Goal: Task Accomplishment & Management: Use online tool/utility

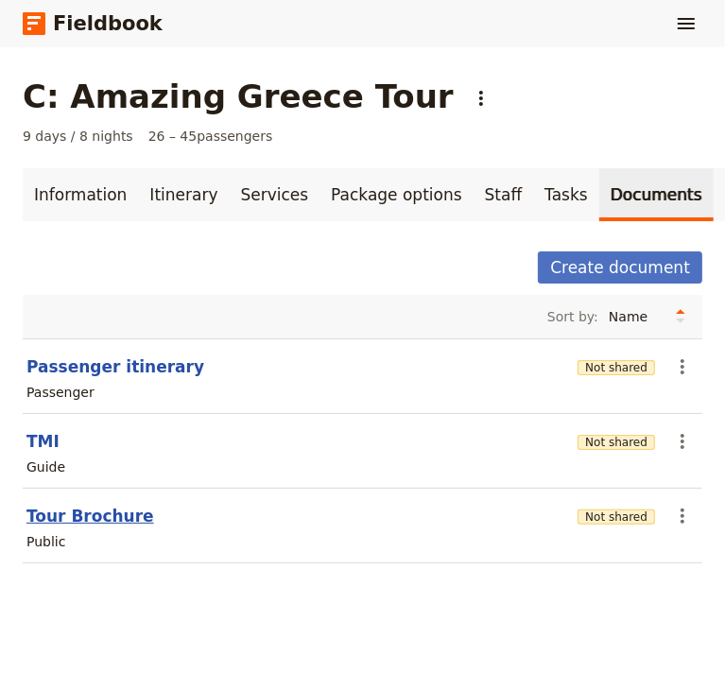
click at [112, 525] on button "Tour Brochure" at bounding box center [90, 515] width 128 height 23
select select "DEFAULT"
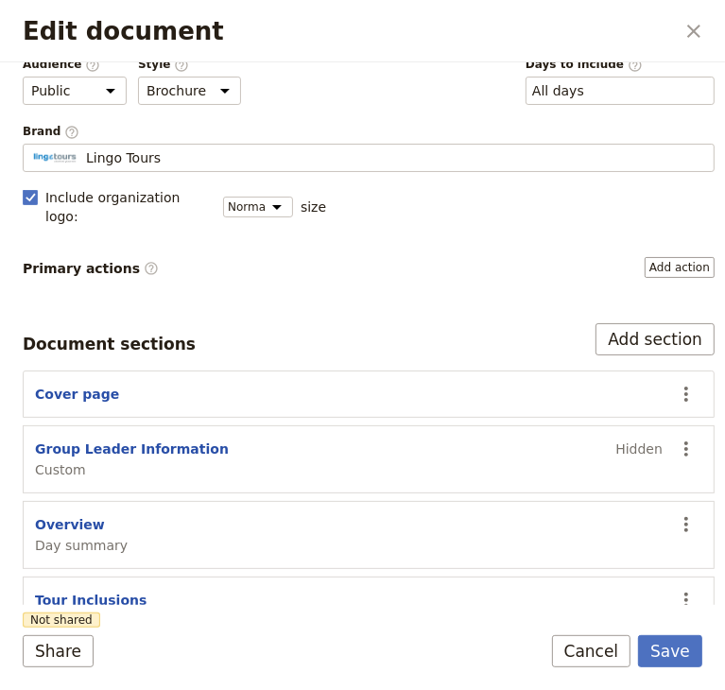
scroll to position [189, 0]
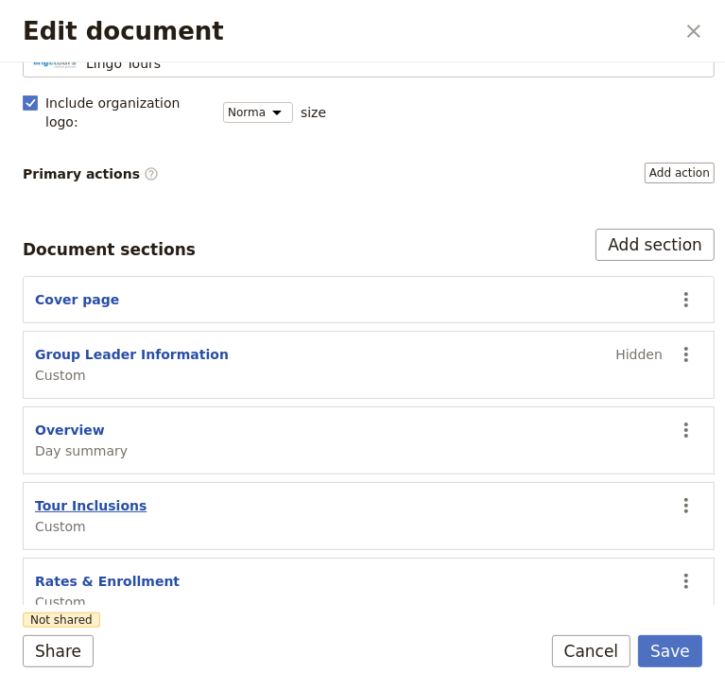
click at [86, 496] on button "Tour Inclusions" at bounding box center [90, 505] width 111 height 19
select select "CUSTOM"
select select "default"
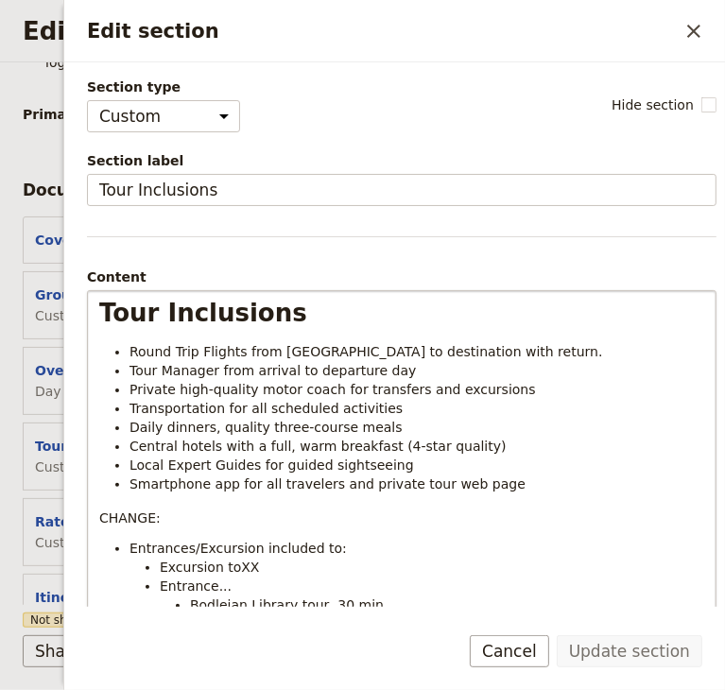
scroll to position [283, 0]
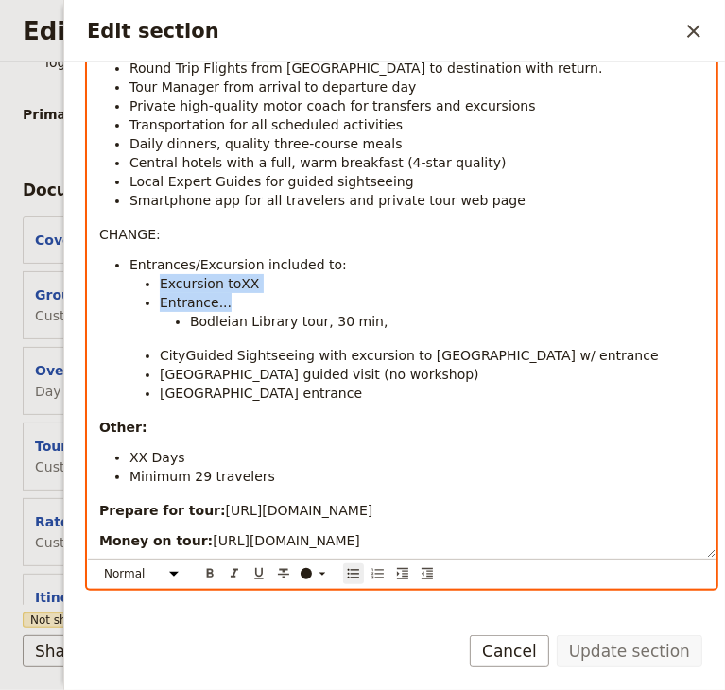
drag, startPoint x: 162, startPoint y: 281, endPoint x: 231, endPoint y: 299, distance: 71.0
click at [231, 299] on ul "Excursion toXX Entrance... [GEOGRAPHIC_DATA] tour, 30 min, CityGuided Sightseei…" at bounding box center [416, 338] width 574 height 128
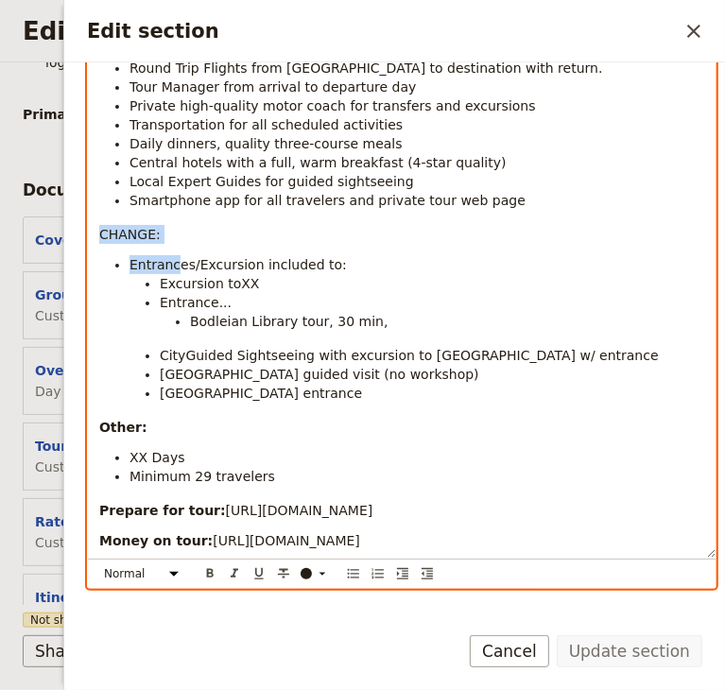
drag, startPoint x: 98, startPoint y: 235, endPoint x: 174, endPoint y: 256, distance: 78.4
click at [174, 256] on div "Tour Inclusions Round Trip Flights from [GEOGRAPHIC_DATA] to destination with r…" at bounding box center [401, 283] width 627 height 550
click at [168, 220] on div "Tour Inclusions Round Trip Flights from [GEOGRAPHIC_DATA] to destination with r…" at bounding box center [401, 283] width 627 height 550
drag, startPoint x: 172, startPoint y: 236, endPoint x: 101, endPoint y: 229, distance: 71.2
click at [101, 229] on p "CHANGE:" at bounding box center [401, 234] width 605 height 19
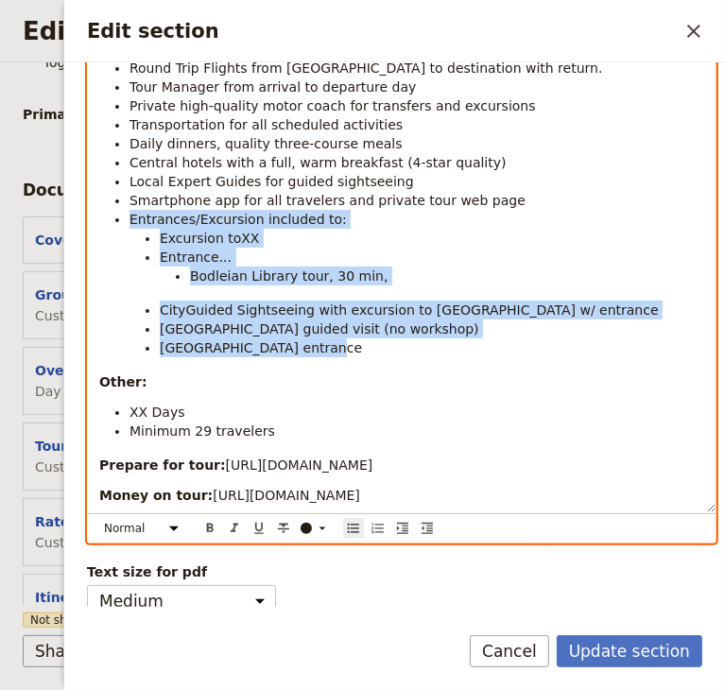
drag, startPoint x: 129, startPoint y: 217, endPoint x: 364, endPoint y: 339, distance: 264.1
click at [364, 339] on ul "Round Trip Flights from [GEOGRAPHIC_DATA] to destination with return. Tour Mana…" at bounding box center [401, 208] width 605 height 299
click at [341, 336] on span "[GEOGRAPHIC_DATA] guided visit (no workshop)" at bounding box center [319, 328] width 319 height 15
drag, startPoint x: 160, startPoint y: 235, endPoint x: 321, endPoint y: 345, distance: 195.2
click at [321, 345] on ul "Excursion toXX Entrance... [GEOGRAPHIC_DATA] tour, 30 min, CityGuided Sightseei…" at bounding box center [416, 293] width 574 height 128
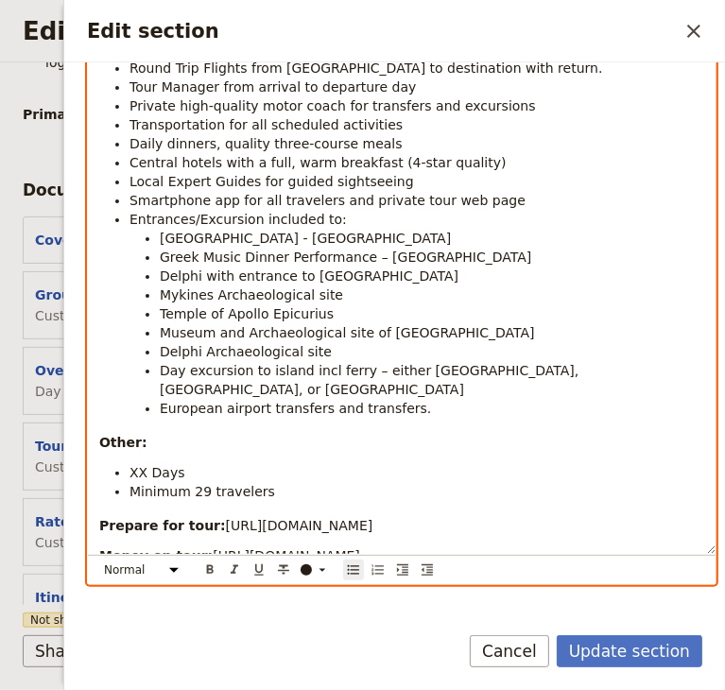
scroll to position [333, 0]
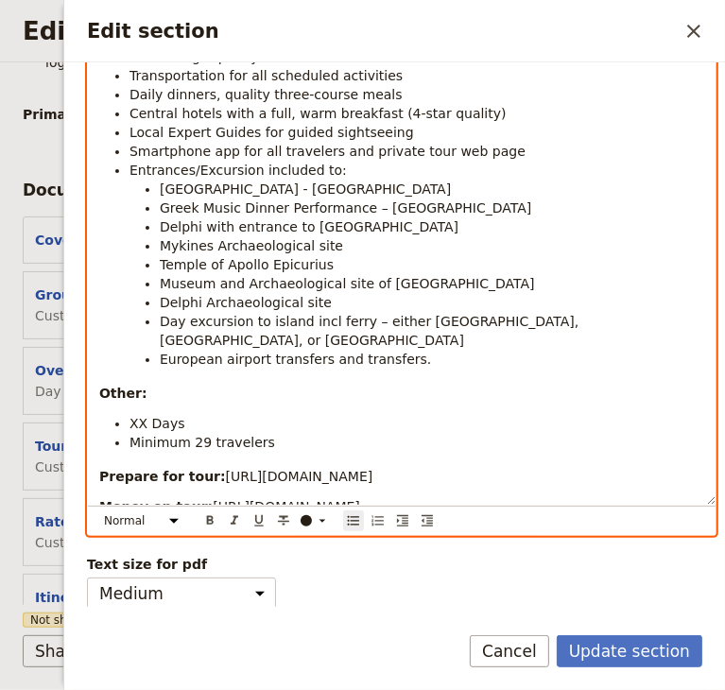
click at [144, 416] on span "XX Days" at bounding box center [157, 423] width 56 height 15
click at [244, 384] on p "Other:" at bounding box center [401, 393] width 605 height 19
click at [99, 385] on strong "Other:" at bounding box center [123, 392] width 48 height 15
click at [155, 384] on p "Other:" at bounding box center [401, 393] width 605 height 19
click at [136, 385] on strong "Other:" at bounding box center [123, 392] width 48 height 15
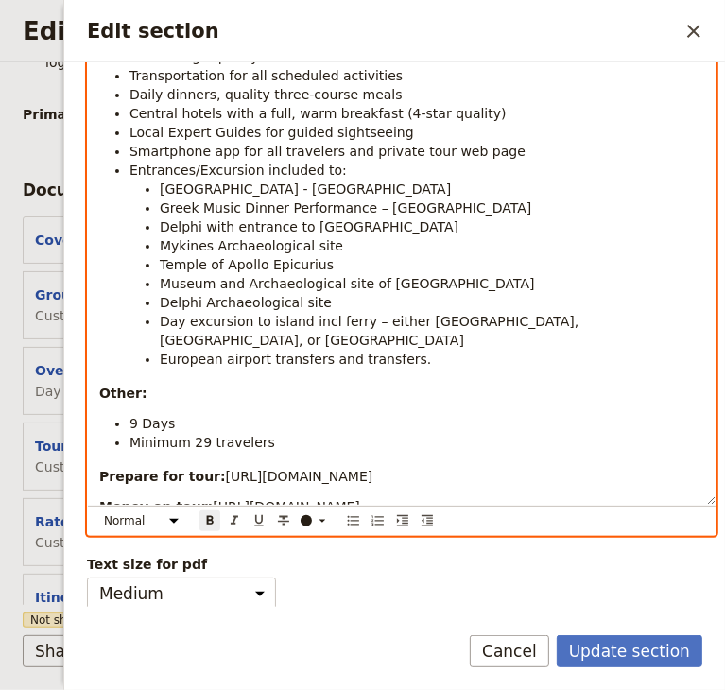
click at [152, 357] on div "Tour Inclusions Round Trip Flights from [GEOGRAPHIC_DATA] to destination with r…" at bounding box center [401, 231] width 627 height 546
click at [452, 348] on div "Tour Inclusions Round Trip Flights from [GEOGRAPHIC_DATA] to destination with r…" at bounding box center [401, 231] width 627 height 546
click at [439, 350] on li "European airport transfers and transfers." at bounding box center [432, 359] width 544 height 19
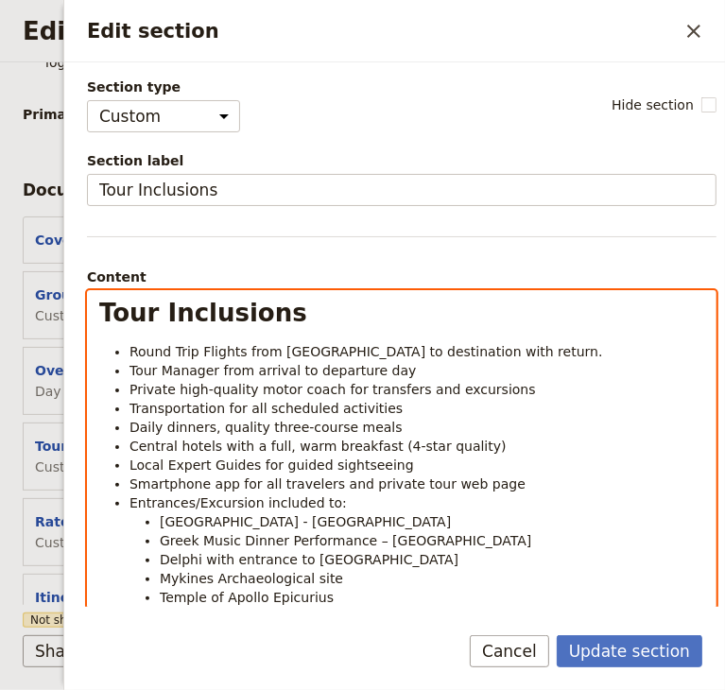
scroll to position [189, 0]
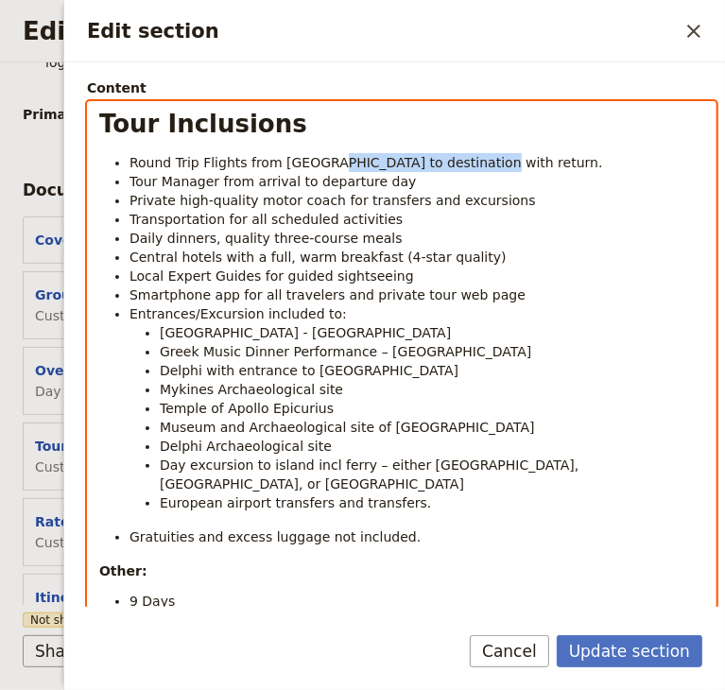
drag, startPoint x: 464, startPoint y: 164, endPoint x: 320, endPoint y: 168, distance: 143.6
click at [320, 168] on li "Round Trip Flights from [GEOGRAPHIC_DATA] to destination with return." at bounding box center [416, 162] width 574 height 19
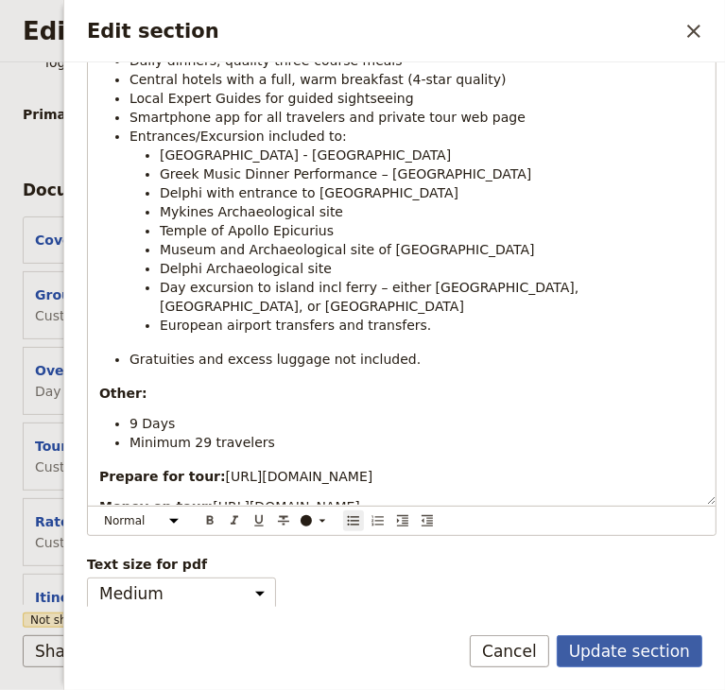
click at [627, 647] on button "Update section" at bounding box center [628, 651] width 145 height 32
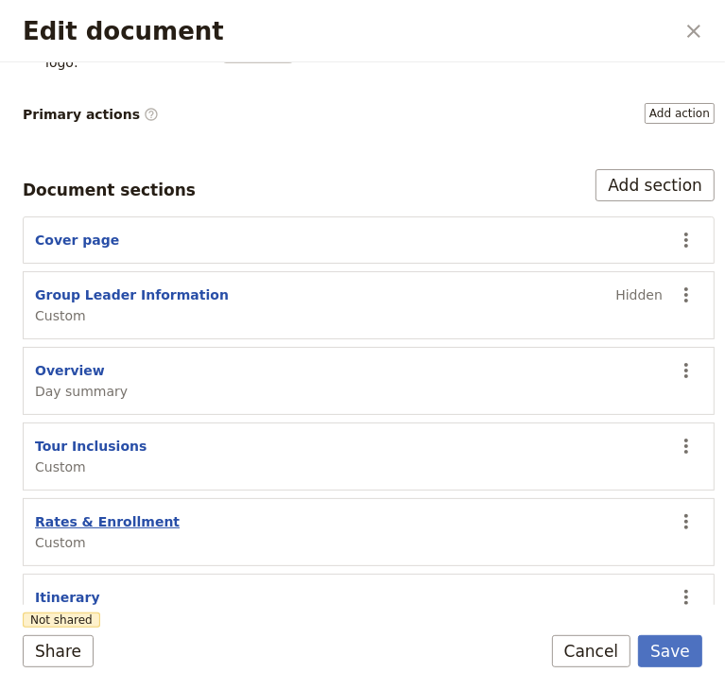
click at [105, 512] on button "Rates & Enrollment" at bounding box center [107, 521] width 145 height 19
select select "CUSTOM"
select select "default"
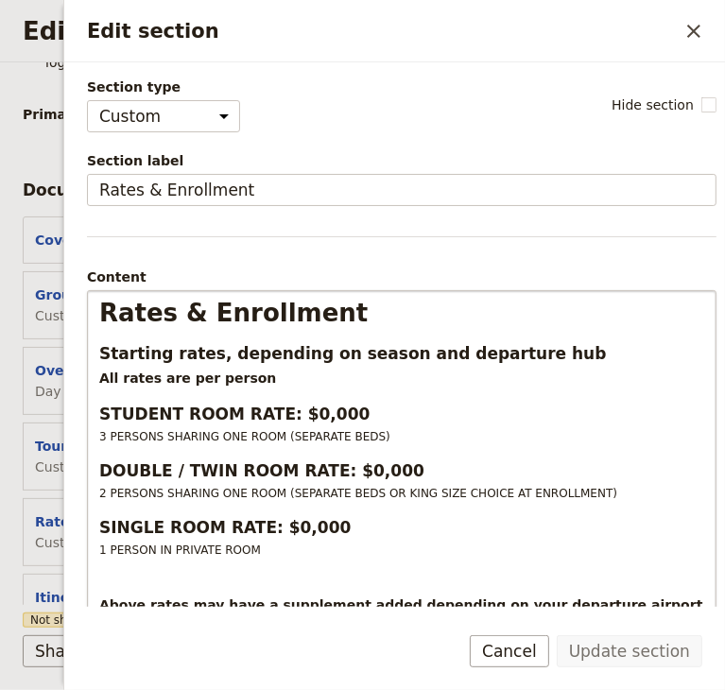
scroll to position [94, 0]
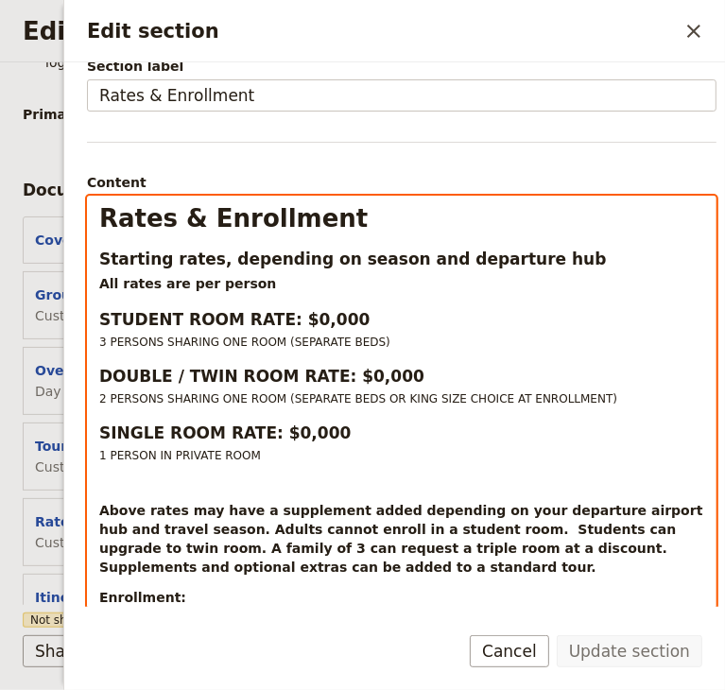
select select "h3"
drag, startPoint x: 337, startPoint y: 319, endPoint x: 287, endPoint y: 322, distance: 50.1
click at [288, 321] on h3 "STUDENT ROOM RATE: $0,000" at bounding box center [401, 319] width 605 height 23
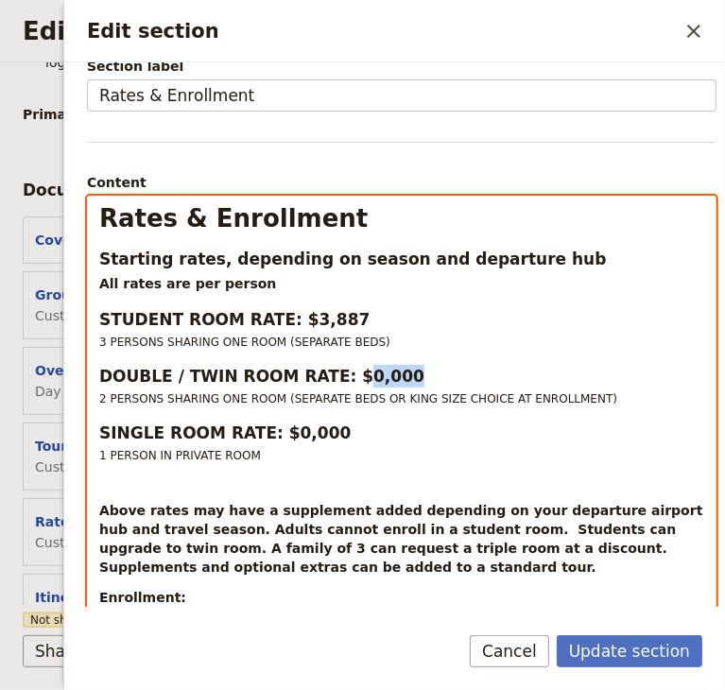
drag, startPoint x: 374, startPoint y: 373, endPoint x: 336, endPoint y: 373, distance: 37.8
click at [336, 373] on strong "DOUBLE / TWIN ROOM RATE: $0,000" at bounding box center [261, 376] width 325 height 19
drag, startPoint x: 381, startPoint y: 371, endPoint x: 368, endPoint y: 375, distance: 12.8
click at [368, 375] on h3 "DOUBLE / TWIN ROOM RATE: $3,997" at bounding box center [401, 376] width 605 height 23
drag, startPoint x: 328, startPoint y: 318, endPoint x: 289, endPoint y: 321, distance: 38.8
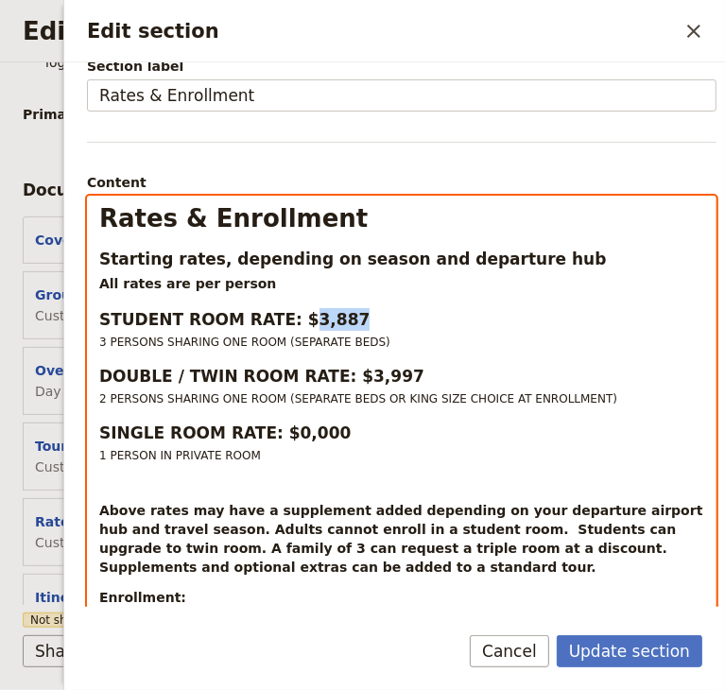
click at [289, 321] on h3 "STUDENT ROOM RATE: $ 3,887" at bounding box center [401, 319] width 605 height 23
drag, startPoint x: 374, startPoint y: 373, endPoint x: 337, endPoint y: 376, distance: 36.9
click at [337, 376] on strong "DOUBLE / TWIN ROOM RATE: $3,997" at bounding box center [261, 376] width 325 height 19
click at [381, 381] on h3 "DOUBLE / TWIN ROOM RATE: $3,997" at bounding box center [401, 376] width 605 height 23
drag, startPoint x: 378, startPoint y: 372, endPoint x: 338, endPoint y: 378, distance: 40.1
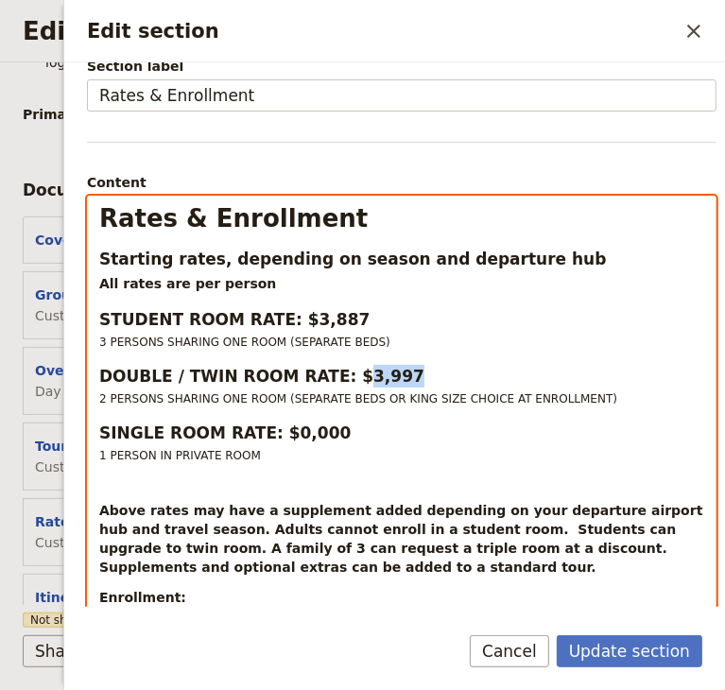
click at [338, 378] on h3 "DOUBLE / TWIN ROOM RATE: $3,997" at bounding box center [401, 376] width 605 height 23
drag, startPoint x: 317, startPoint y: 432, endPoint x: 268, endPoint y: 436, distance: 49.3
click at [268, 436] on h3 "SINGLE ROOM RATE: $0,000" at bounding box center [401, 432] width 605 height 23
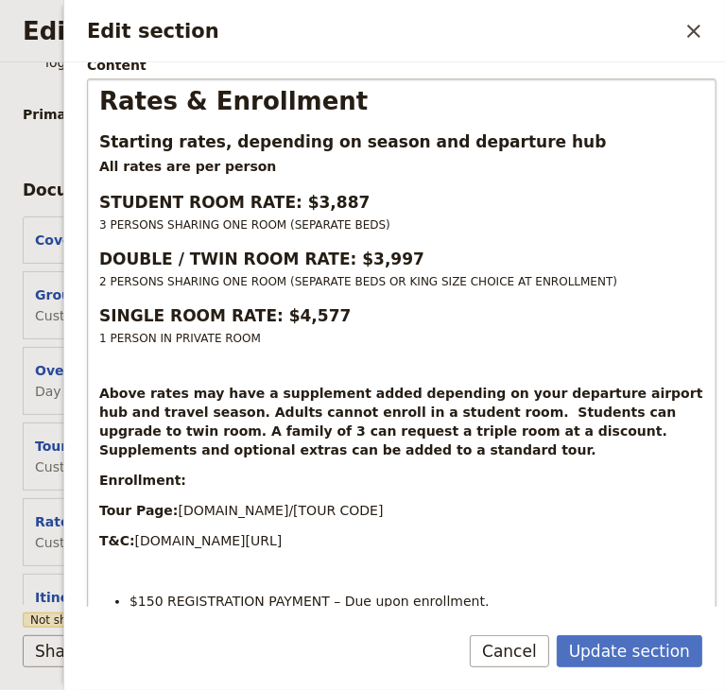
scroll to position [117, 0]
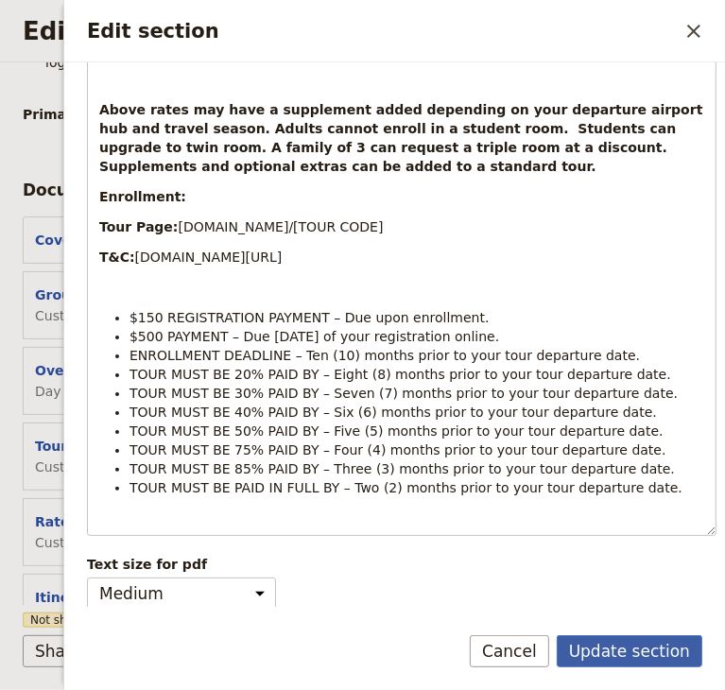
click at [646, 648] on button "Update section" at bounding box center [628, 651] width 145 height 32
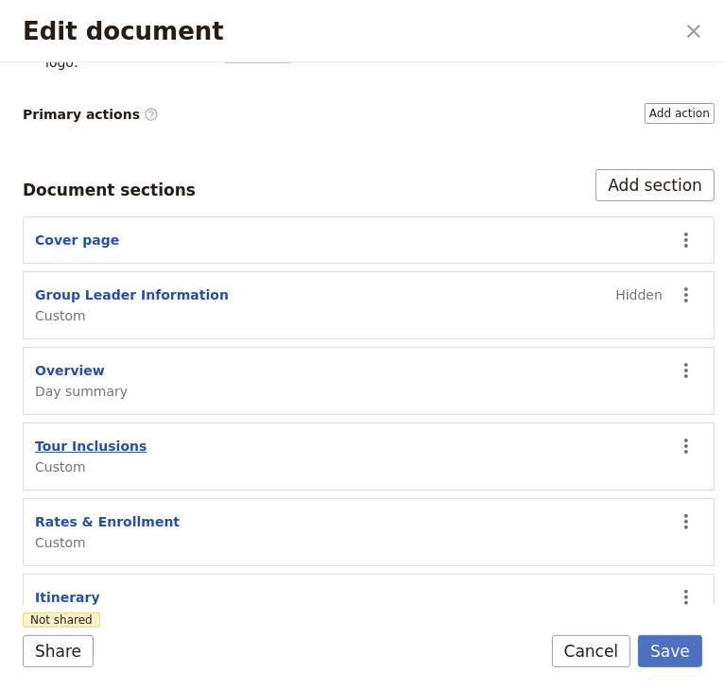
click at [72, 436] on button "Tour Inclusions" at bounding box center [90, 445] width 111 height 19
select select "CUSTOM"
select select "default"
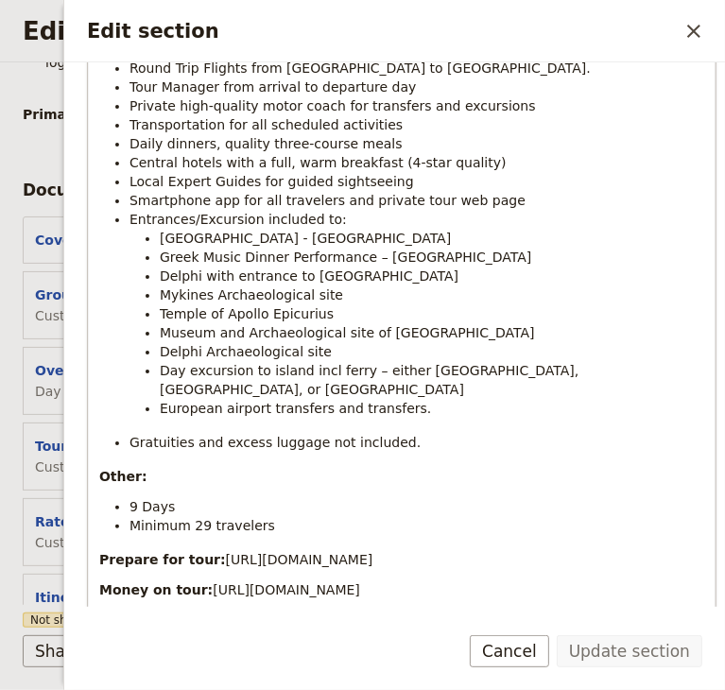
scroll to position [367, 0]
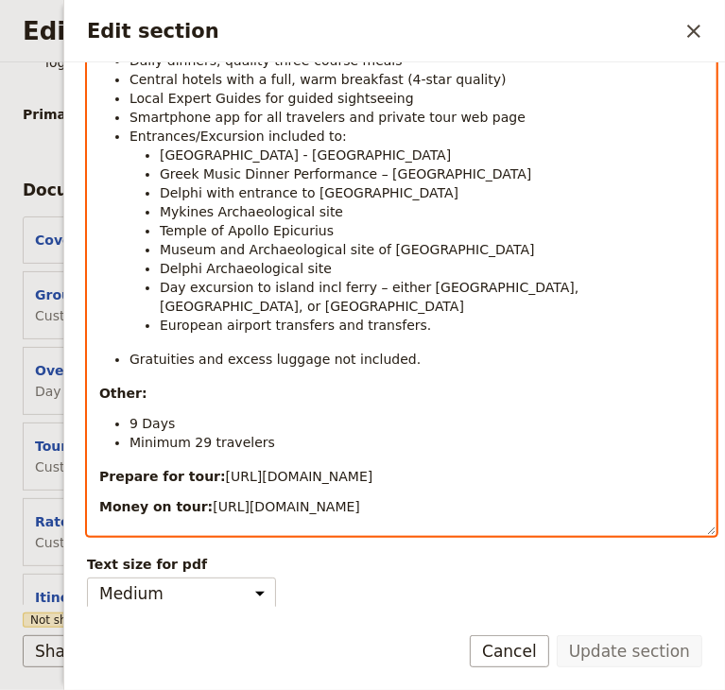
click at [274, 419] on div "Tour Inclusions Round Trip Flights from [GEOGRAPHIC_DATA] to [GEOGRAPHIC_DATA].…" at bounding box center [401, 229] width 627 height 610
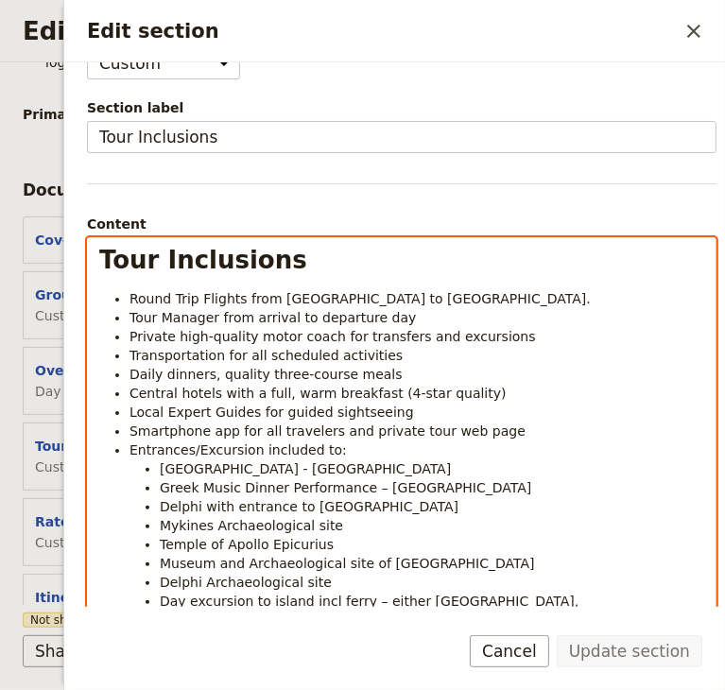
scroll to position [0, 0]
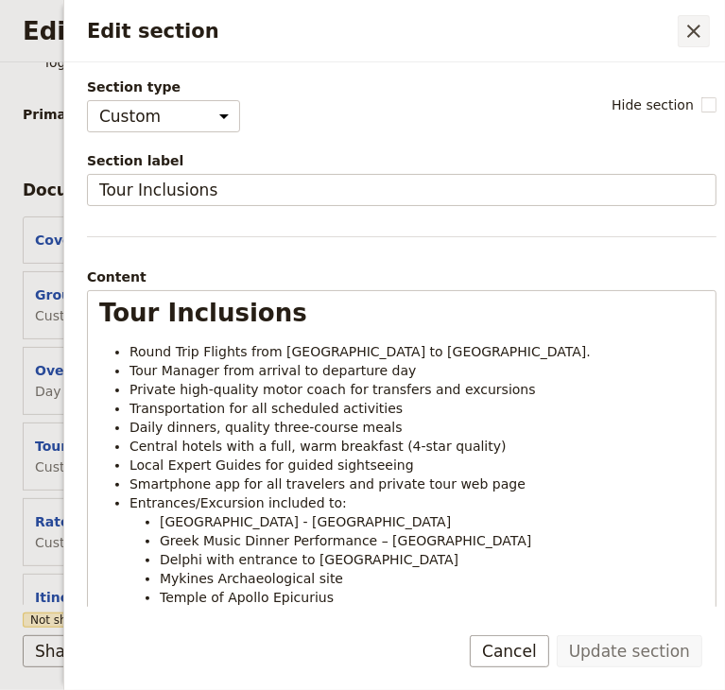
click at [694, 27] on icon "Close drawer" at bounding box center [693, 31] width 23 height 23
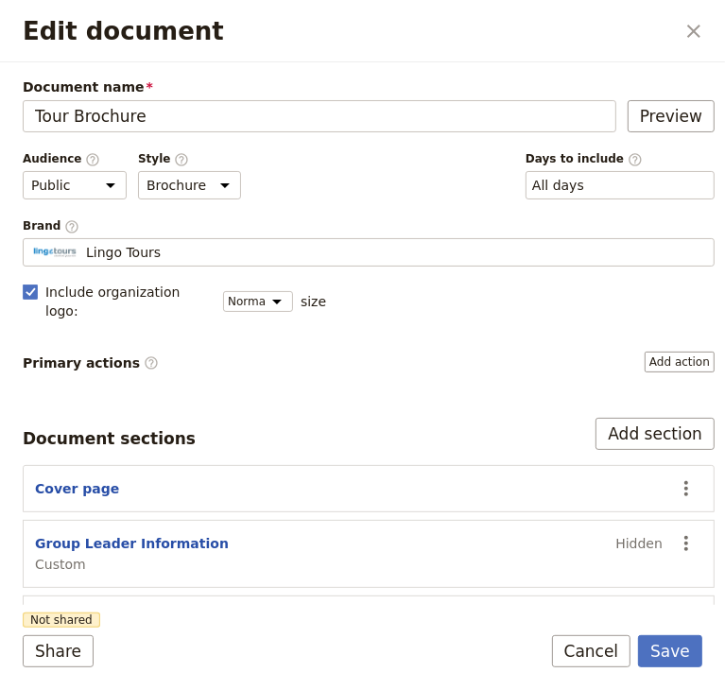
scroll to position [248, 0]
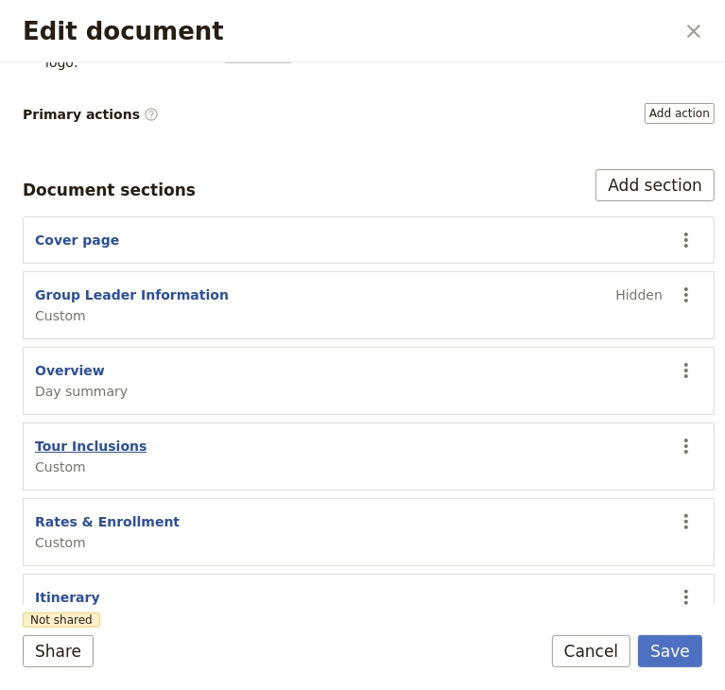
click at [115, 436] on button "Tour Inclusions" at bounding box center [90, 445] width 111 height 19
select select "CUSTOM"
select select "default"
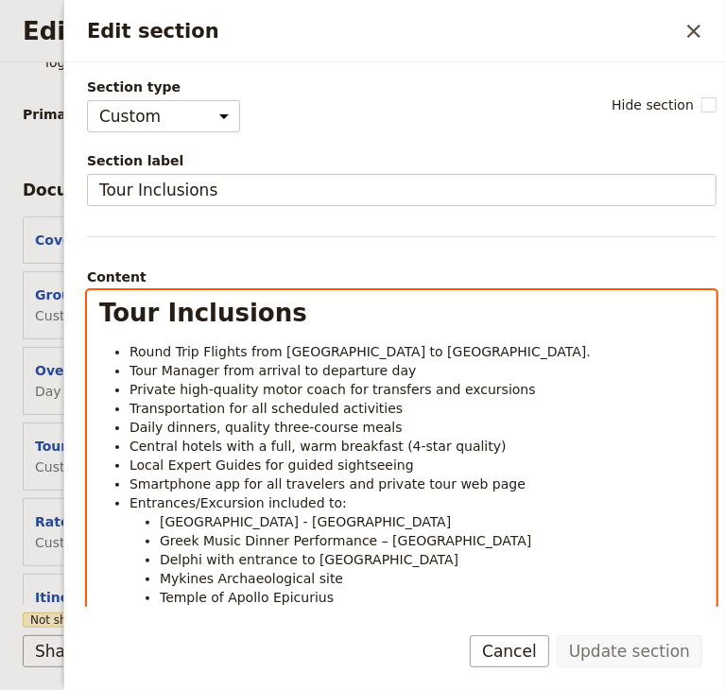
click at [399, 424] on li "Daily dinners, quality three-course meals" at bounding box center [416, 427] width 574 height 19
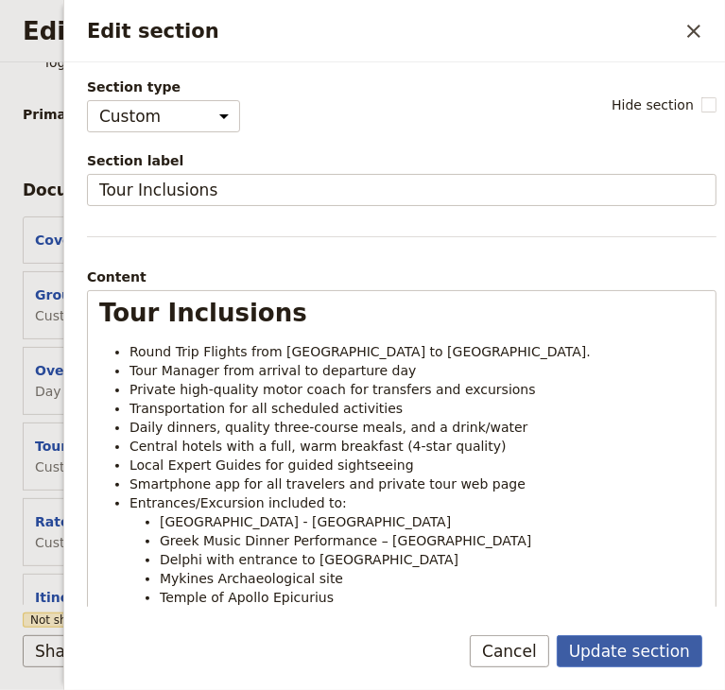
click at [640, 646] on button "Update section" at bounding box center [628, 651] width 145 height 32
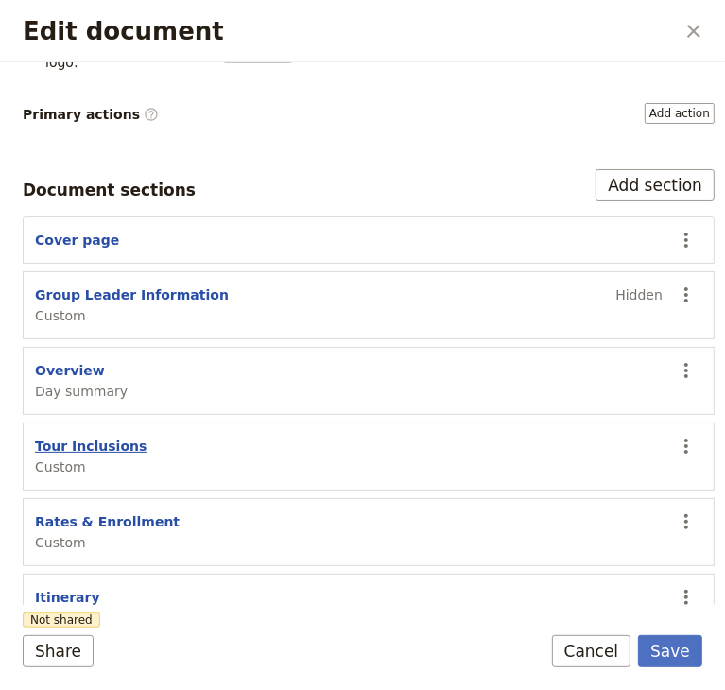
click at [70, 436] on button "Tour Inclusions" at bounding box center [90, 445] width 111 height 19
select select "CUSTOM"
select select "default"
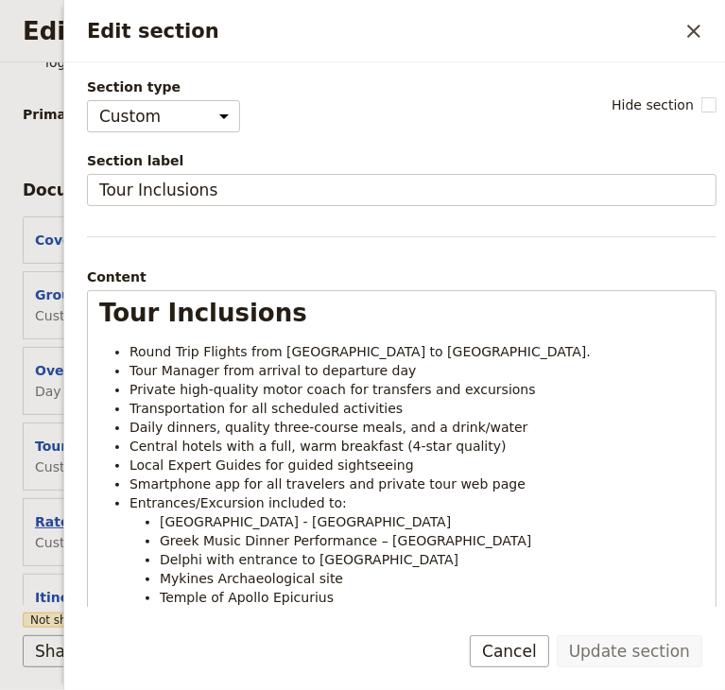
click at [46, 512] on button "Rates & Enrollment" at bounding box center [107, 521] width 145 height 19
select select "CUSTOM"
select select "default"
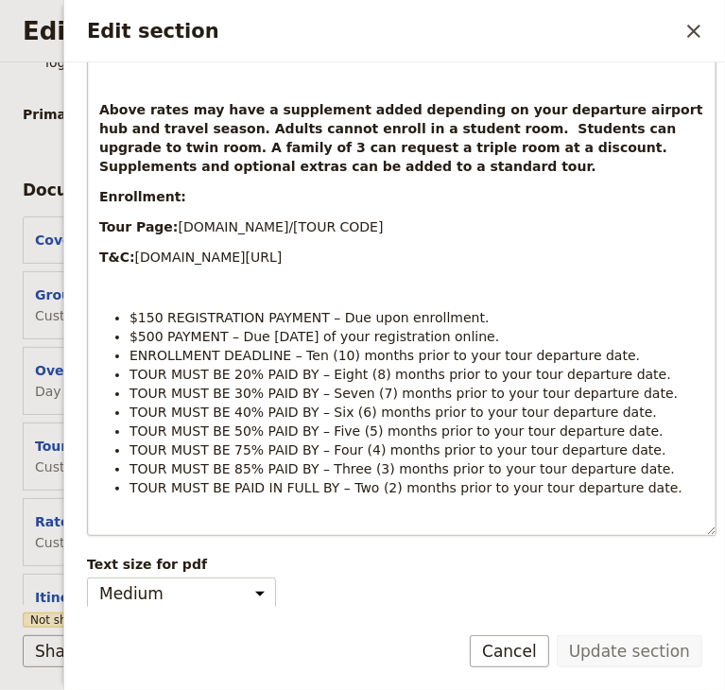
scroll to position [306, 0]
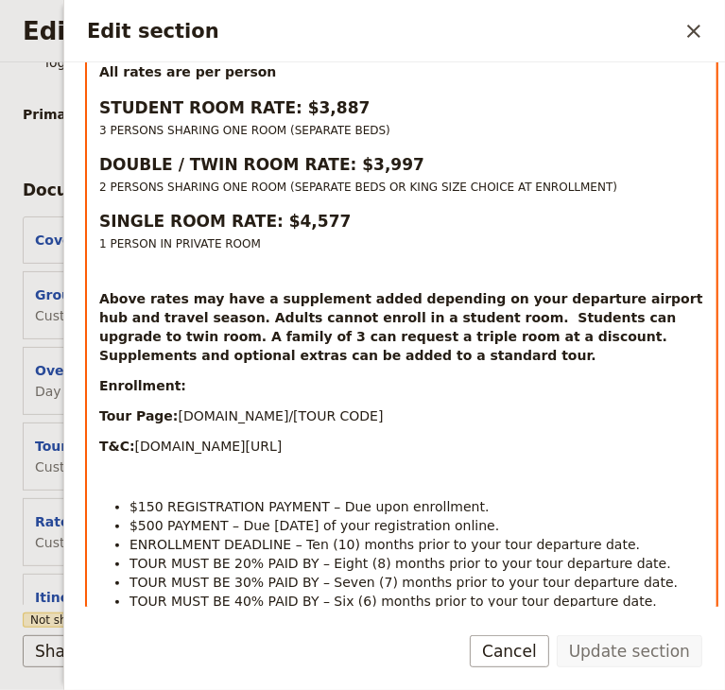
click at [301, 355] on p "Above rates may have a supplement added depending on your departure airport hub…" at bounding box center [401, 327] width 605 height 76
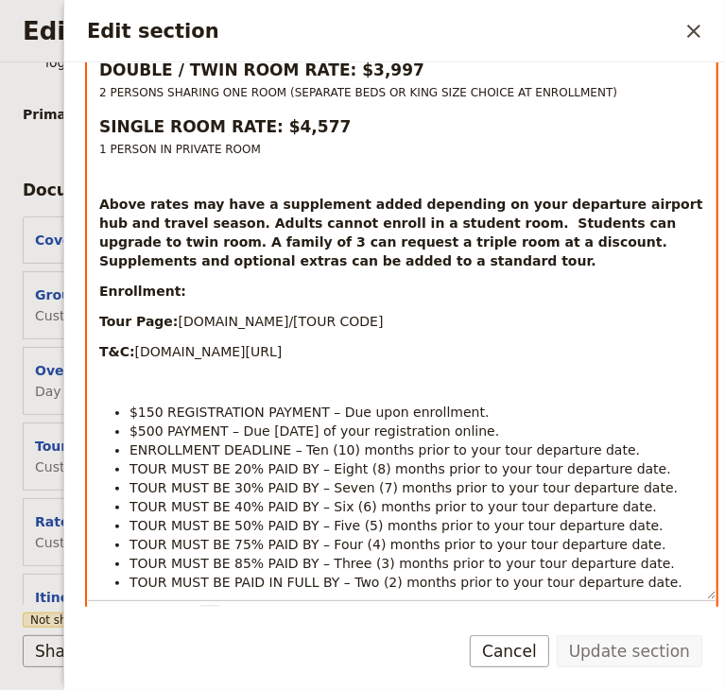
scroll to position [495, 0]
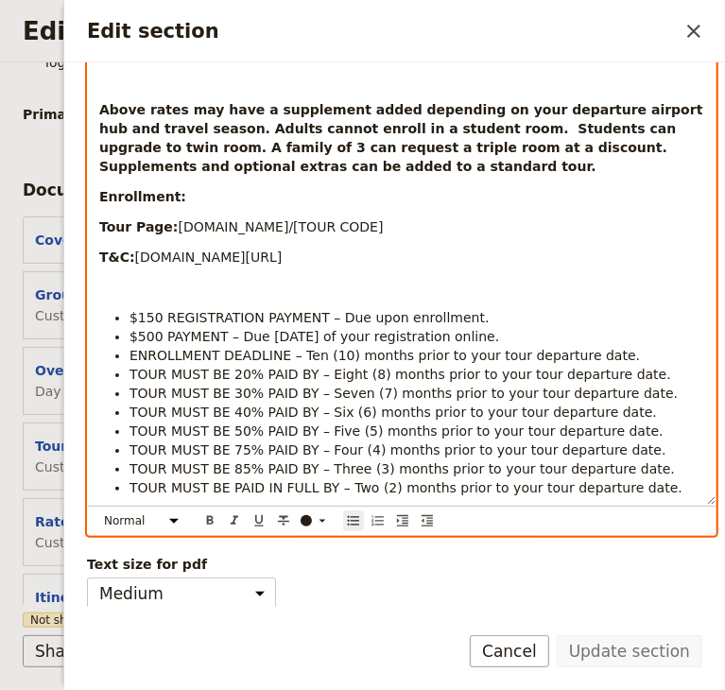
click at [640, 488] on li "TOUR MUST BE PAID IN FULL BY – Two (2) months prior to your tour departure date." at bounding box center [416, 487] width 574 height 19
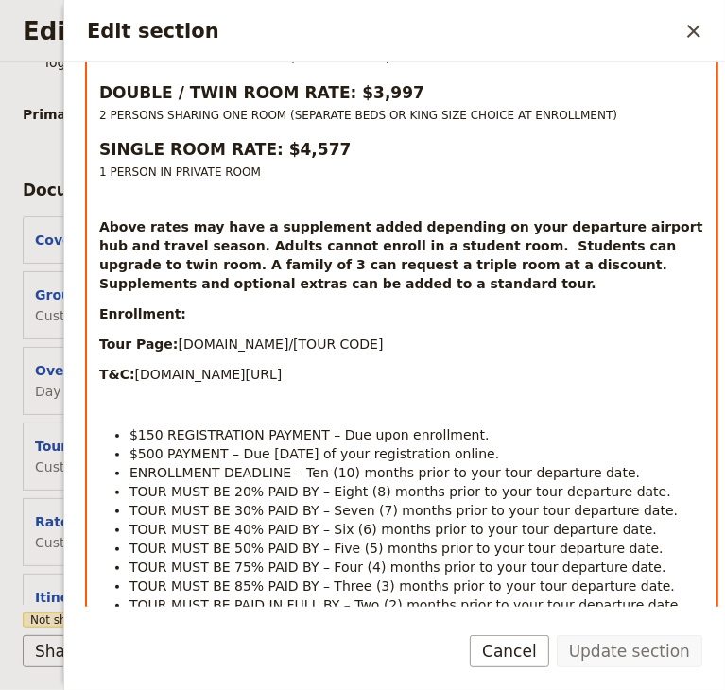
scroll to position [472, 0]
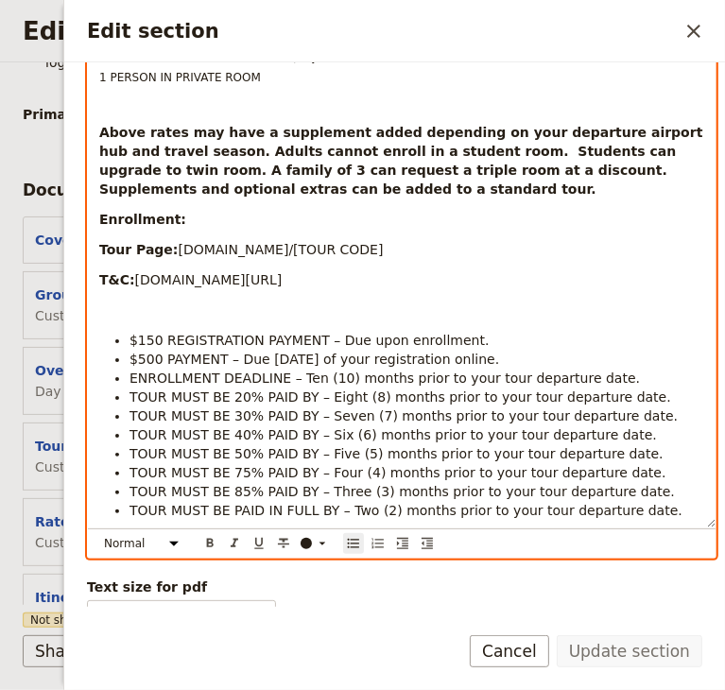
click at [149, 318] on div "Rates & Enrollment Starting rates, depending on season and departure hub All ra…" at bounding box center [401, 173] width 627 height 708
click at [416, 273] on p "T&C: [DOMAIN_NAME][URL]" at bounding box center [401, 279] width 605 height 19
click at [427, 247] on p "Tour Page: [DOMAIN_NAME]/[TOUR CODE]" at bounding box center [401, 249] width 605 height 19
click at [293, 215] on p "Enrollment:" at bounding box center [401, 219] width 605 height 19
click at [311, 190] on p "Above rates may have a supplement added depending on your departure airport hub…" at bounding box center [401, 161] width 605 height 76
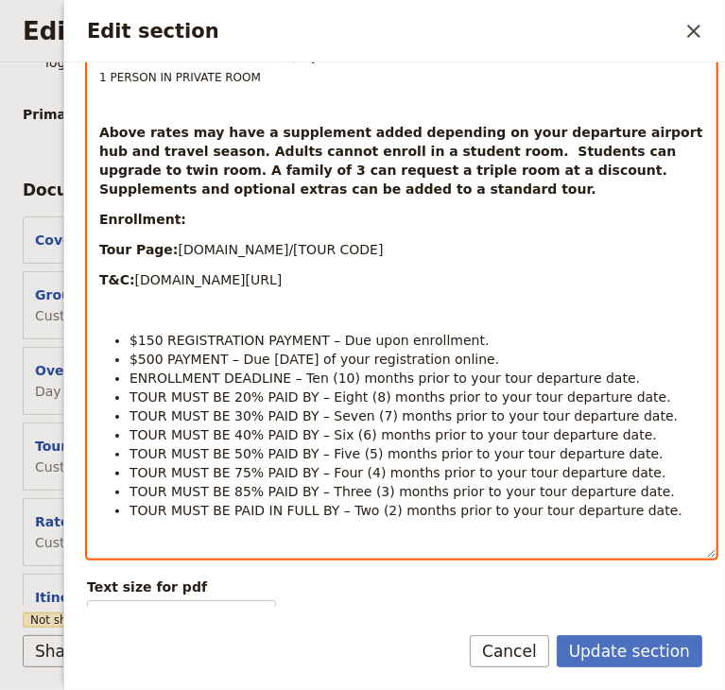
click at [196, 214] on p "Enrollment:" at bounding box center [401, 219] width 605 height 19
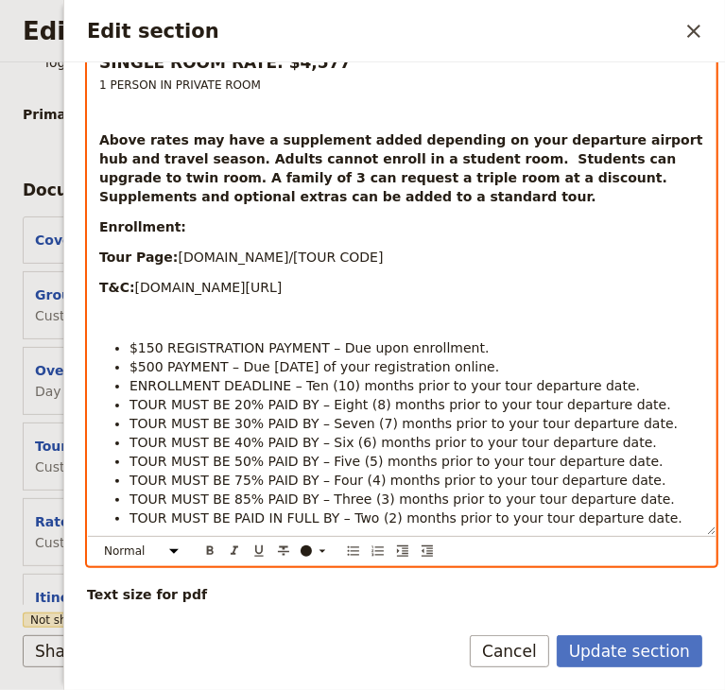
click at [304, 196] on p "Above rates may have a supplement added depending on your departure airport hub…" at bounding box center [401, 168] width 605 height 76
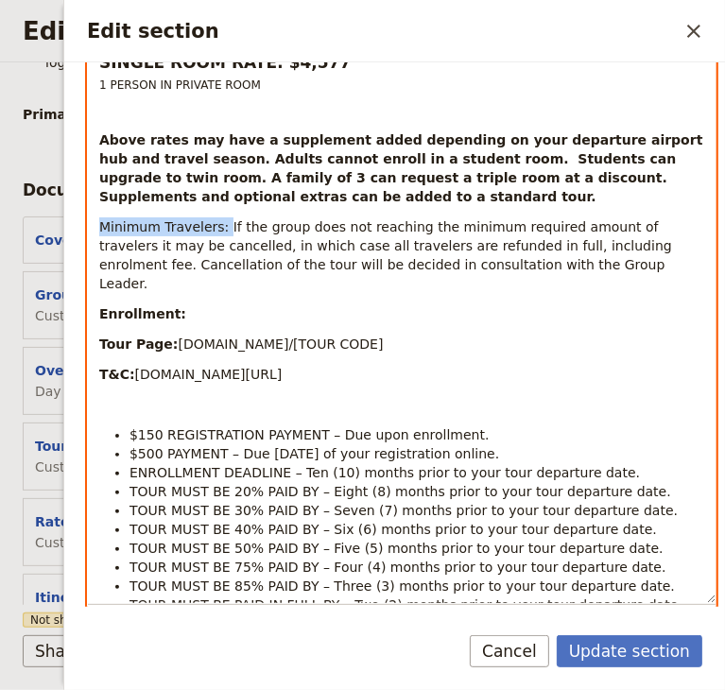
drag, startPoint x: 214, startPoint y: 226, endPoint x: 85, endPoint y: 226, distance: 129.4
click at [85, 226] on div "Section type Cover page Day summary Itinerary Custom Hide section Section label…" at bounding box center [394, 334] width 660 height 544
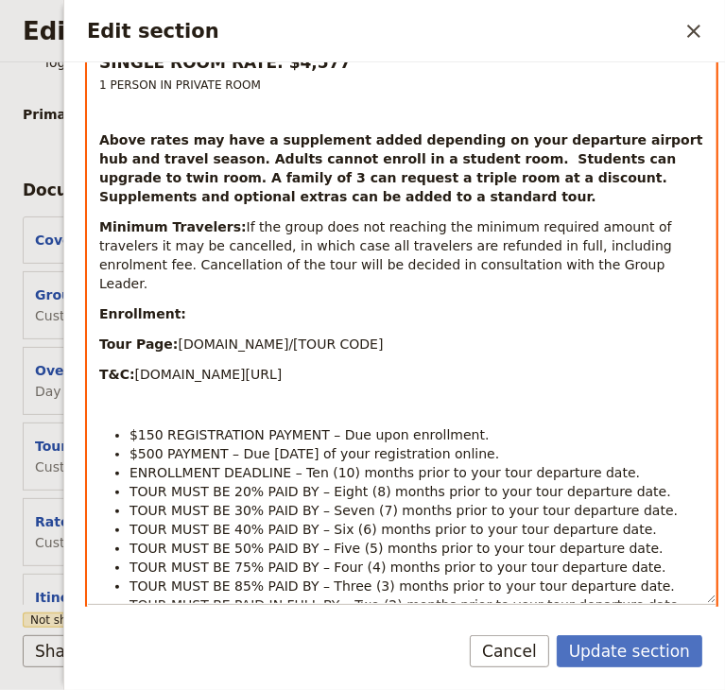
drag, startPoint x: 567, startPoint y: 281, endPoint x: 574, endPoint y: 273, distance: 11.4
click at [574, 273] on div "Rates & Enrollment Starting rates, depending on season and departure hub All ra…" at bounding box center [401, 214] width 627 height 776
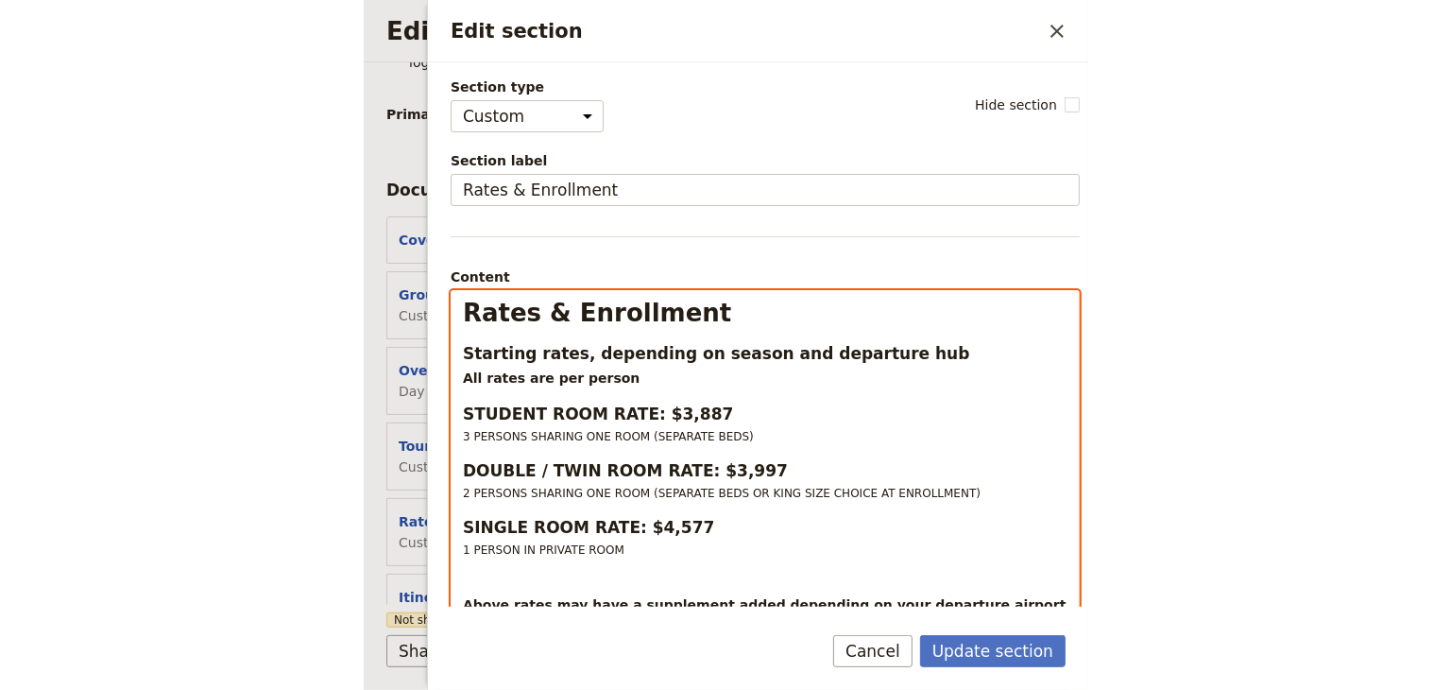
scroll to position [378, 0]
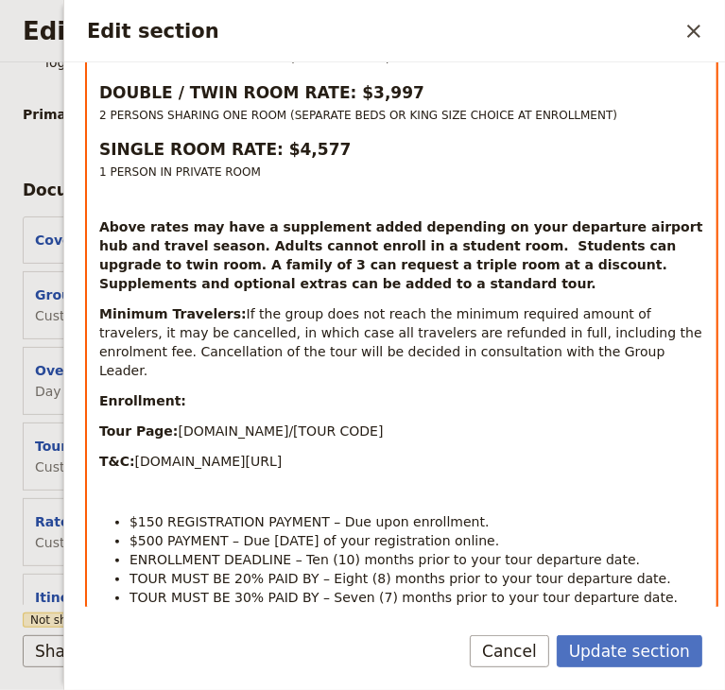
drag, startPoint x: 102, startPoint y: 311, endPoint x: 616, endPoint y: 343, distance: 514.9
click at [616, 343] on p "Minimum Travelers: If the group does not reach the minimum required amount of t…" at bounding box center [401, 342] width 605 height 76
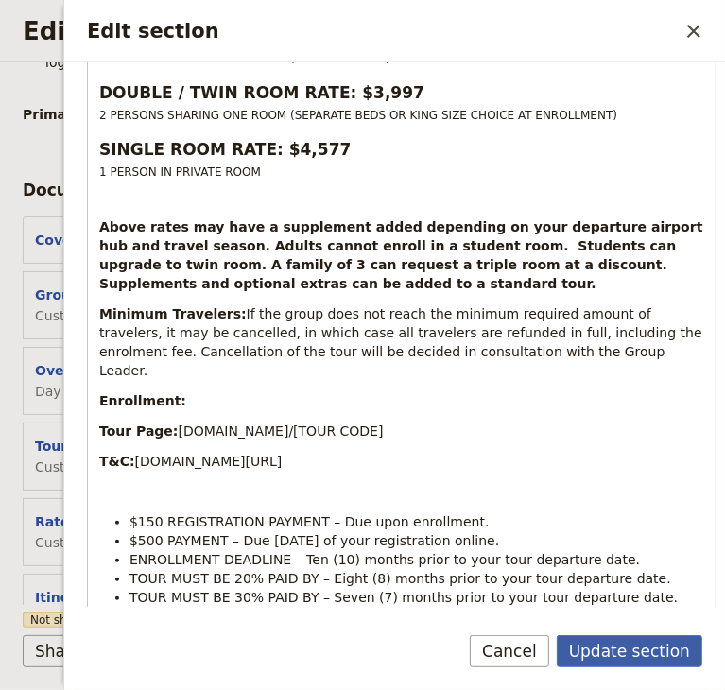
click at [642, 654] on button "Update section" at bounding box center [628, 651] width 145 height 32
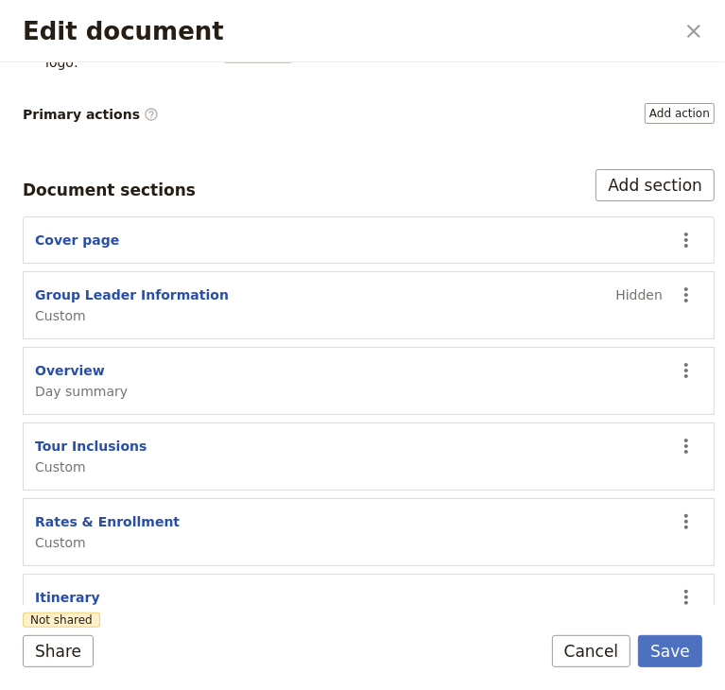
drag, startPoint x: 672, startPoint y: 655, endPoint x: 719, endPoint y: 651, distance: 47.4
click at [672, 655] on button "Save" at bounding box center [670, 651] width 64 height 32
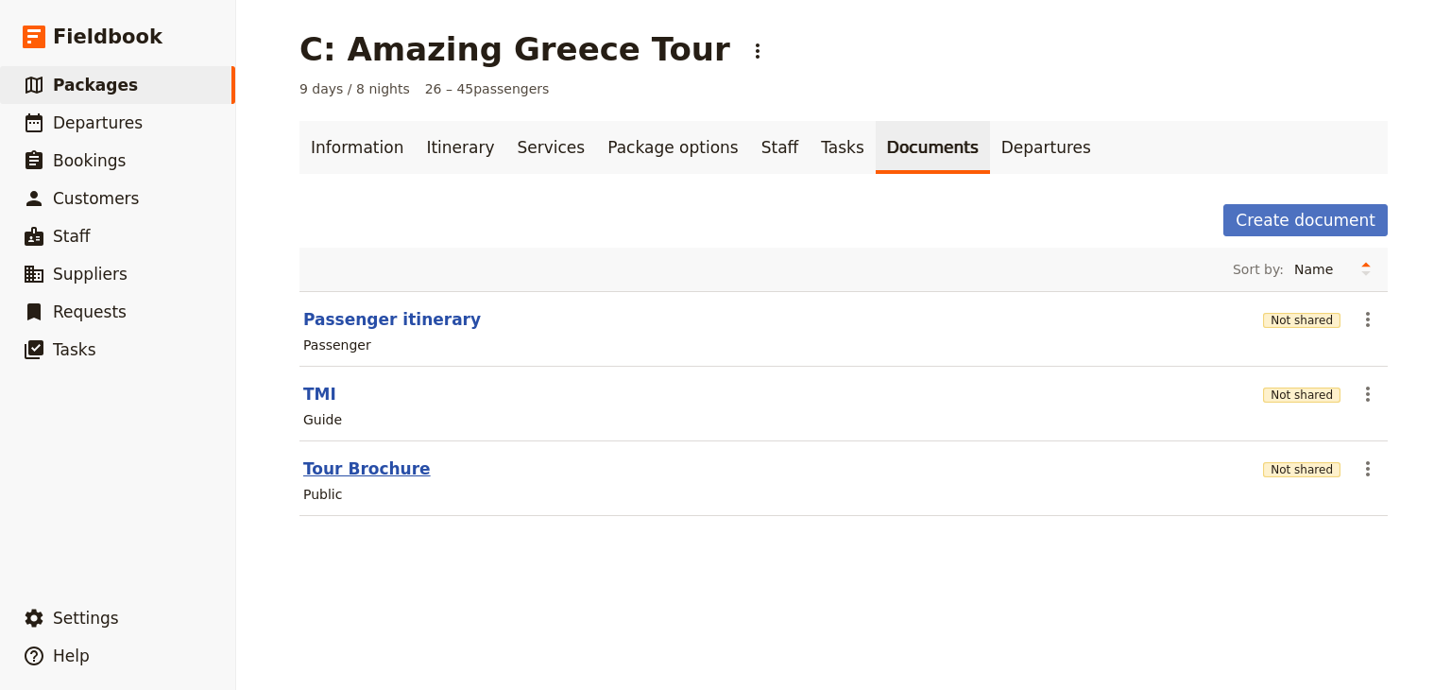
click at [365, 470] on button "Tour Brochure" at bounding box center [367, 468] width 128 height 23
select select "DEFAULT"
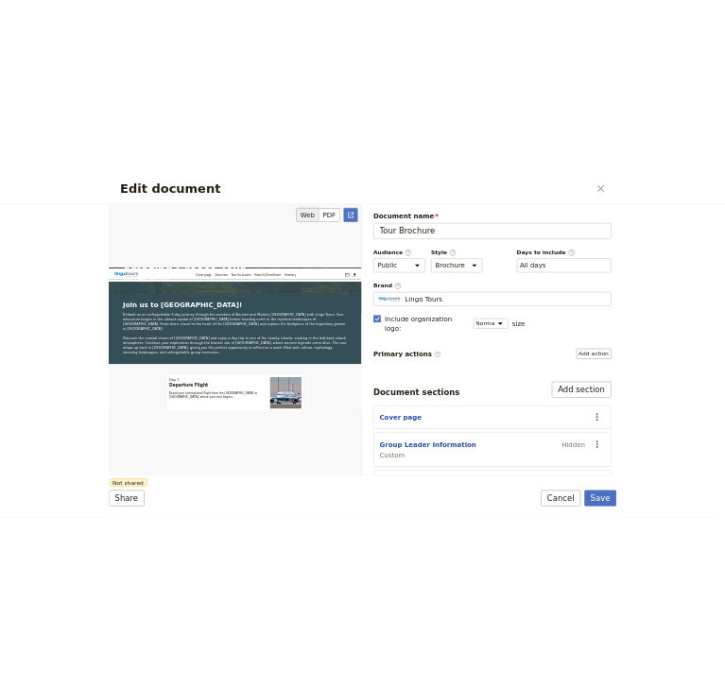
scroll to position [189, 0]
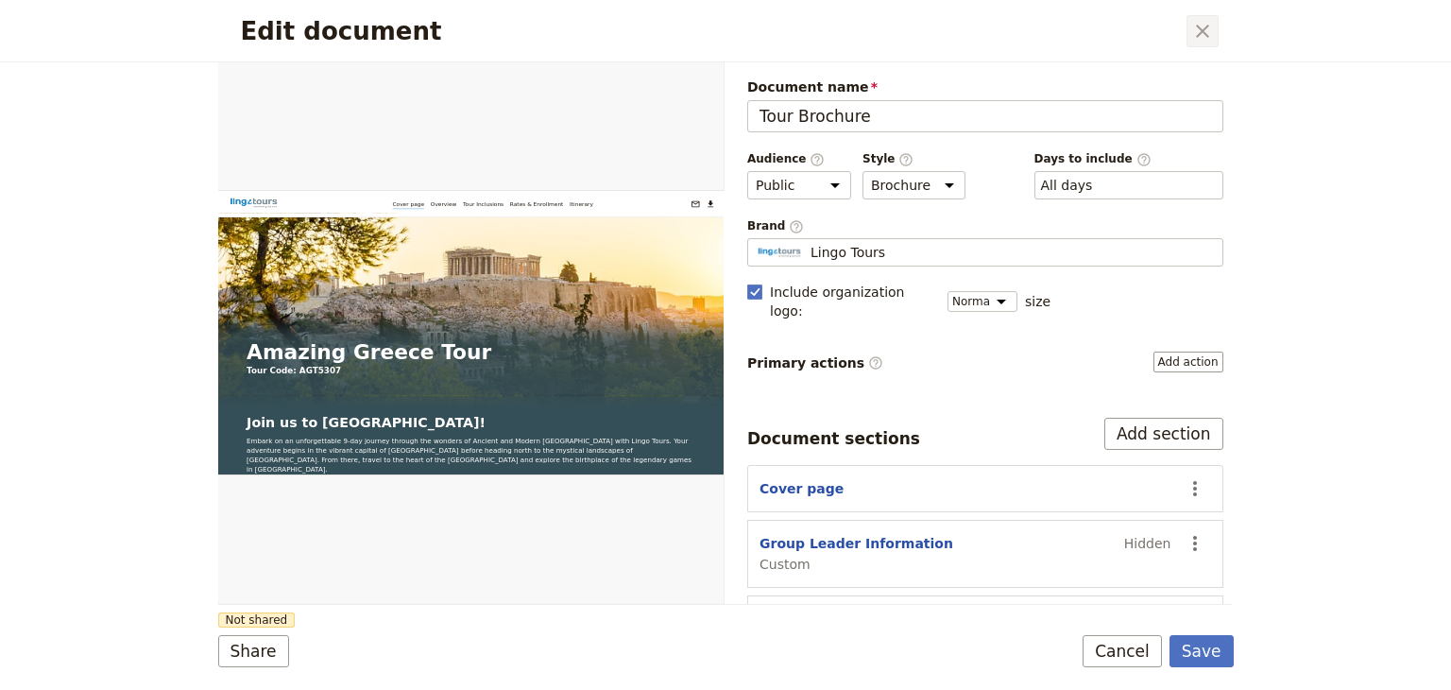
click at [724, 24] on icon "Close dialog" at bounding box center [1202, 31] width 23 height 23
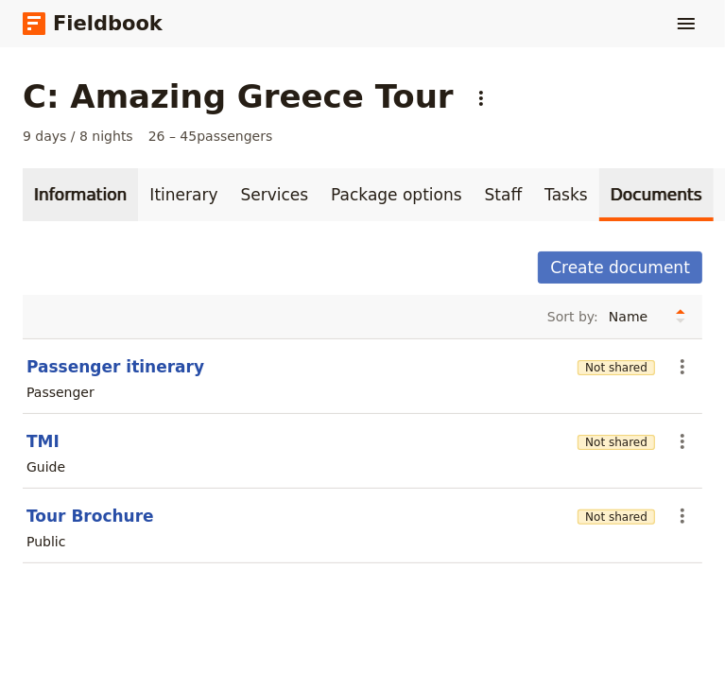
click at [42, 194] on link "Information" at bounding box center [80, 194] width 115 height 53
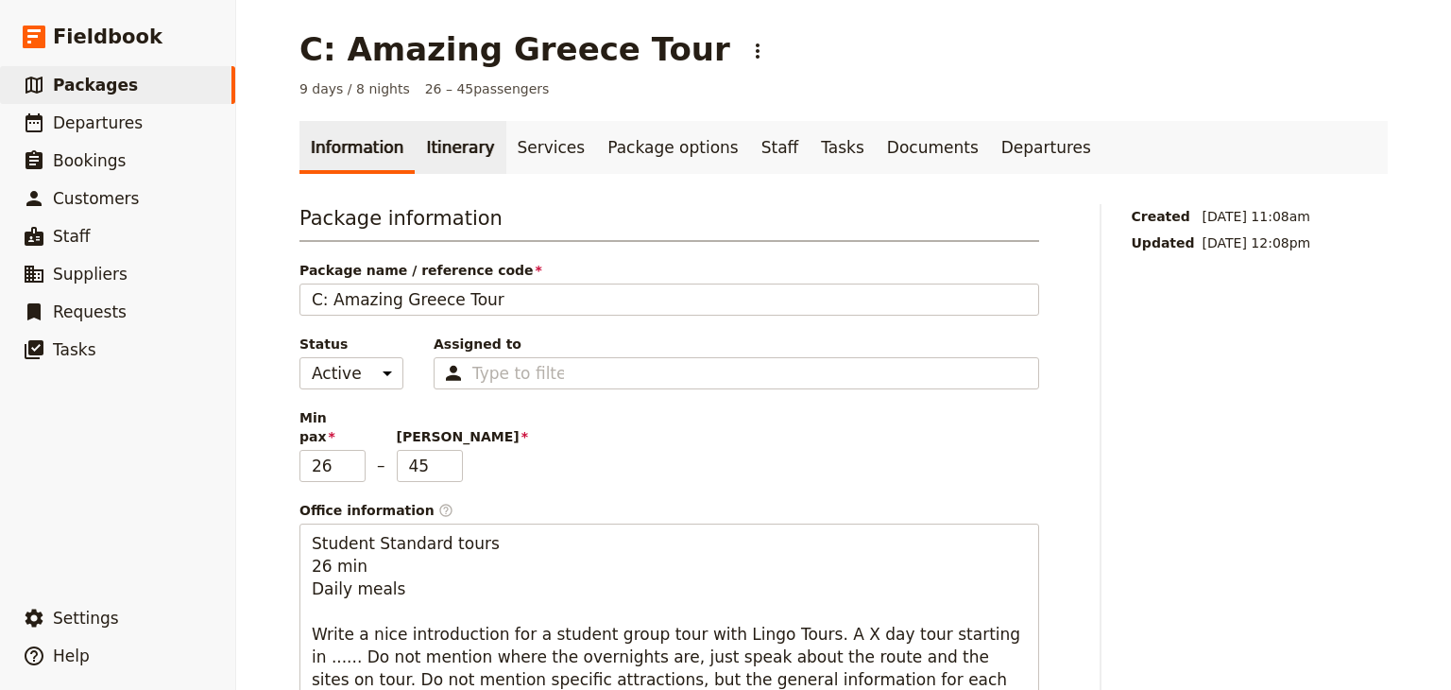
click at [453, 145] on link "Itinerary" at bounding box center [460, 147] width 91 height 53
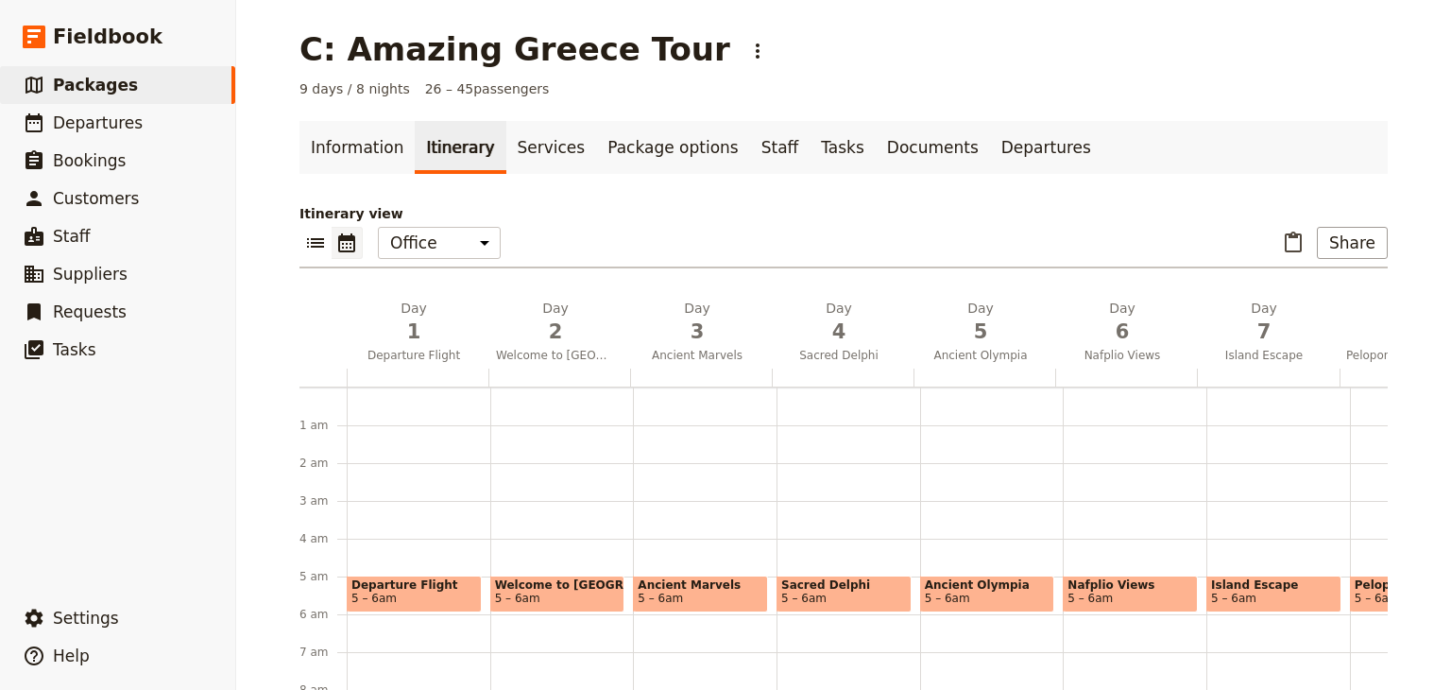
scroll to position [170, 0]
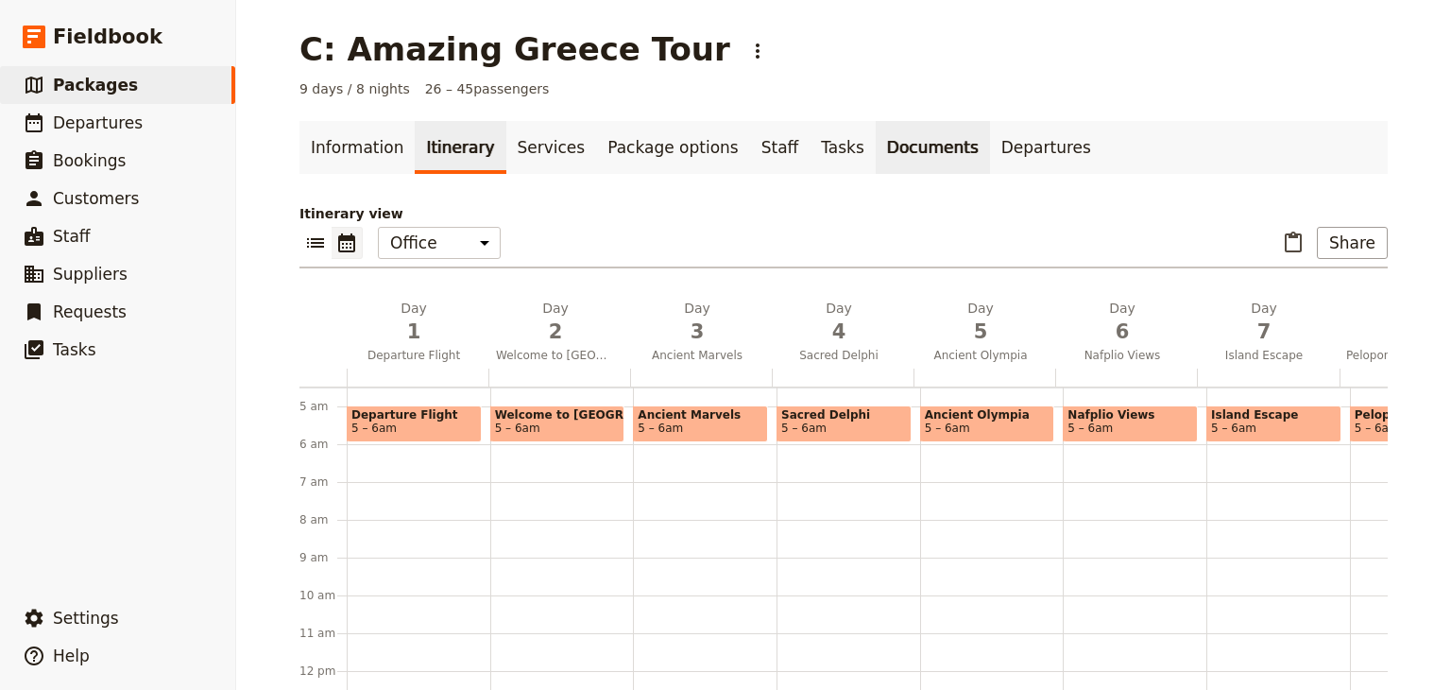
click at [724, 148] on link "Documents" at bounding box center [933, 147] width 114 height 53
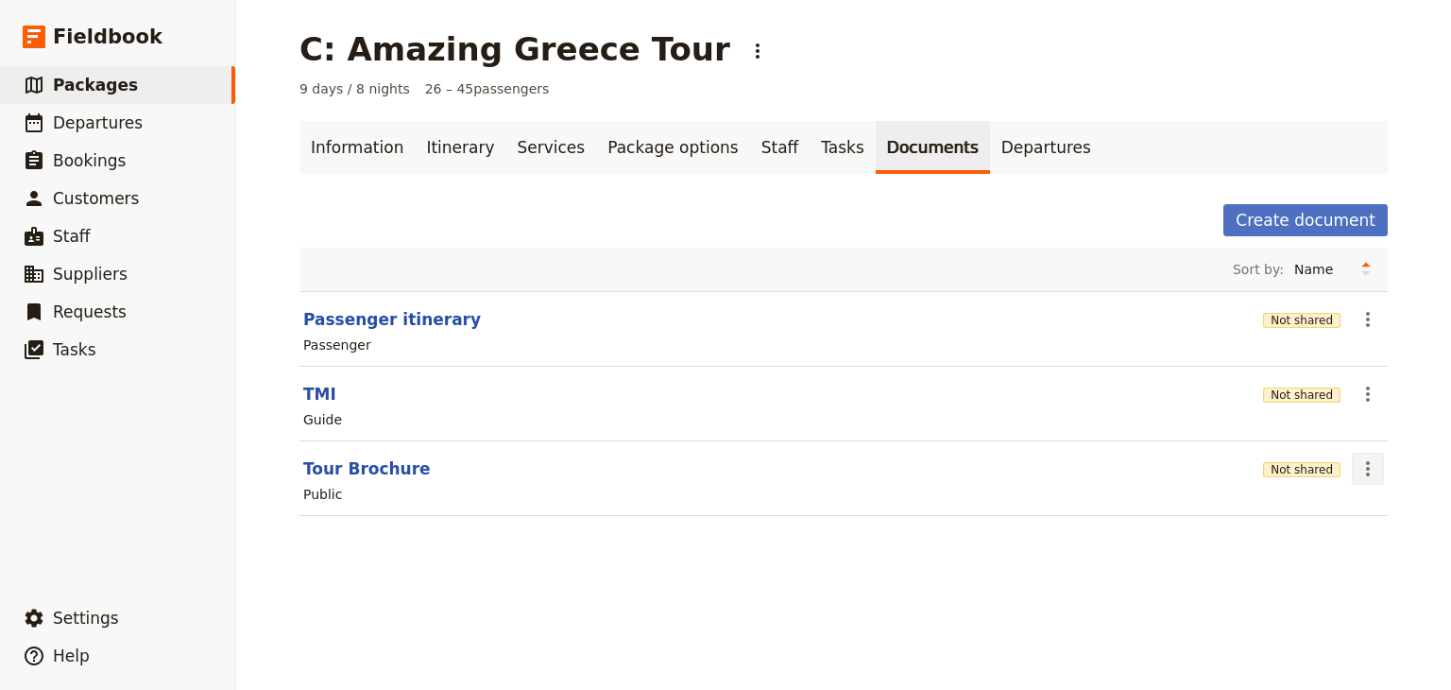
click at [724, 466] on button "​" at bounding box center [1368, 468] width 32 height 32
click at [724, 535] on span "Edit document" at bounding box center [1298, 534] width 96 height 19
select select "DEFAULT"
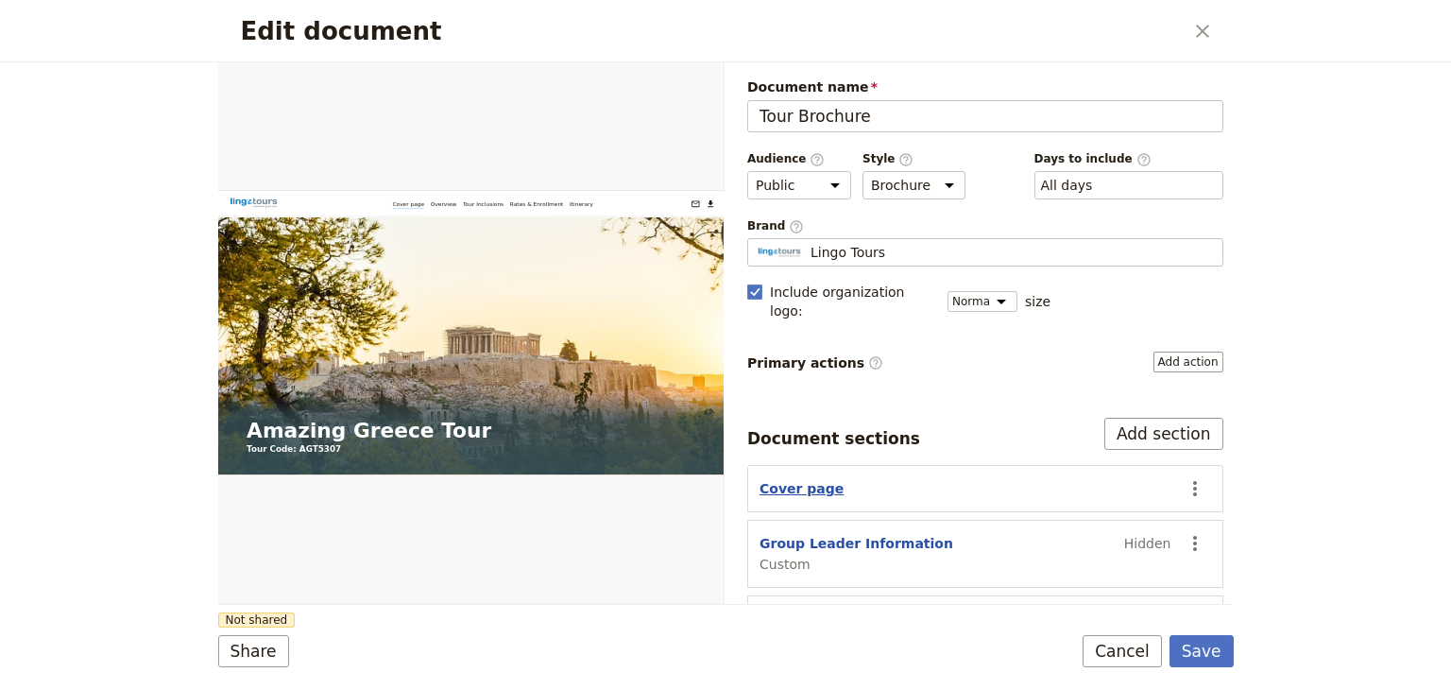
click at [724, 479] on button "Cover page" at bounding box center [801, 488] width 84 height 19
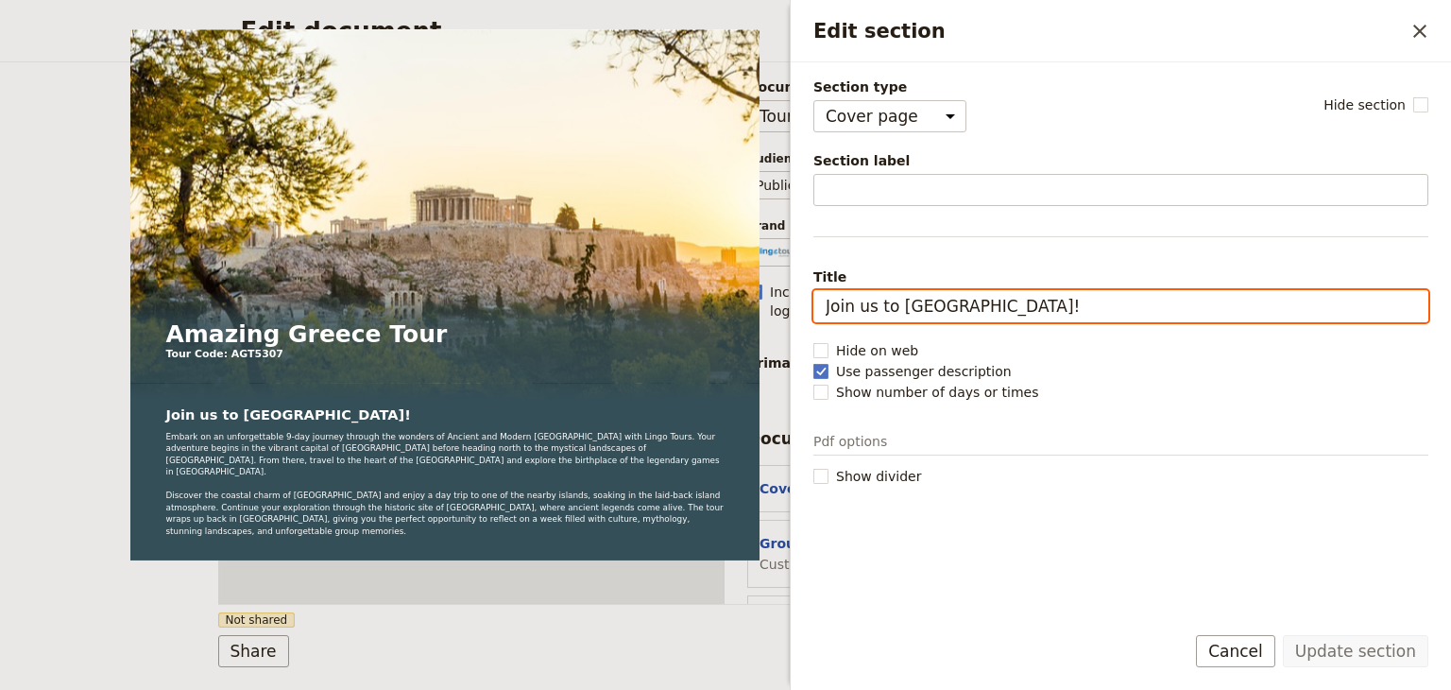
drag, startPoint x: 971, startPoint y: 308, endPoint x: 899, endPoint y: 309, distance: 71.8
click at [724, 309] on input "Join us to [GEOGRAPHIC_DATA]!" at bounding box center [1120, 306] width 615 height 32
drag, startPoint x: 967, startPoint y: 302, endPoint x: 899, endPoint y: 306, distance: 68.1
click at [724, 306] on input "Join us to [GEOGRAPHIC_DATA]!" at bounding box center [1120, 306] width 615 height 32
click at [724, 308] on input "Join us to Ancient [GEOGRAPHIC_DATA]!" at bounding box center [1120, 306] width 615 height 32
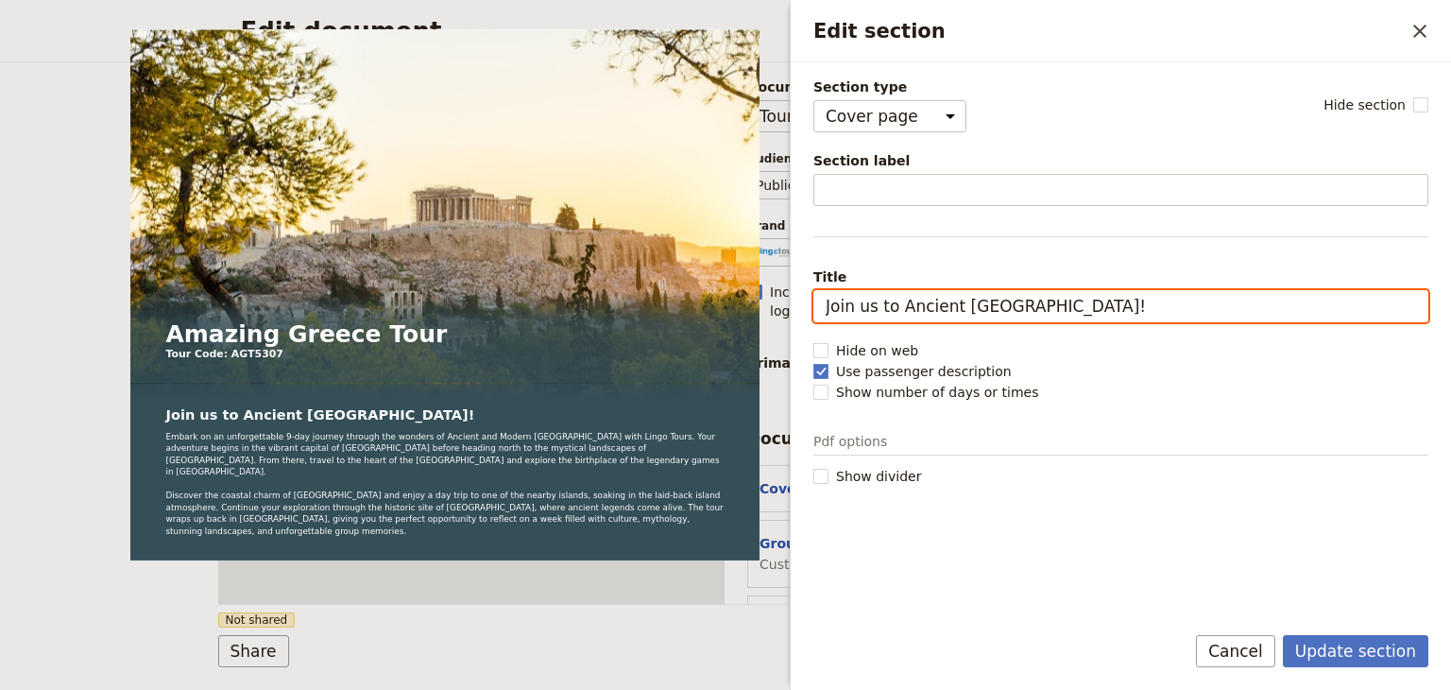
drag, startPoint x: 1011, startPoint y: 304, endPoint x: 820, endPoint y: 309, distance: 190.9
click at [724, 309] on input "Join us to Ancient [GEOGRAPHIC_DATA]!" at bounding box center [1120, 306] width 615 height 32
click at [724, 306] on input "Join us to Ancient [GEOGRAPHIC_DATA]!" at bounding box center [1120, 306] width 615 height 32
type input "Join us to Ancient [GEOGRAPHIC_DATA]!"
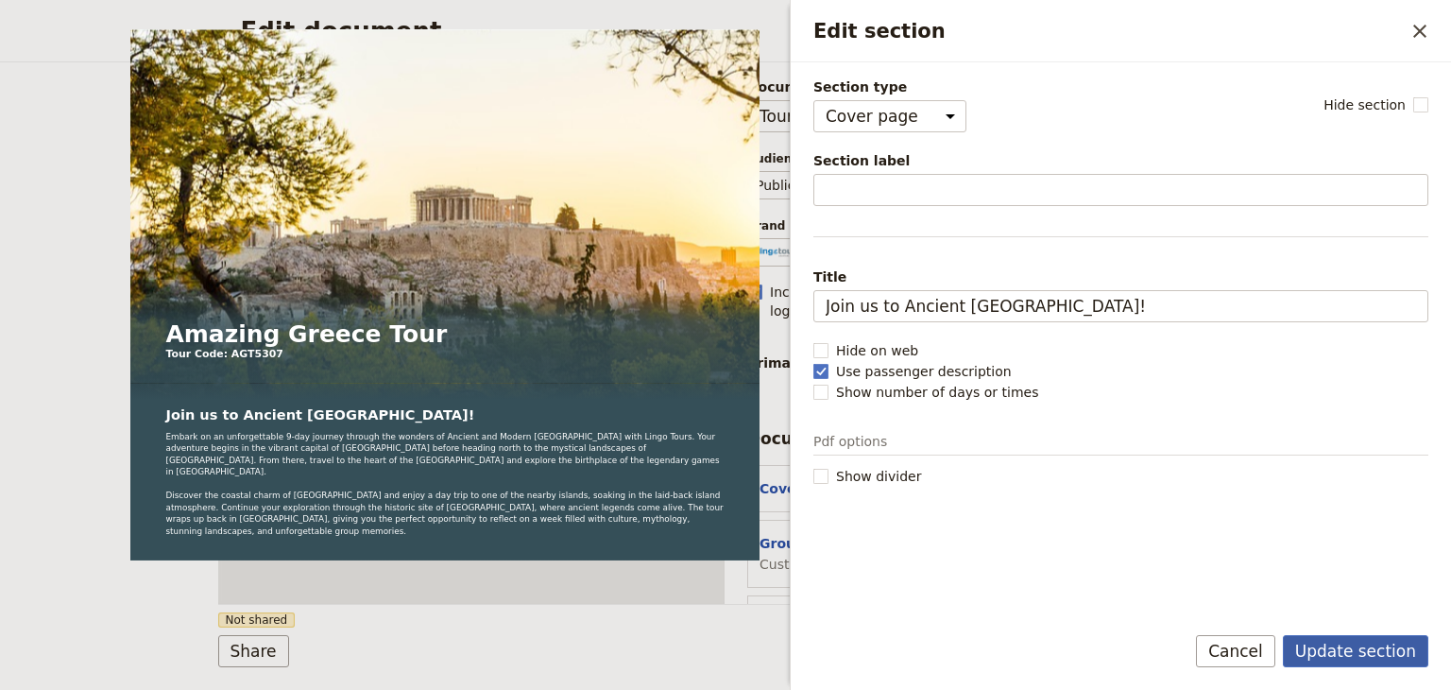
click at [724, 643] on button "Update section" at bounding box center [1355, 651] width 145 height 32
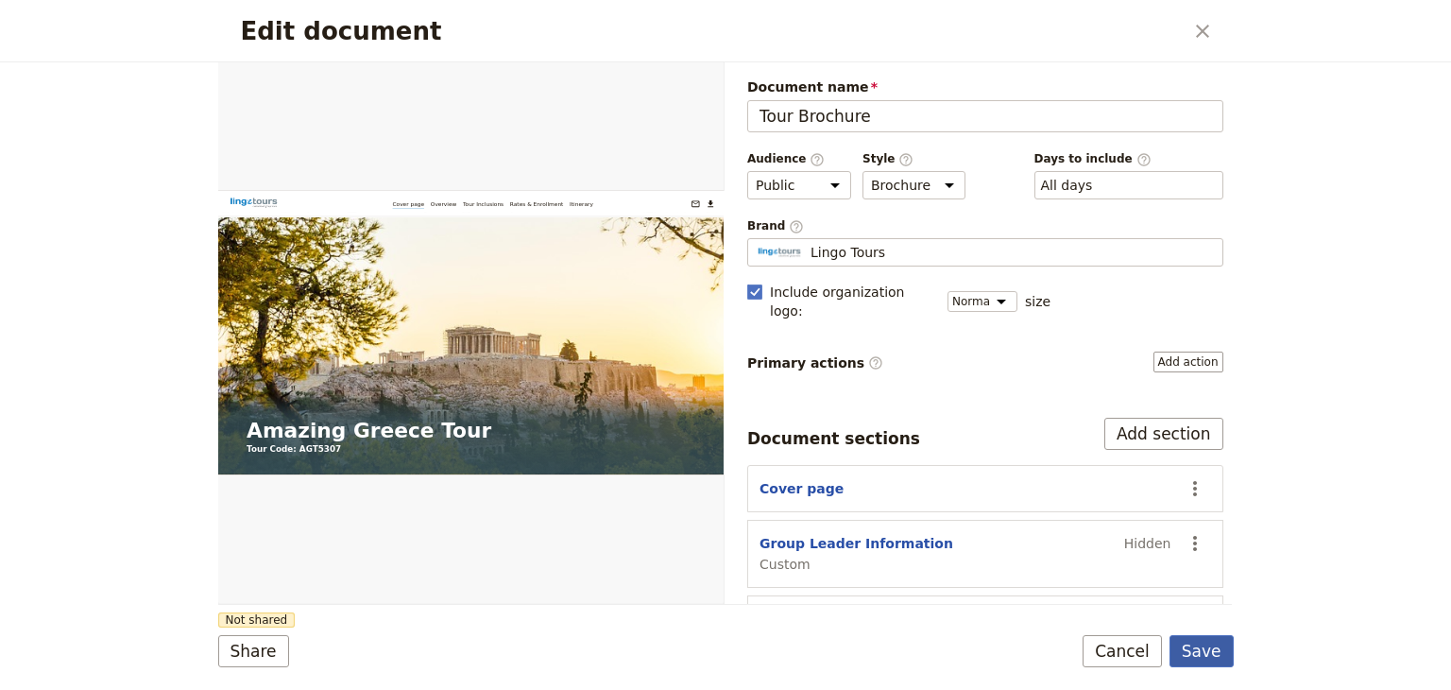
click at [724, 643] on button "Save" at bounding box center [1201, 651] width 64 height 32
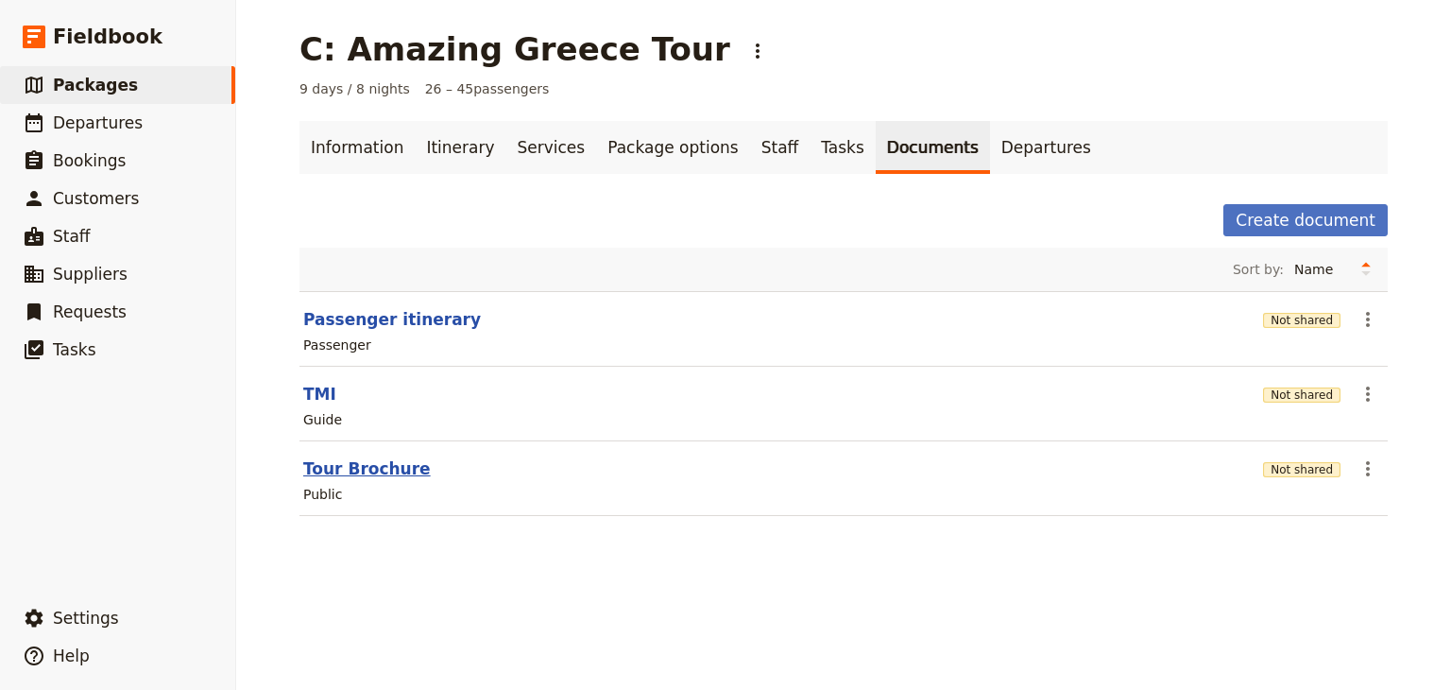
click at [380, 477] on button "Tour Brochure" at bounding box center [367, 468] width 128 height 23
select select "DEFAULT"
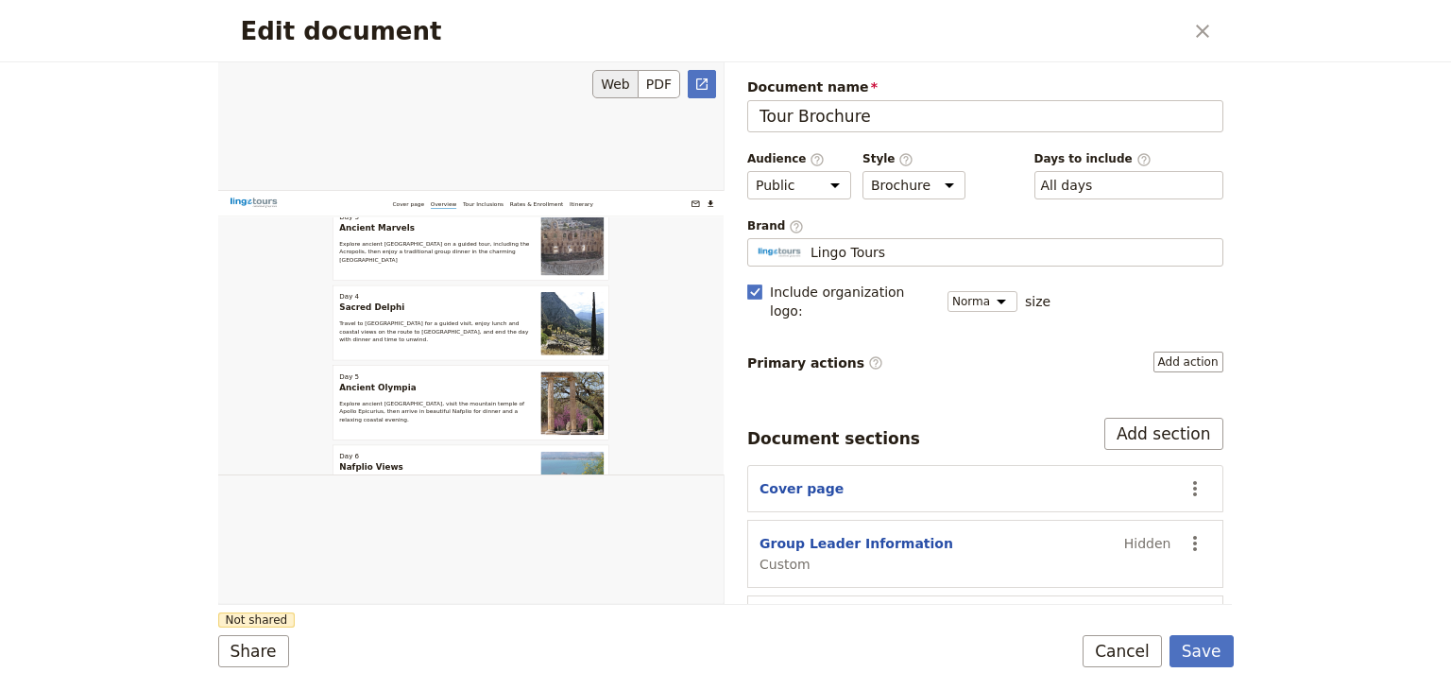
scroll to position [1889, 0]
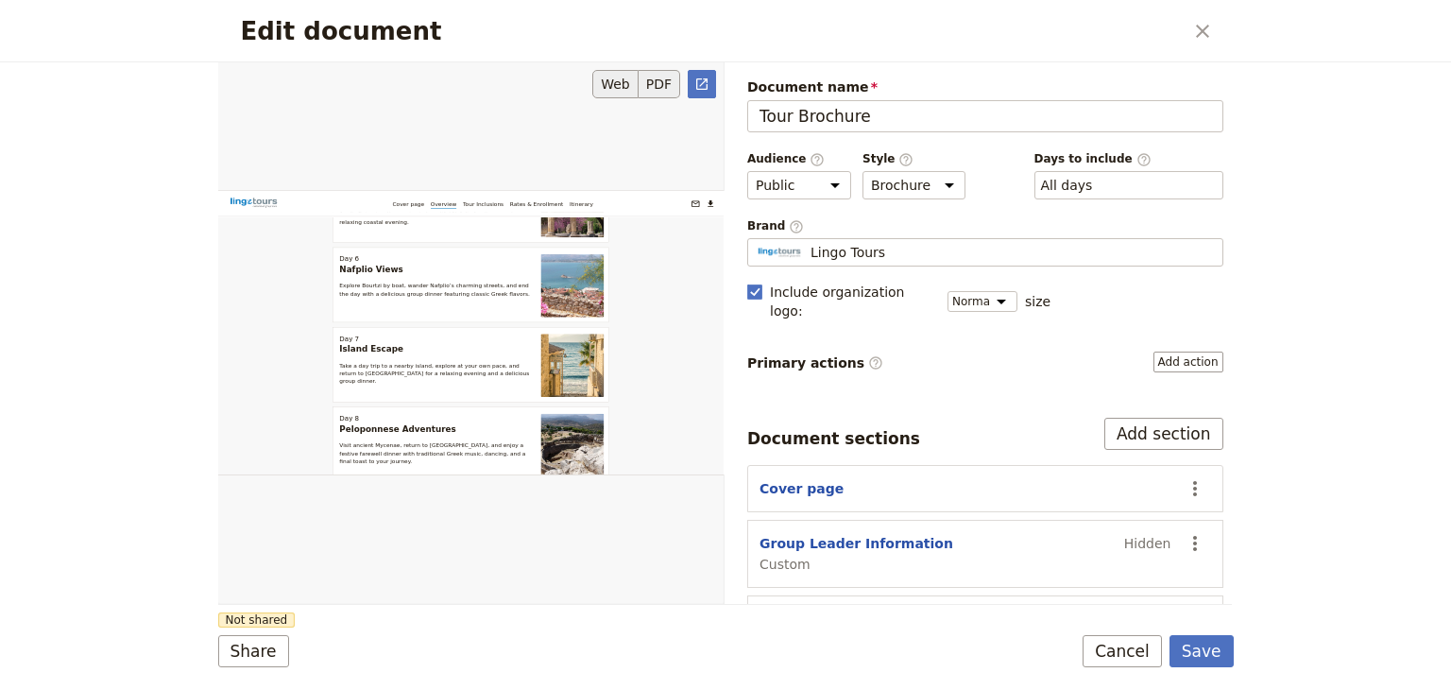
click at [669, 93] on button "PDF" at bounding box center [660, 84] width 42 height 28
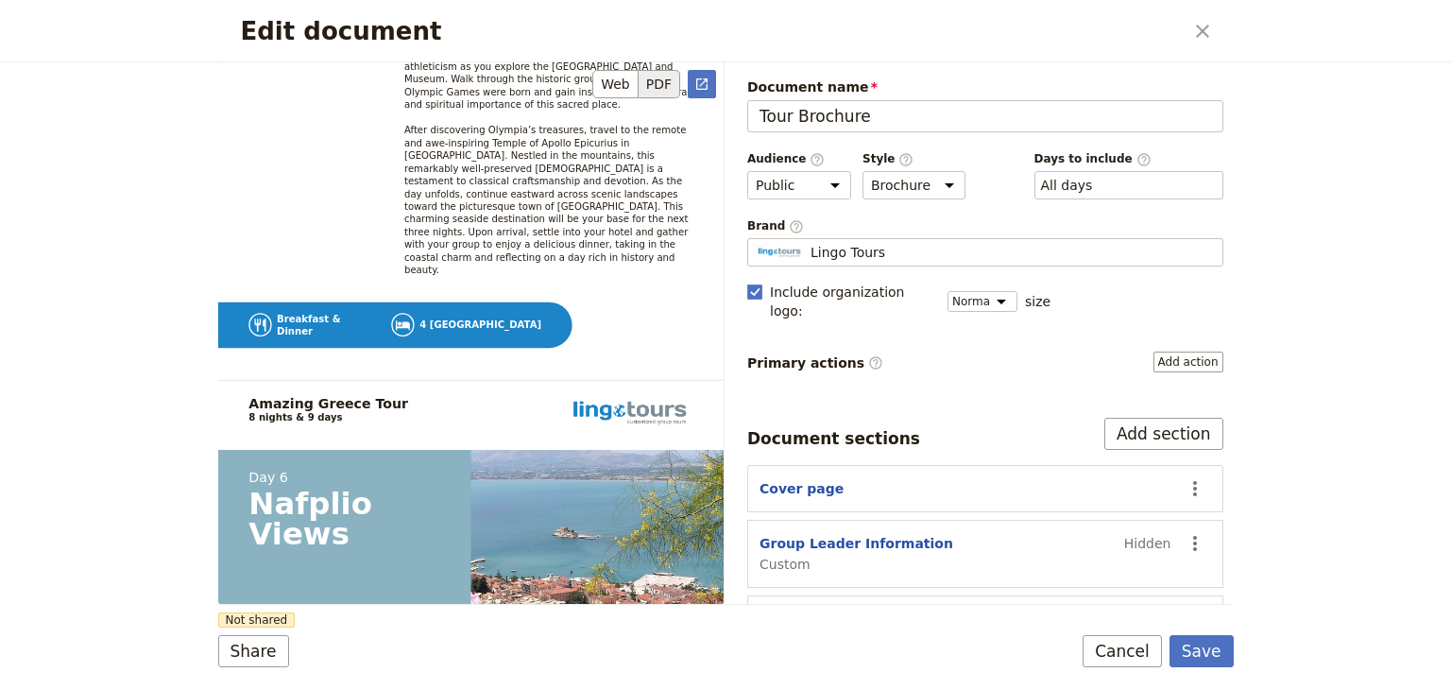
scroll to position [9919, 0]
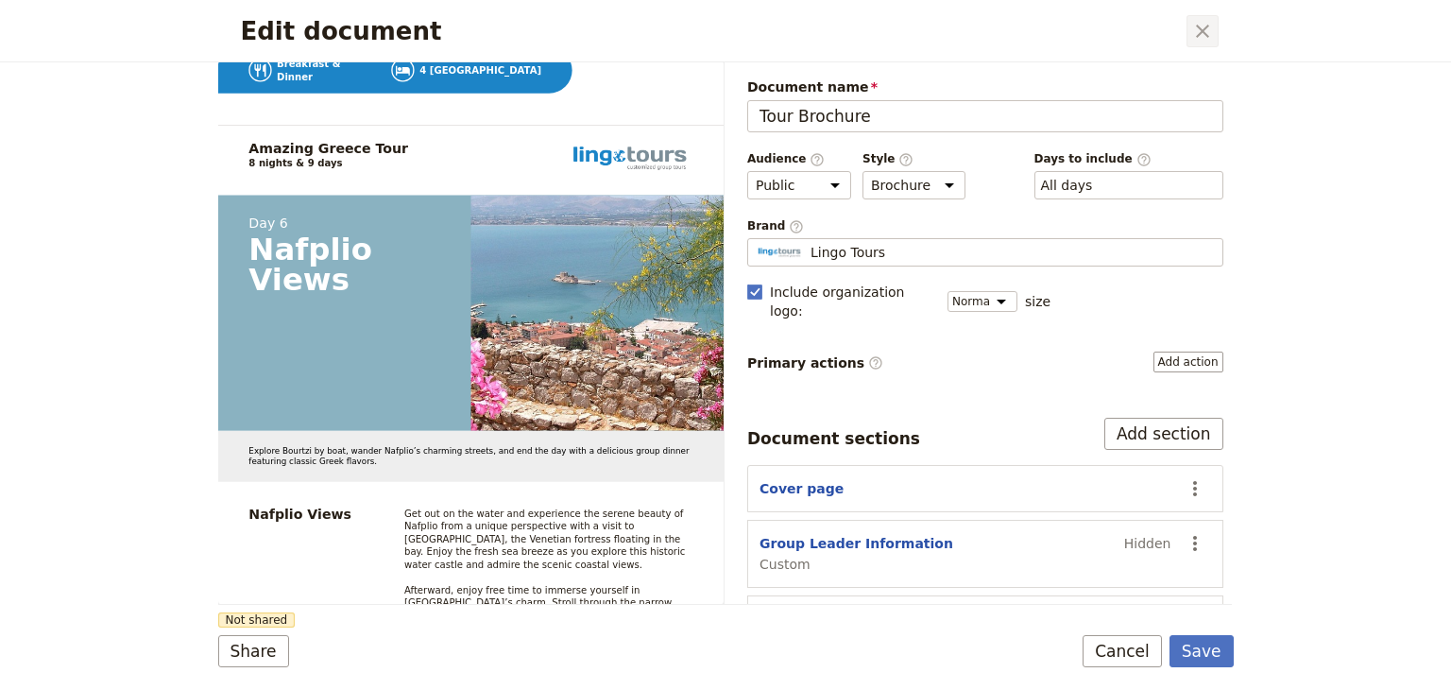
click at [724, 34] on icon "Close dialog" at bounding box center [1202, 31] width 23 height 23
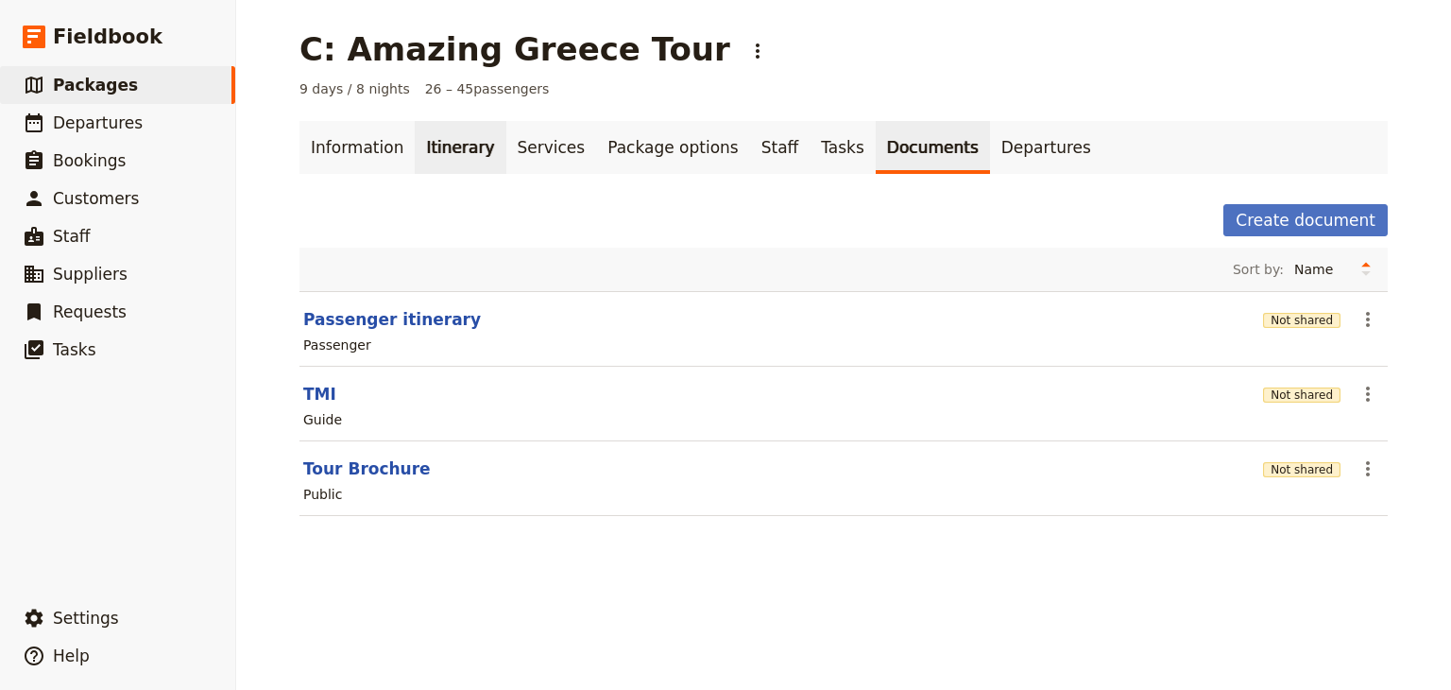
click at [448, 152] on link "Itinerary" at bounding box center [460, 147] width 91 height 53
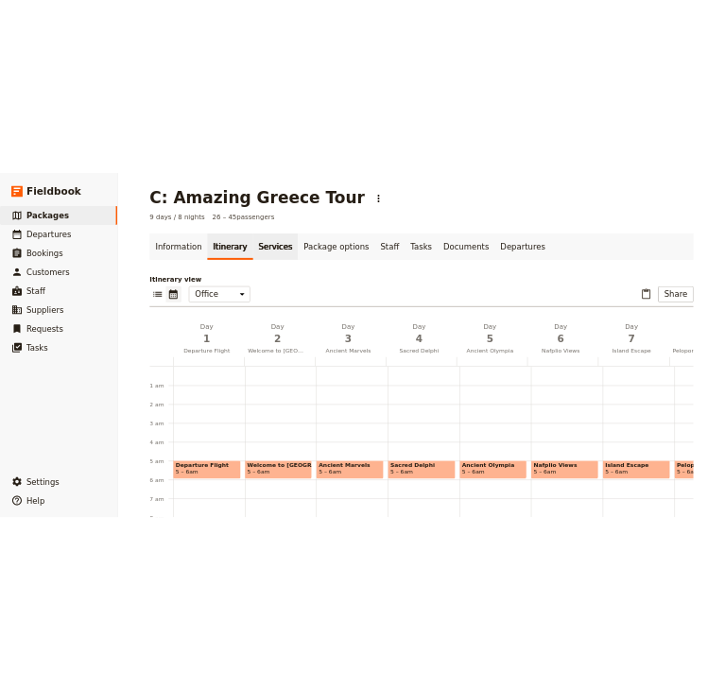
scroll to position [170, 0]
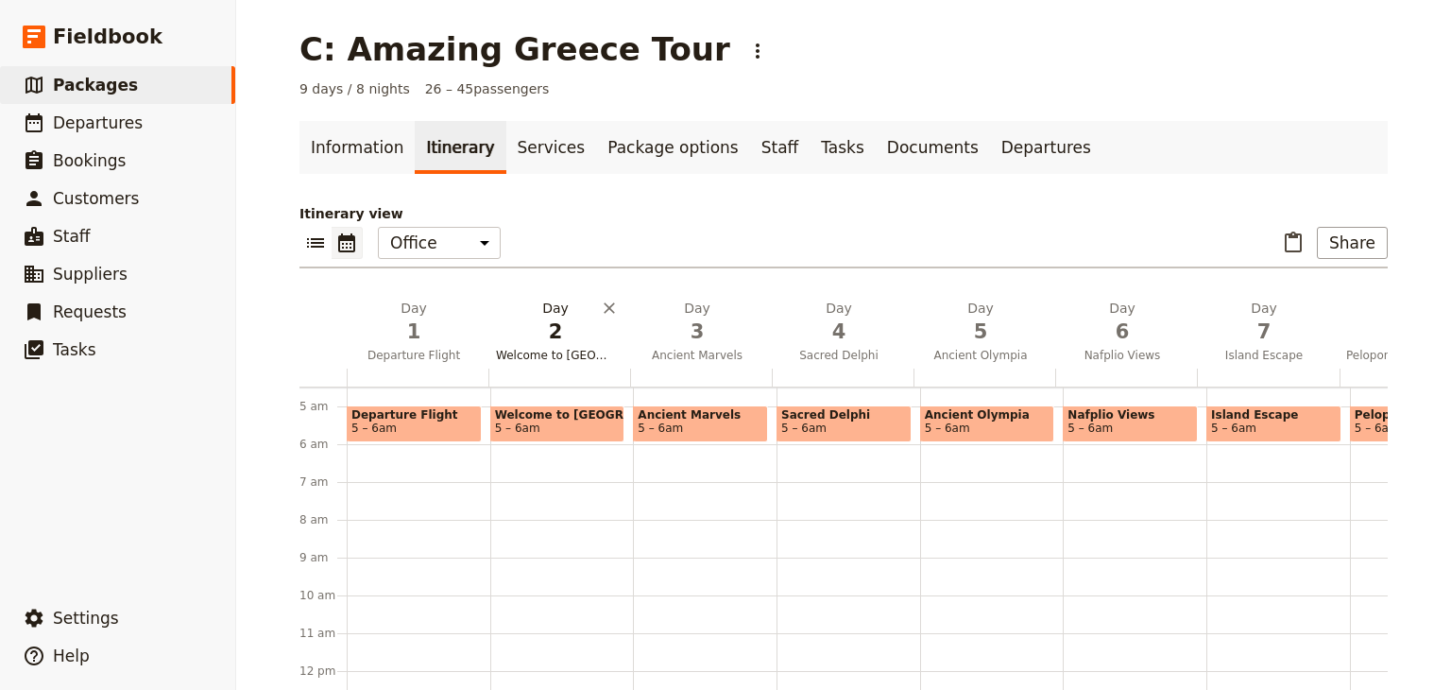
click at [583, 350] on span "Welcome to [GEOGRAPHIC_DATA]" at bounding box center [555, 355] width 134 height 15
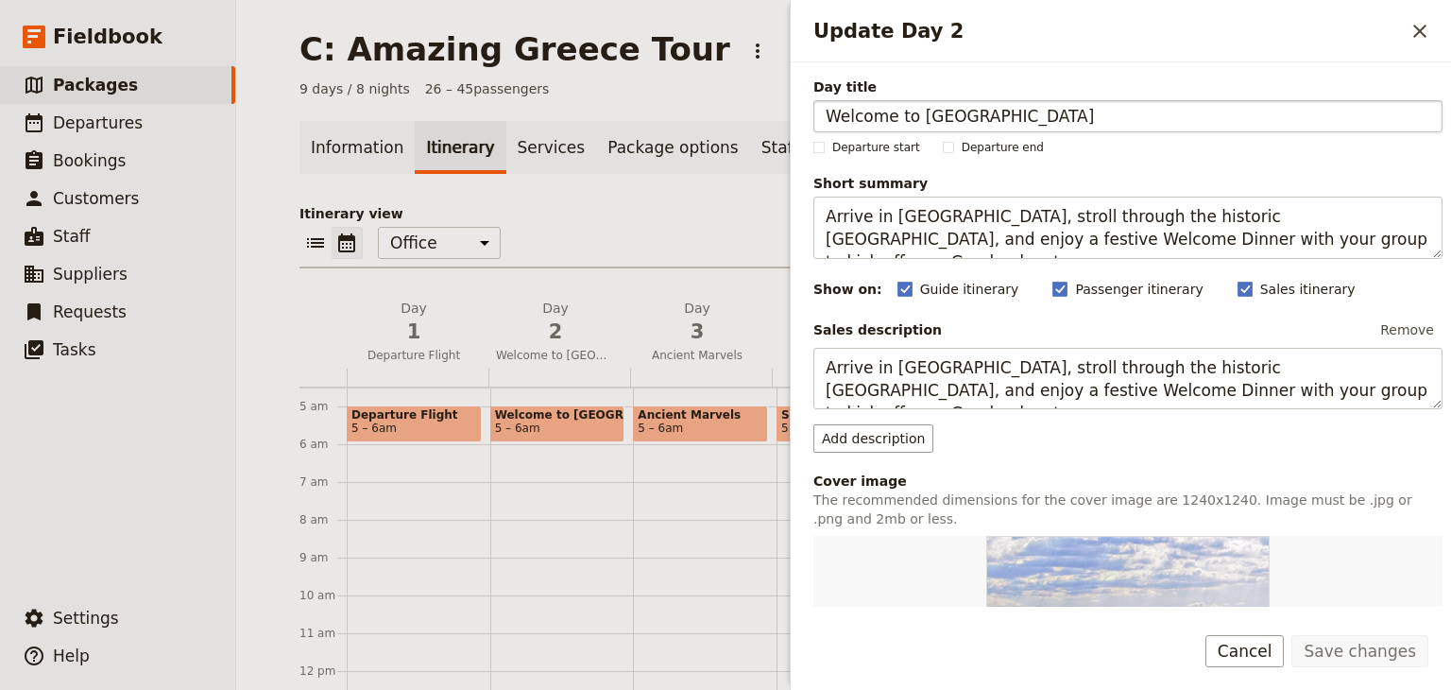
drag, startPoint x: 971, startPoint y: 106, endPoint x: 914, endPoint y: 114, distance: 57.3
click at [724, 114] on input "Welcome to [GEOGRAPHIC_DATA]" at bounding box center [1127, 116] width 629 height 32
type input "Welcome to [GEOGRAPHIC_DATA]"
click at [724, 662] on button "Save changes" at bounding box center [1359, 651] width 137 height 32
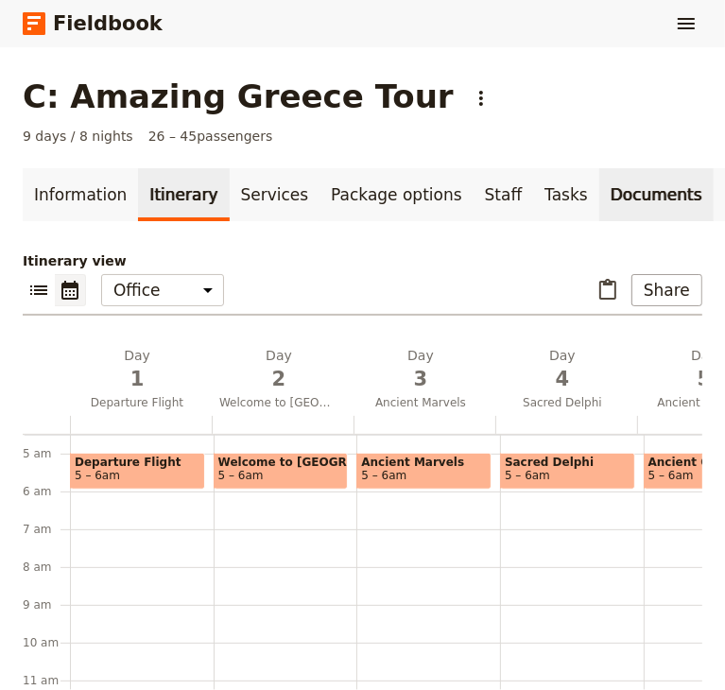
click at [599, 195] on link "Documents" at bounding box center [656, 194] width 114 height 53
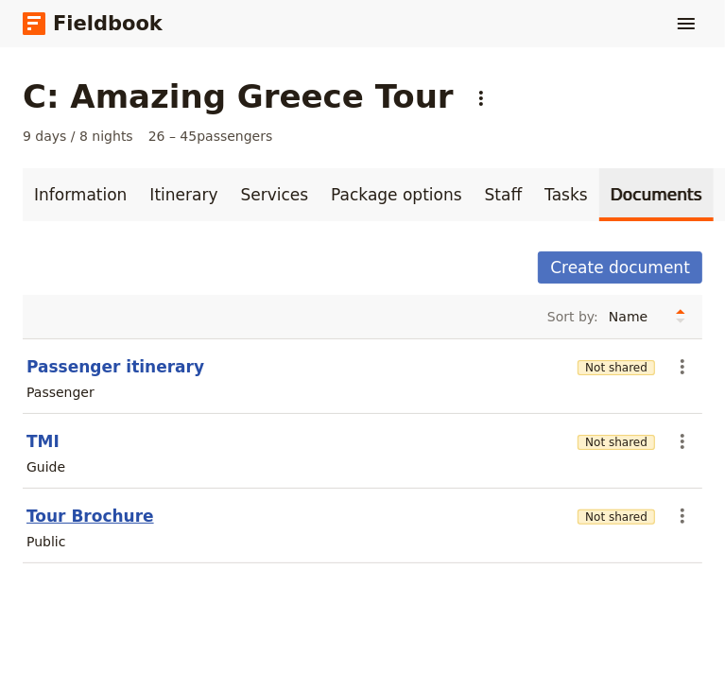
click at [94, 519] on button "Tour Brochure" at bounding box center [90, 515] width 128 height 23
select select "DEFAULT"
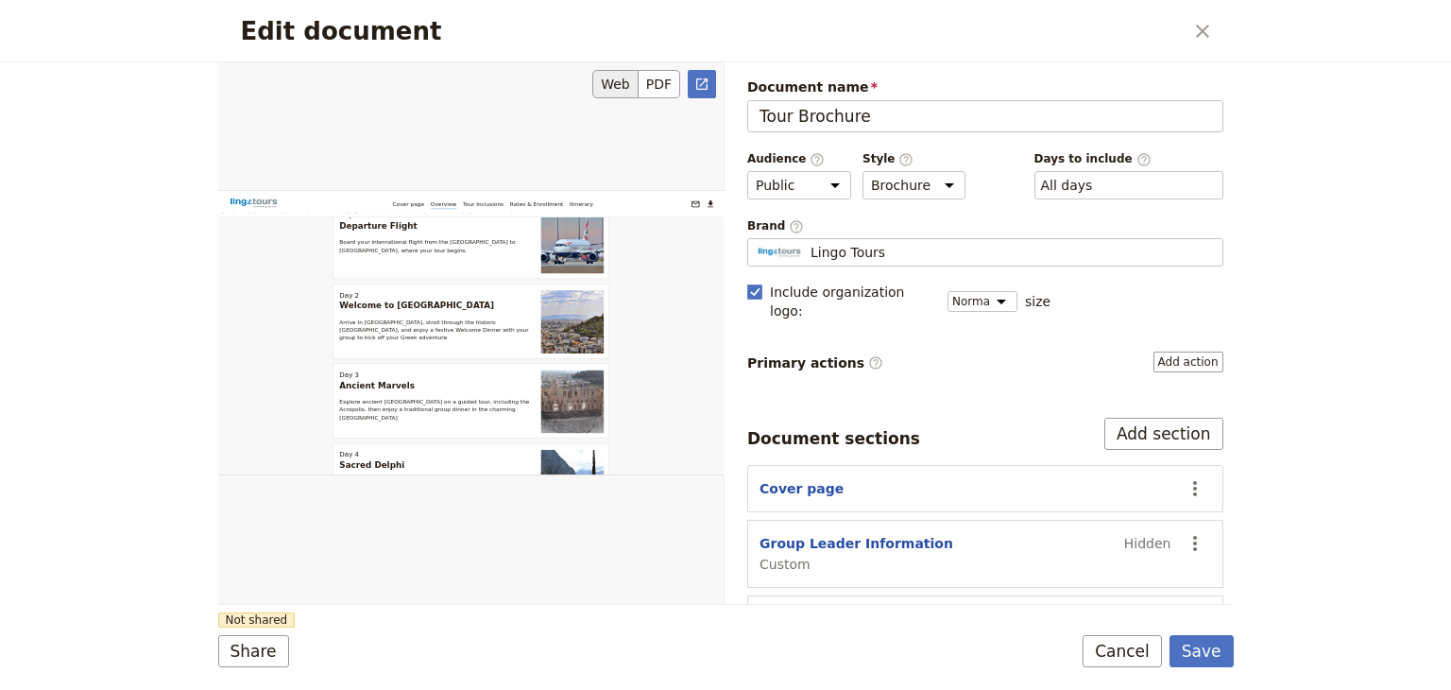
scroll to position [1511, 0]
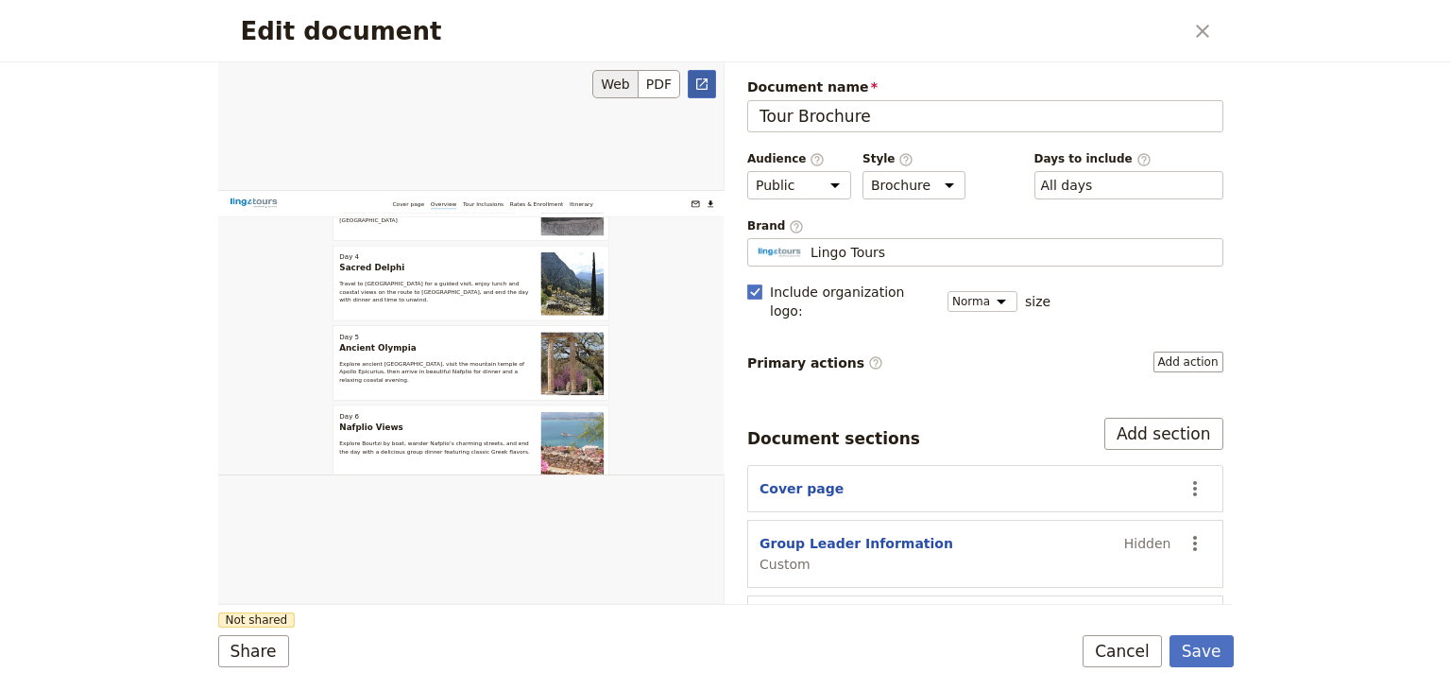
click at [705, 88] on icon "Open full preview" at bounding box center [701, 83] width 11 height 11
click at [657, 88] on button "PDF" at bounding box center [660, 84] width 42 height 28
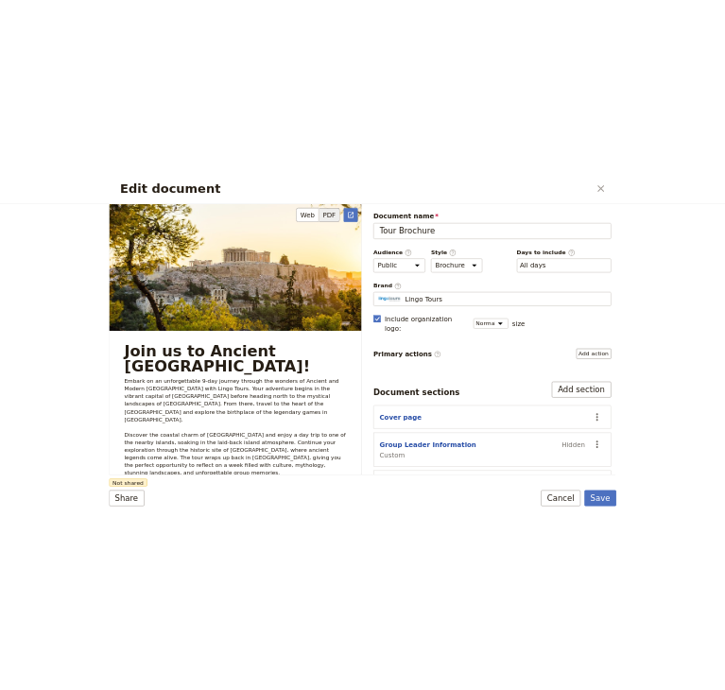
scroll to position [661, 0]
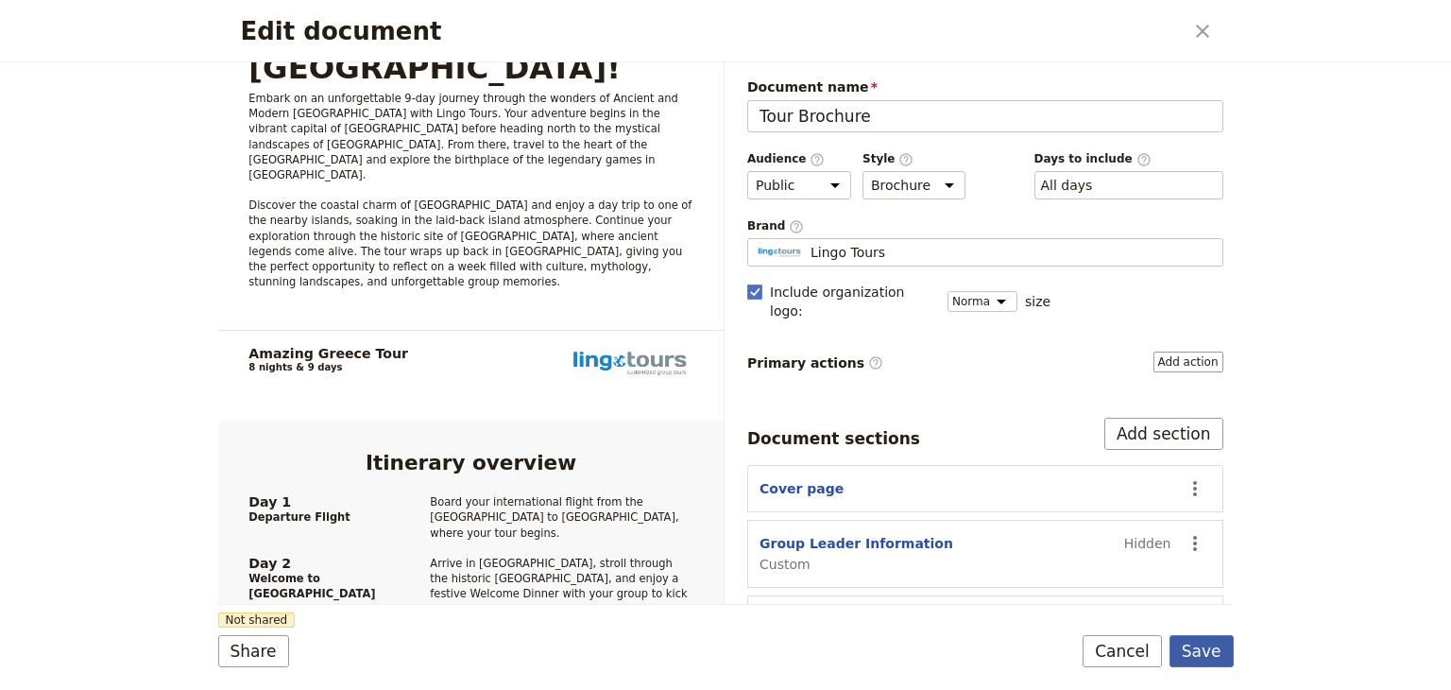
click at [724, 658] on button "Save" at bounding box center [1201, 651] width 64 height 32
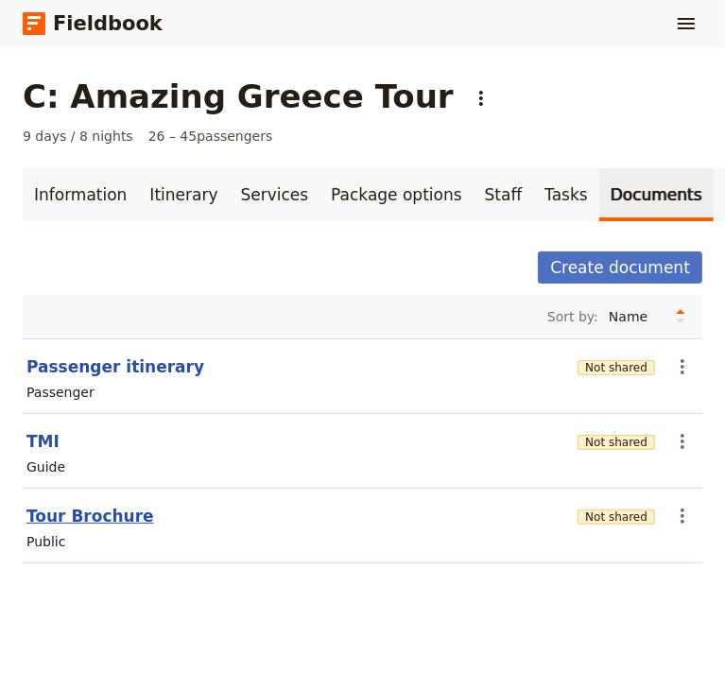
click at [91, 527] on button "Tour Brochure" at bounding box center [90, 515] width 128 height 23
select select "DEFAULT"
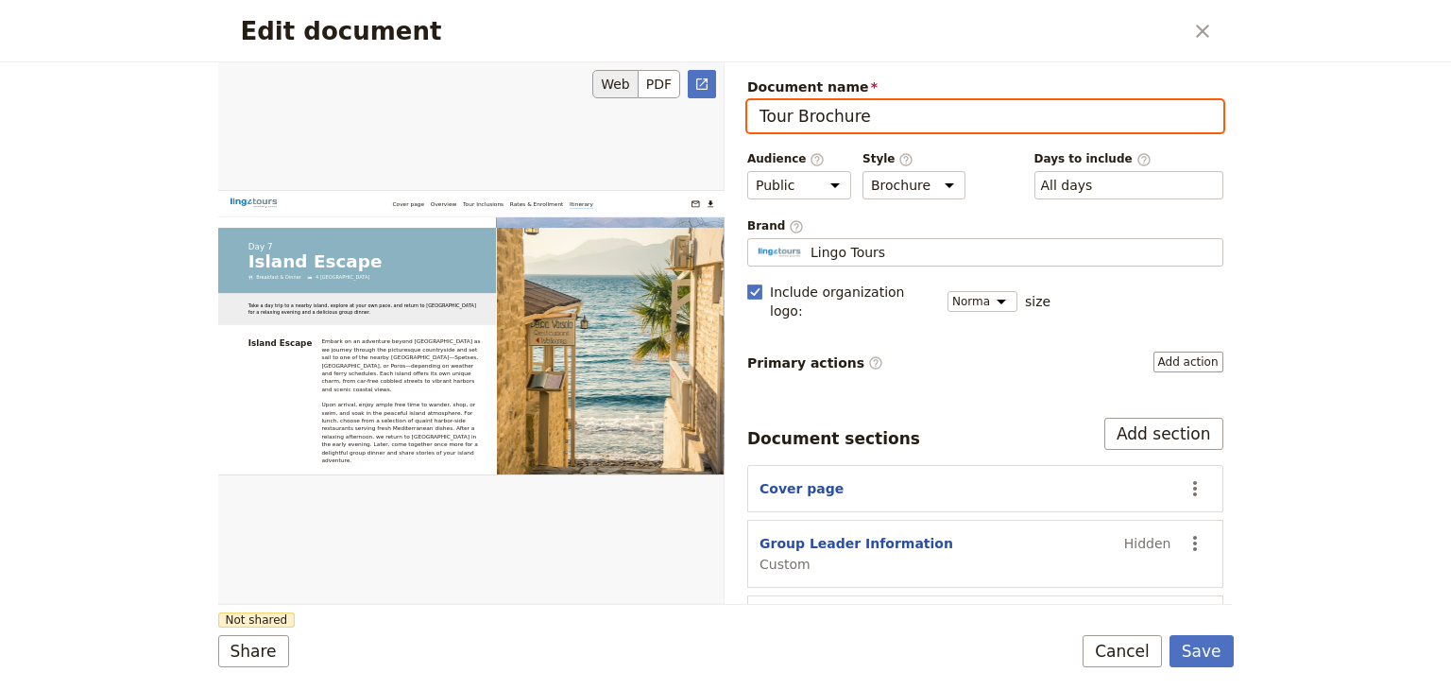
scroll to position [8632, 0]
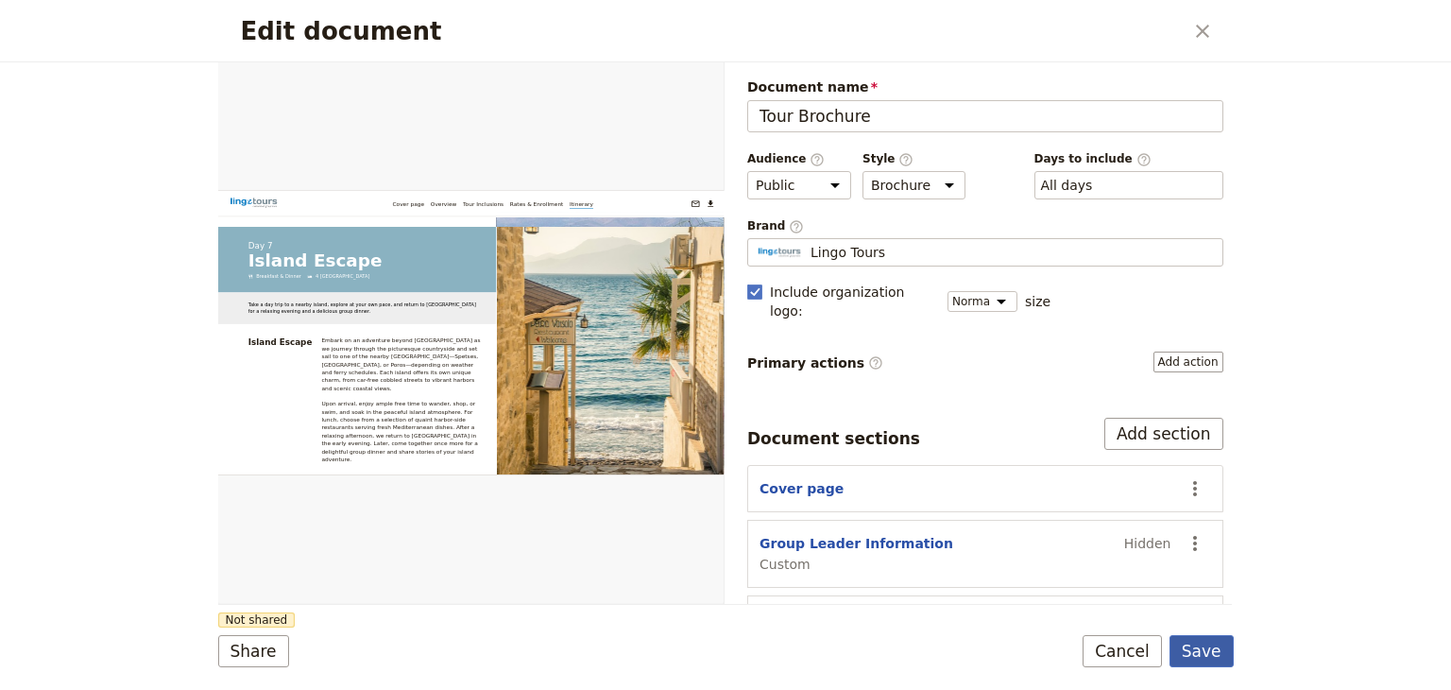
click at [724, 649] on button "Save" at bounding box center [1201, 651] width 64 height 32
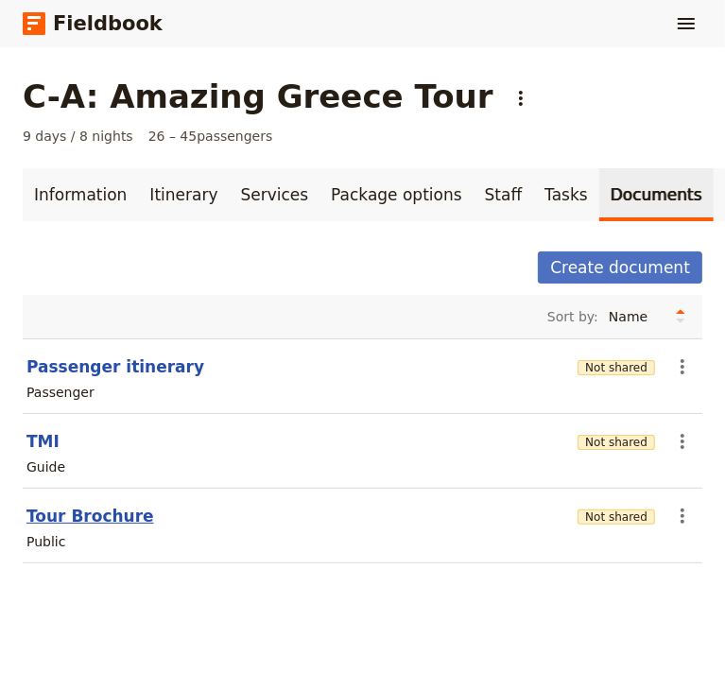
drag, startPoint x: 0, startPoint y: 0, endPoint x: 100, endPoint y: 522, distance: 531.9
click at [100, 522] on button "Tour Brochure" at bounding box center [90, 515] width 128 height 23
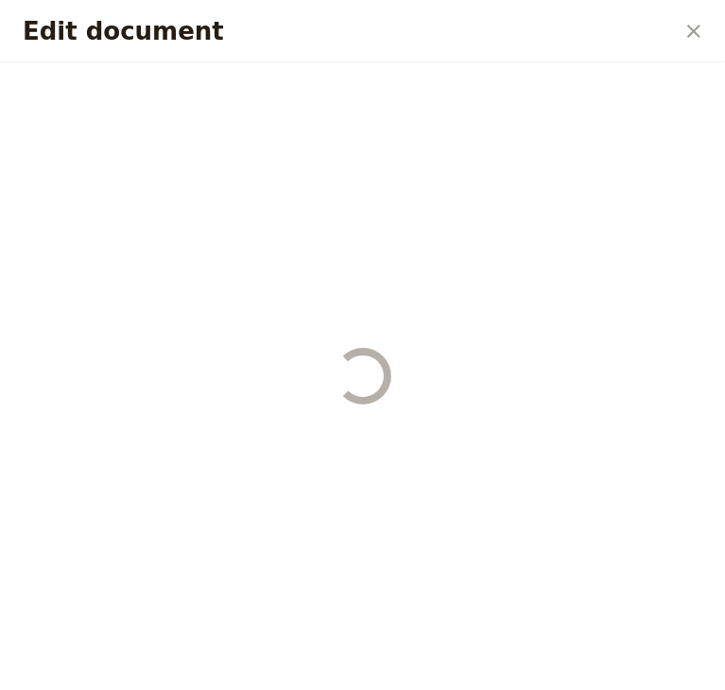
select select "DEFAULT"
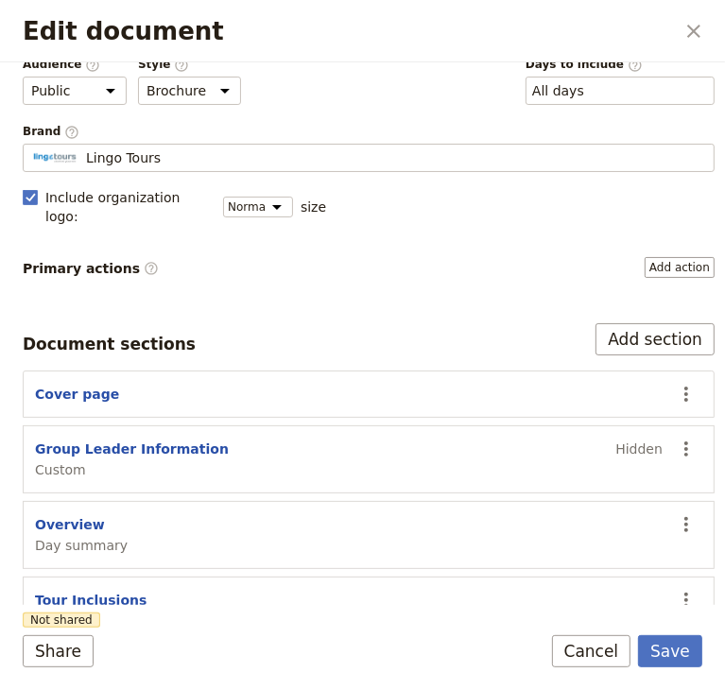
scroll to position [248, 0]
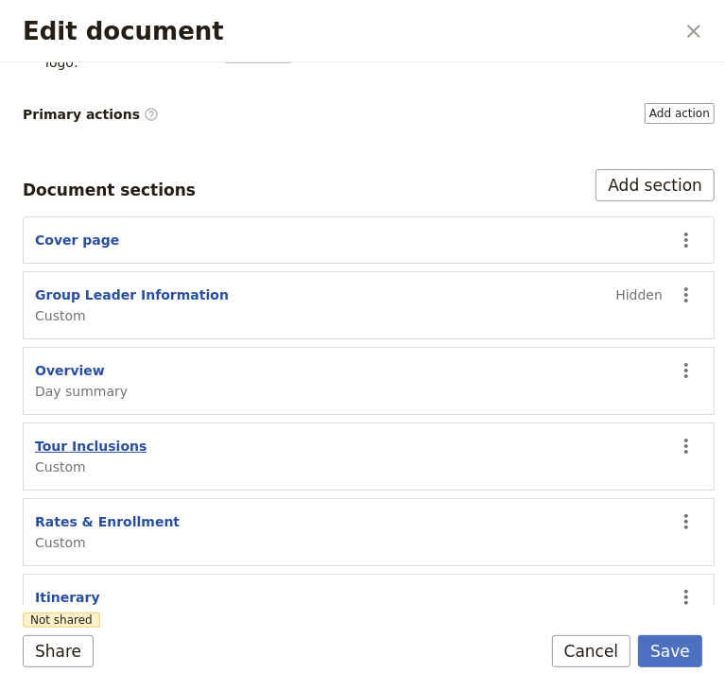
click at [89, 436] on button "Tour Inclusions" at bounding box center [90, 445] width 111 height 19
select select "CUSTOM"
select select "default"
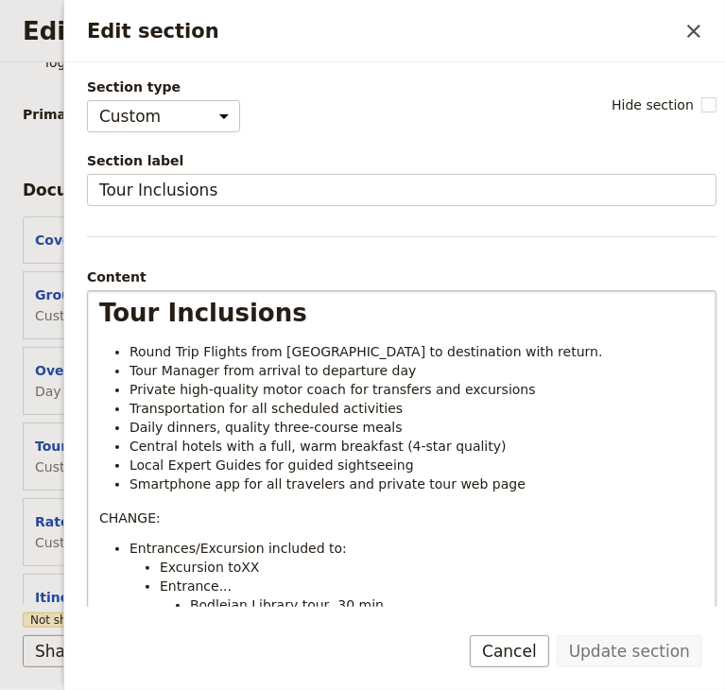
scroll to position [283, 0]
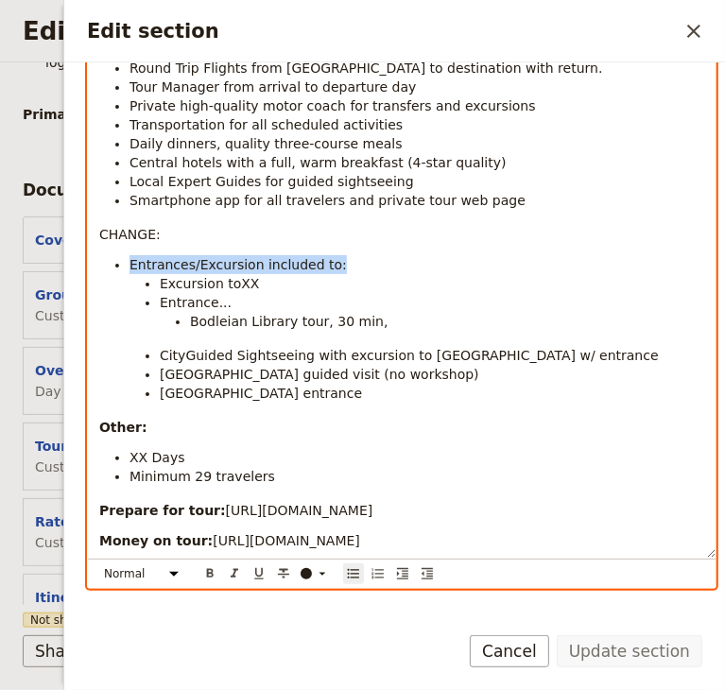
click at [137, 265] on ul "Entrances/Excursion included to: Excursion toXX Entrance... [GEOGRAPHIC_DATA] t…" at bounding box center [401, 328] width 605 height 147
click at [132, 260] on span "Entrances/Excursion included to:" at bounding box center [237, 264] width 217 height 15
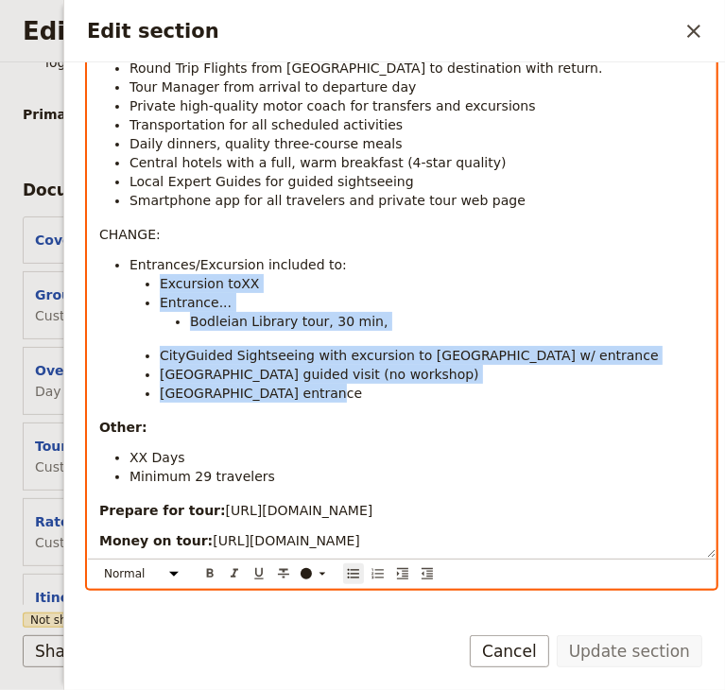
drag, startPoint x: 158, startPoint y: 277, endPoint x: 389, endPoint y: 387, distance: 256.5
click at [389, 387] on ul "Excursion toXX Entrance... [GEOGRAPHIC_DATA] tour, 30 min, CityGuided Sightseei…" at bounding box center [416, 338] width 574 height 128
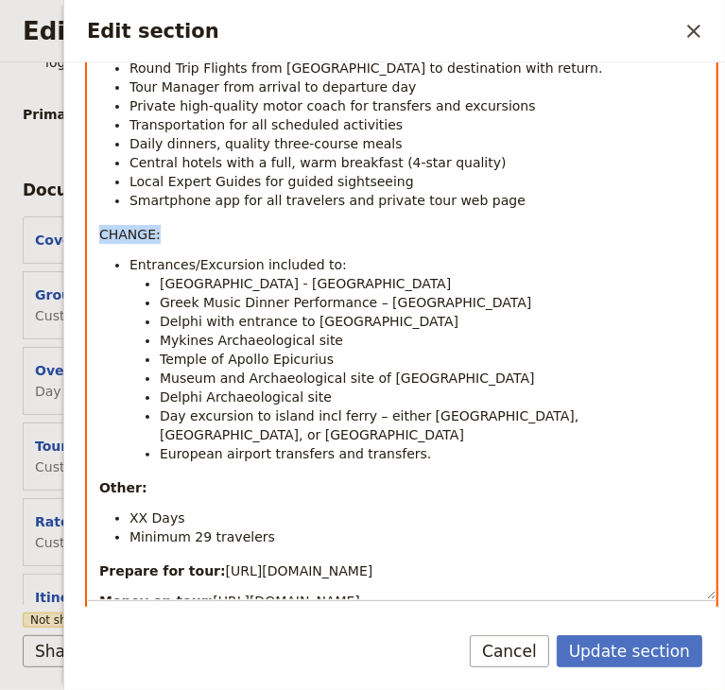
drag, startPoint x: 113, startPoint y: 236, endPoint x: 95, endPoint y: 231, distance: 18.6
click at [95, 231] on div "Tour Inclusions Round Trip Flights from USA to destination with return. Tour Ma…" at bounding box center [401, 303] width 627 height 591
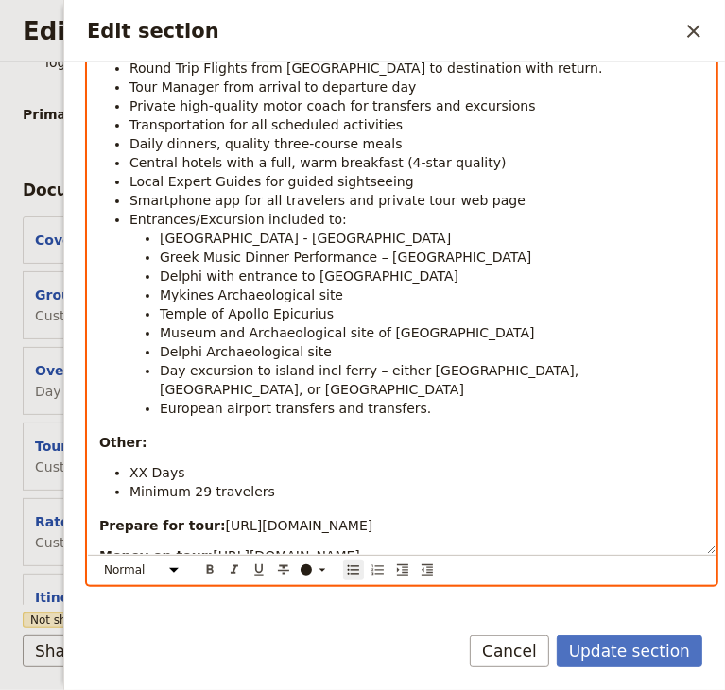
click at [415, 399] on li "European airport transfers and transfers." at bounding box center [432, 408] width 544 height 19
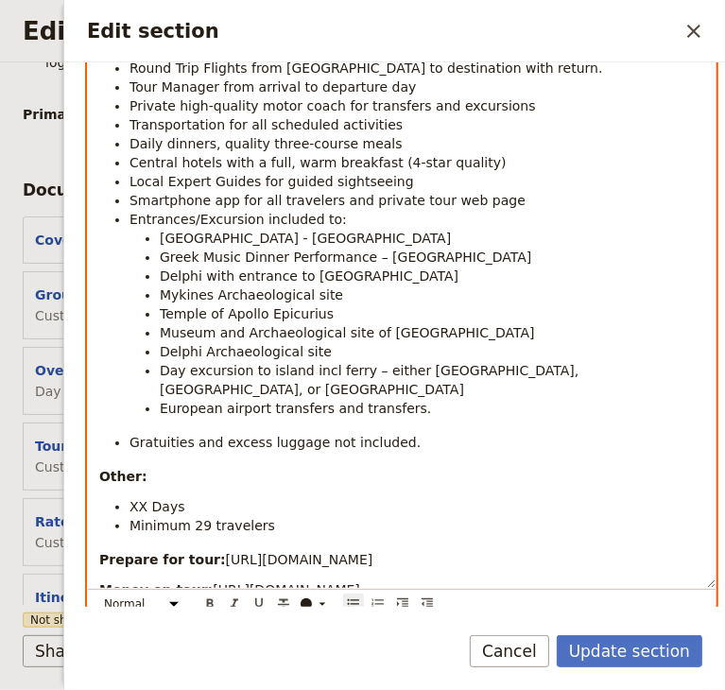
click at [142, 499] on span "XX Days" at bounding box center [157, 506] width 56 height 15
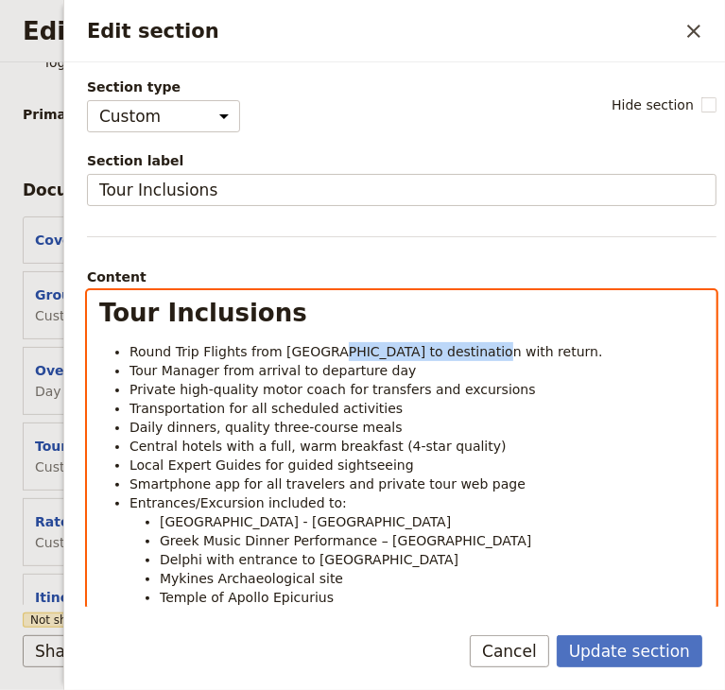
drag, startPoint x: 454, startPoint y: 350, endPoint x: 319, endPoint y: 352, distance: 135.1
click at [319, 352] on span "Round Trip Flights from [GEOGRAPHIC_DATA] to destination with return." at bounding box center [365, 351] width 473 height 15
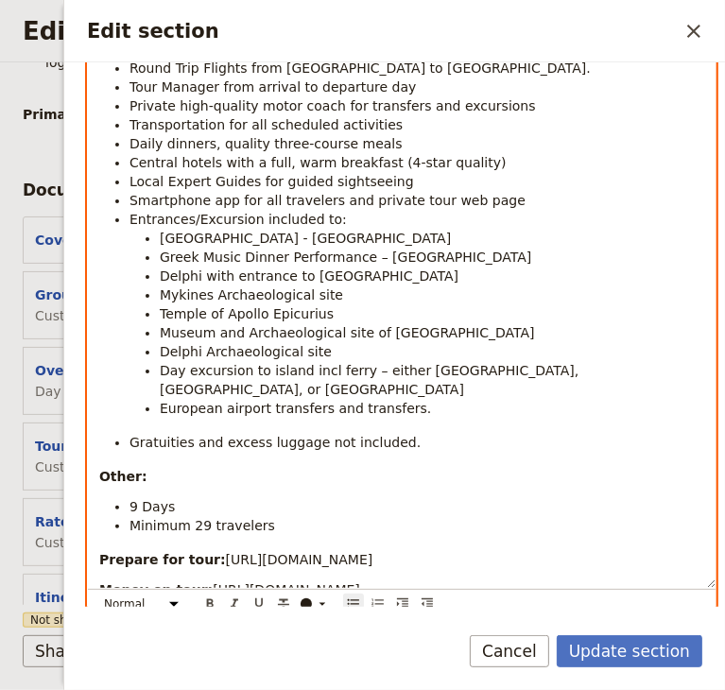
scroll to position [367, 0]
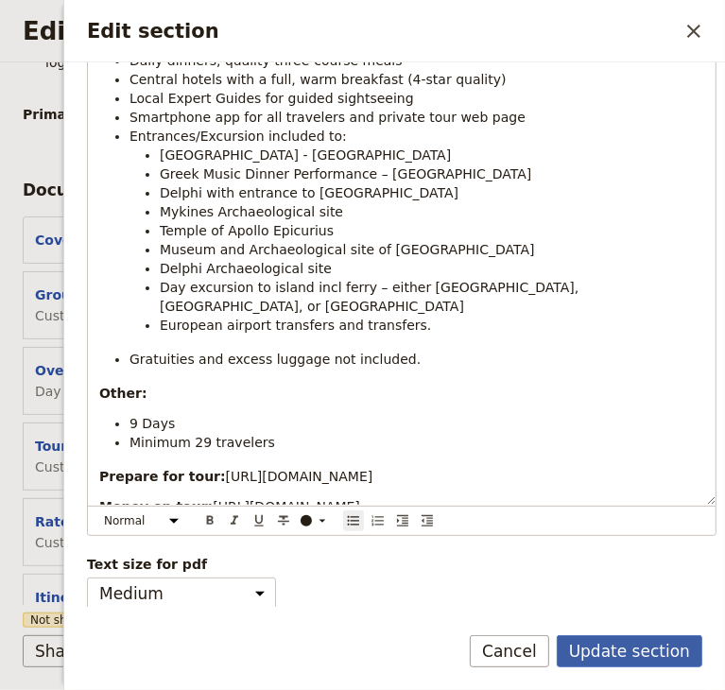
click at [651, 649] on button "Update section" at bounding box center [628, 651] width 145 height 32
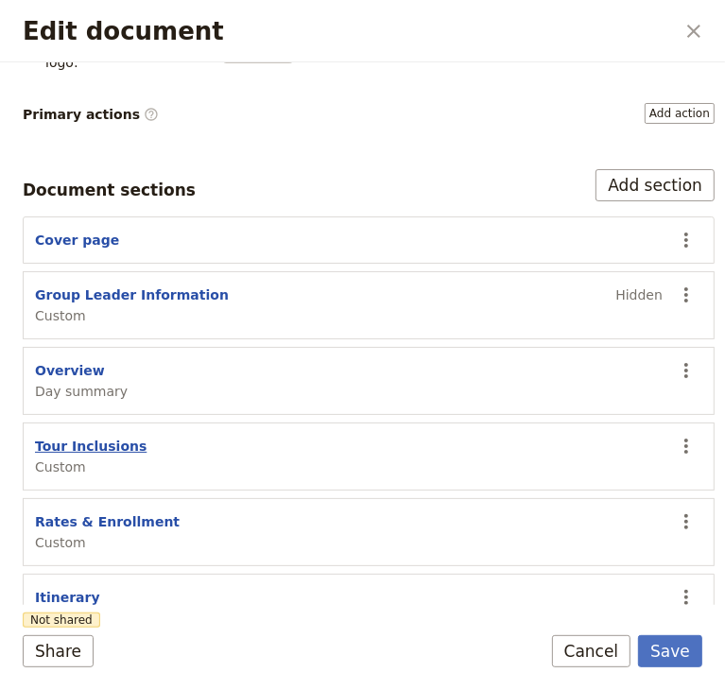
click at [67, 436] on button "Tour Inclusions" at bounding box center [90, 445] width 111 height 19
select select "CUSTOM"
select select "default"
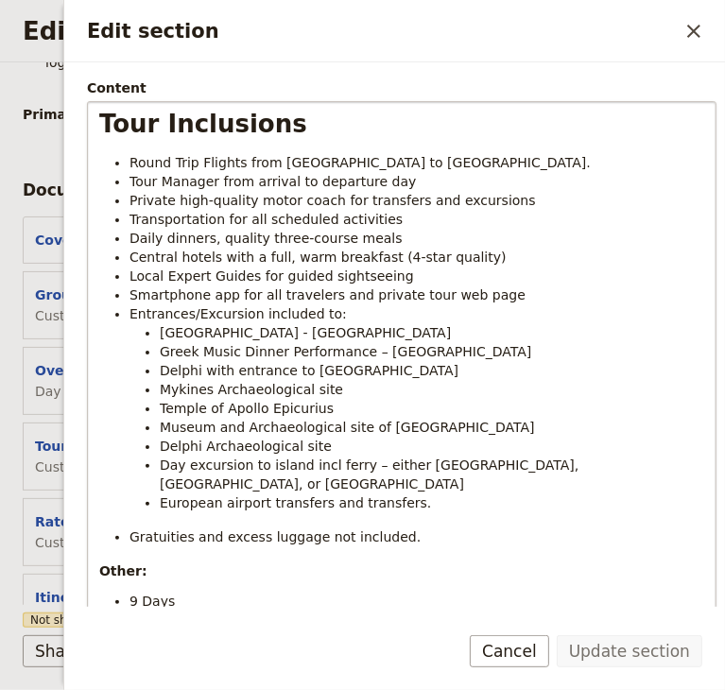
scroll to position [283, 0]
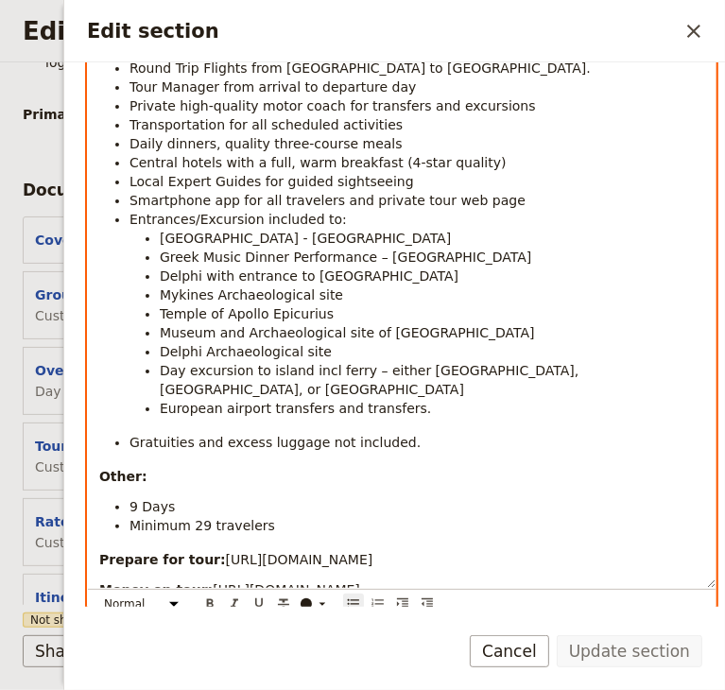
click at [178, 148] on span "Daily dinners, quality three-course meals" at bounding box center [265, 143] width 273 height 15
drag, startPoint x: 205, startPoint y: 144, endPoint x: 133, endPoint y: 148, distance: 71.9
click at [133, 148] on span "Daily dinners, quality three-course meals" at bounding box center [265, 143] width 273 height 15
click at [169, 145] on span "Daily dinners, quality three-course meals" at bounding box center [265, 143] width 273 height 15
drag, startPoint x: 160, startPoint y: 145, endPoint x: 128, endPoint y: 146, distance: 31.2
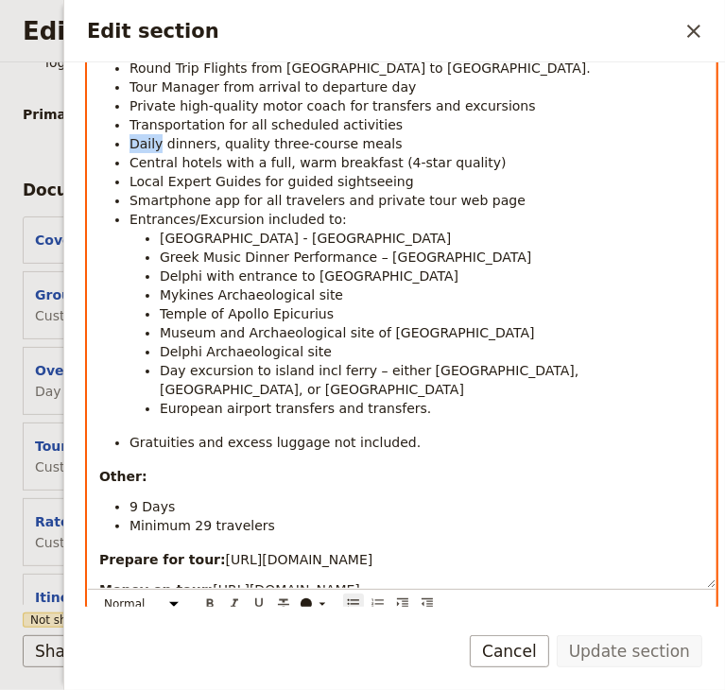
click at [129, 146] on span "Daily dinners, quality three-course meals" at bounding box center [265, 143] width 273 height 15
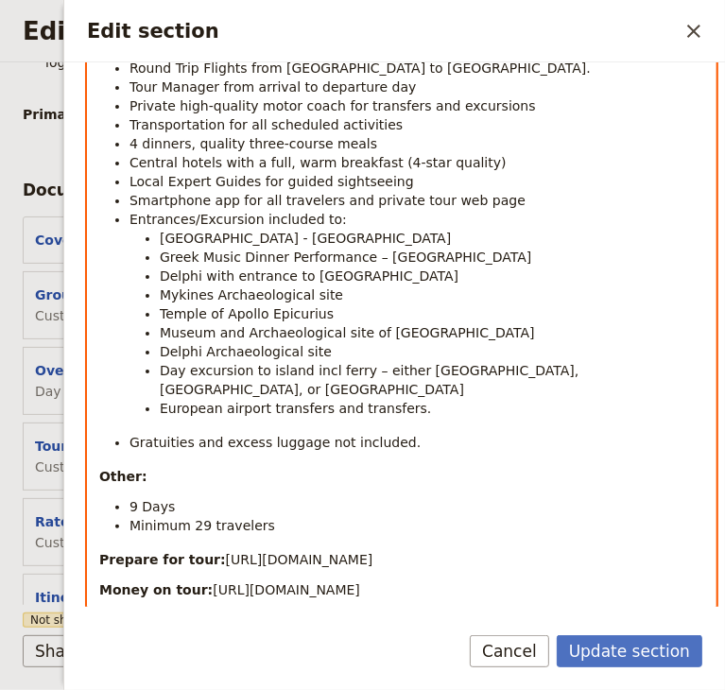
click at [375, 144] on li "4 dinners, quality three-course meals" at bounding box center [416, 143] width 574 height 19
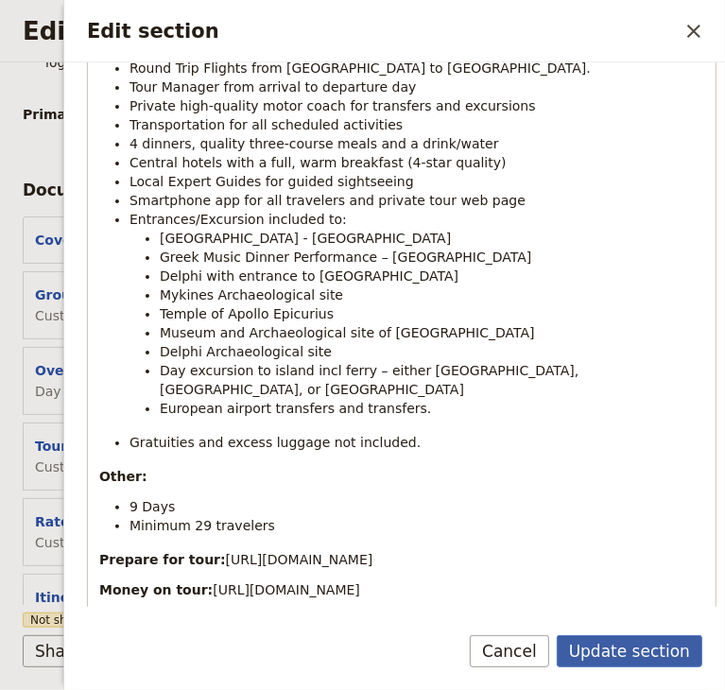
click at [635, 646] on button "Update section" at bounding box center [628, 651] width 145 height 32
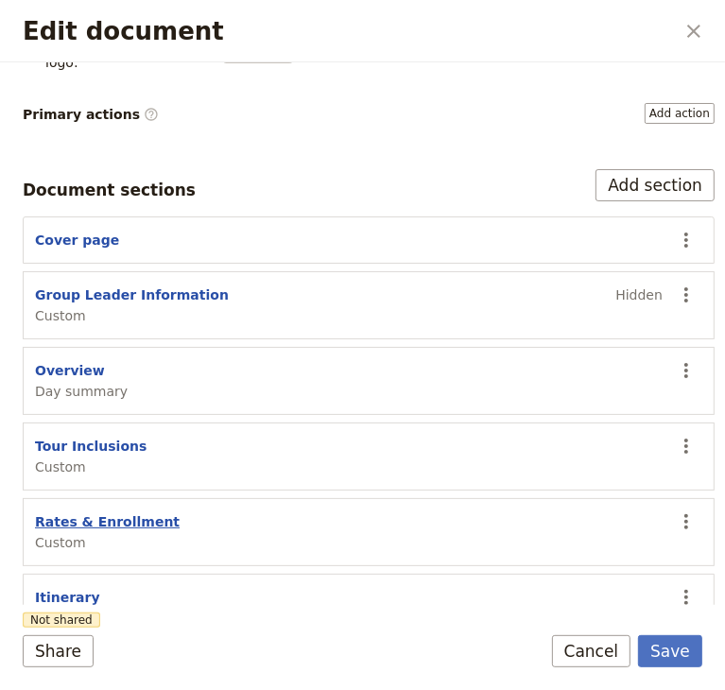
click at [105, 512] on button "Rates & Enrollment" at bounding box center [107, 521] width 145 height 19
select select "CUSTOM"
select select "default"
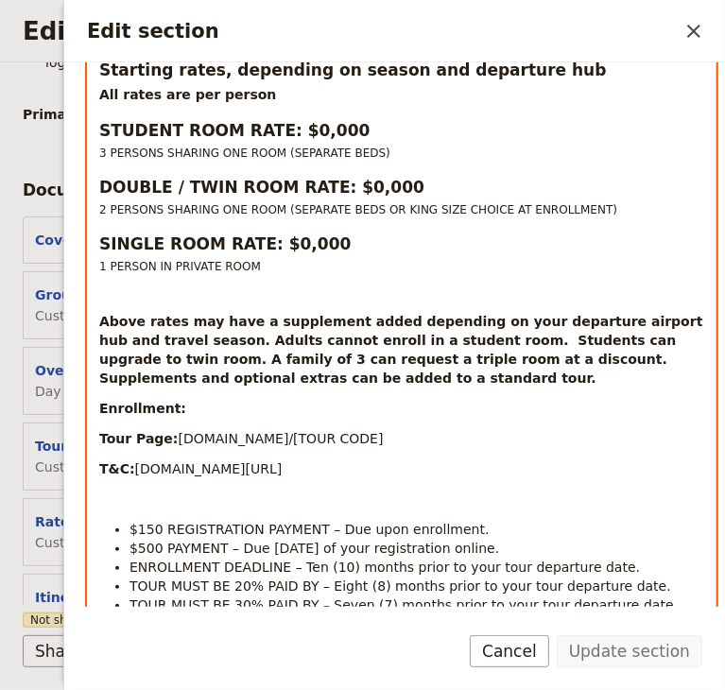
click at [299, 384] on p "Above rates may have a supplement added depending on your departure airport hub…" at bounding box center [401, 350] width 605 height 76
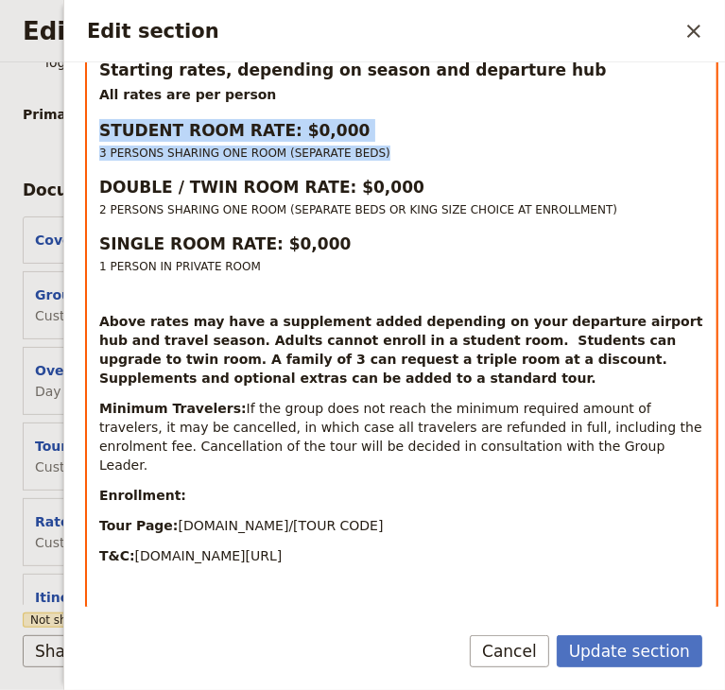
drag, startPoint x: 365, startPoint y: 148, endPoint x: 96, endPoint y: 128, distance: 269.0
click at [96, 128] on div "Rates & Enrollment Starting rates, depending on season and departure hub All ra…" at bounding box center [401, 396] width 627 height 776
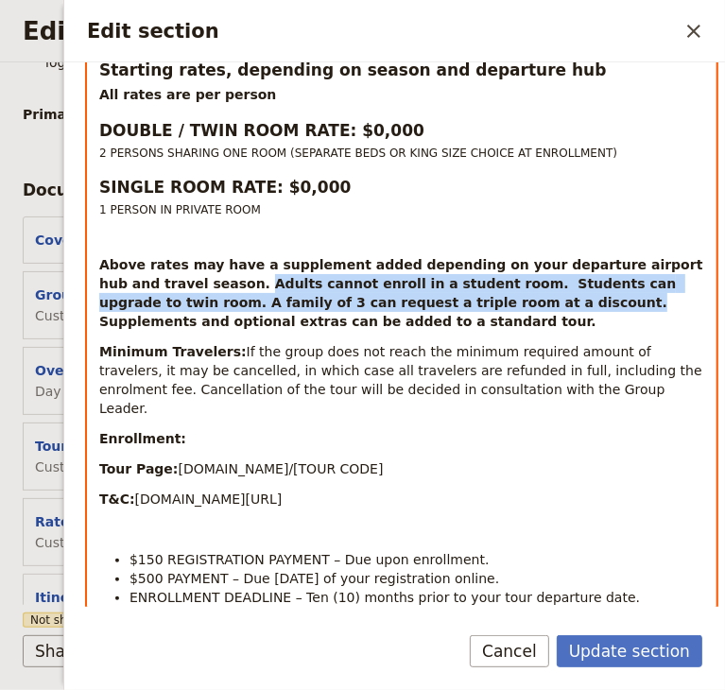
drag, startPoint x: 194, startPoint y: 282, endPoint x: 438, endPoint y: 306, distance: 245.8
click at [438, 306] on strong "Above rates may have a supplement added depending on your departure airport hub…" at bounding box center [402, 293] width 607 height 72
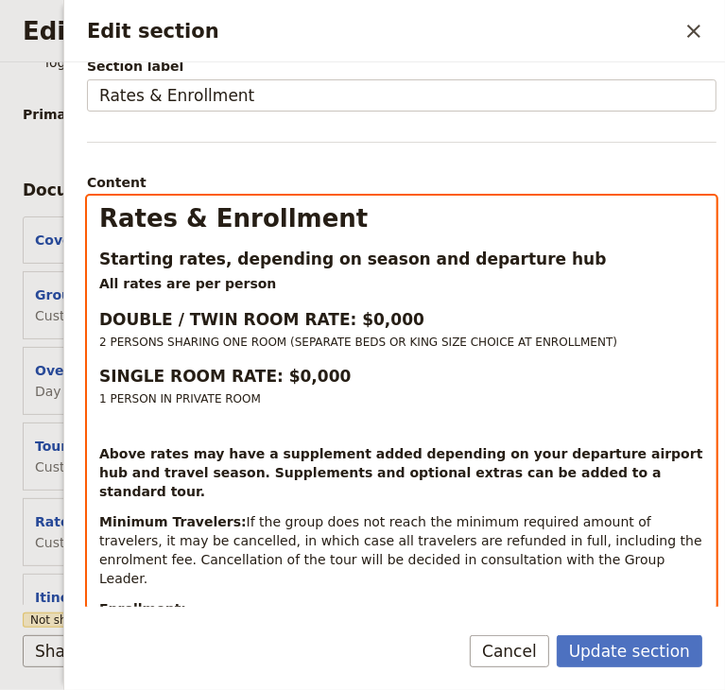
scroll to position [189, 0]
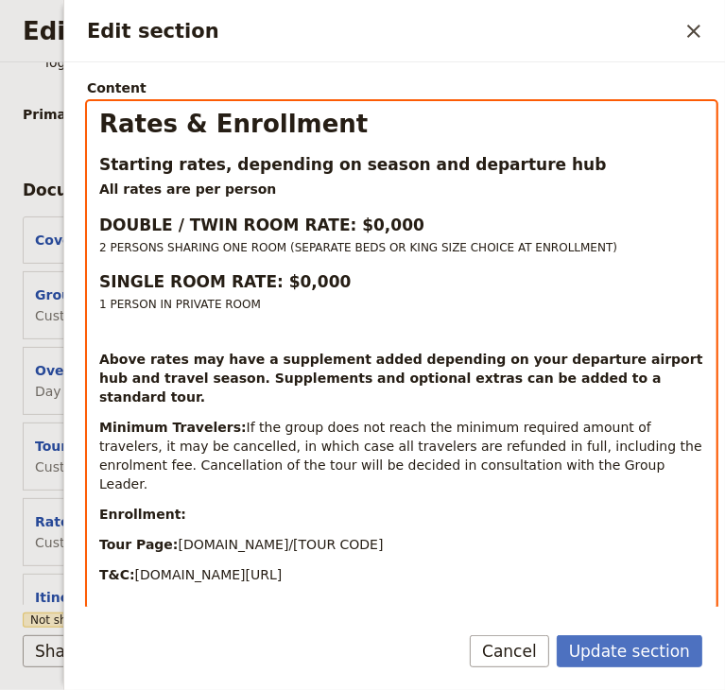
click at [346, 216] on strong "DOUBLE / TWIN ROOM RATE: $0,000" at bounding box center [261, 224] width 325 height 19
drag, startPoint x: 380, startPoint y: 222, endPoint x: 336, endPoint y: 222, distance: 43.5
click at [336, 222] on h3 "DOUBLE / TWIN ROOM RATE: $0,000" at bounding box center [401, 224] width 605 height 23
click at [376, 231] on h3 "DOUBLE / TWIN ROOM RATE: $0,000" at bounding box center [401, 224] width 605 height 23
drag, startPoint x: 380, startPoint y: 226, endPoint x: 339, endPoint y: 227, distance: 40.6
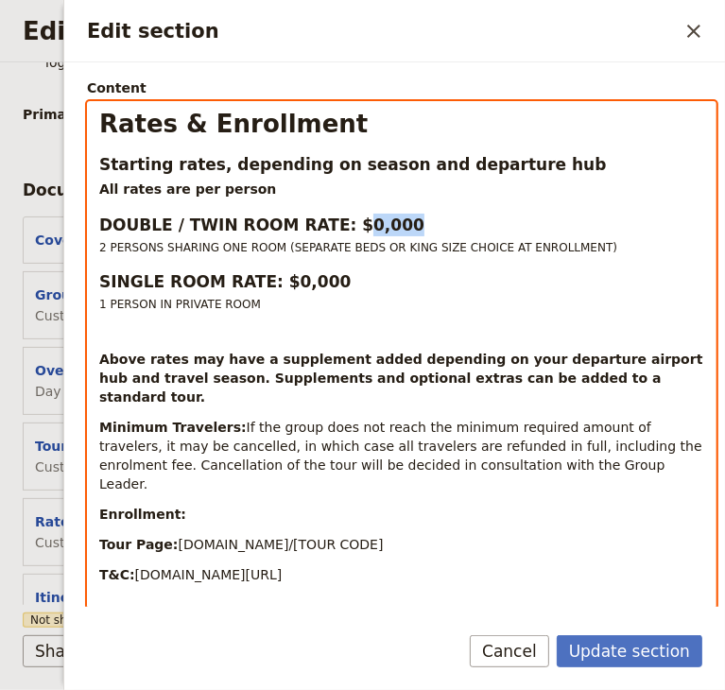
click at [339, 227] on h3 "DOUBLE / TWIN ROOM RATE: $0,000" at bounding box center [401, 224] width 605 height 23
drag, startPoint x: 318, startPoint y: 281, endPoint x: 268, endPoint y: 281, distance: 50.1
click at [268, 281] on h3 "SINGLE ROOM RATE: $0,000" at bounding box center [401, 281] width 605 height 23
select select "paragraph-small"
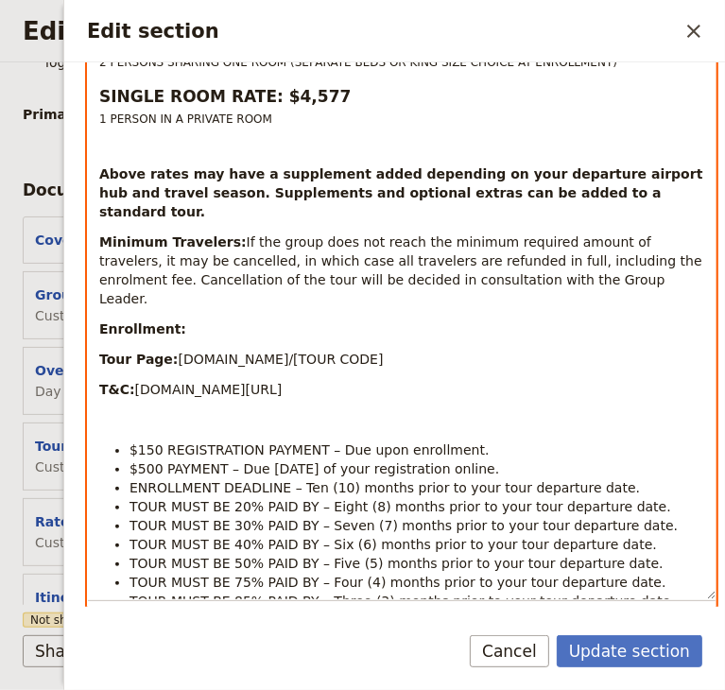
scroll to position [280, 0]
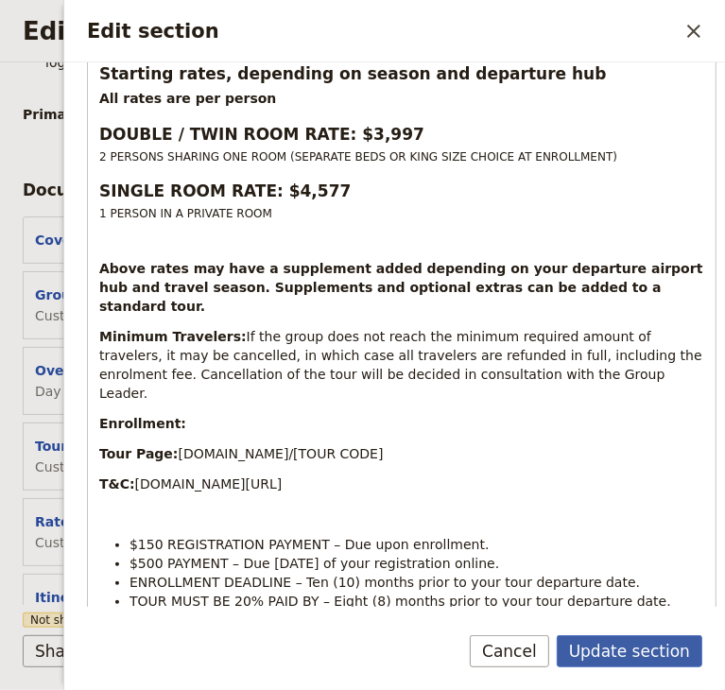
click at [629, 657] on button "Update section" at bounding box center [628, 651] width 145 height 32
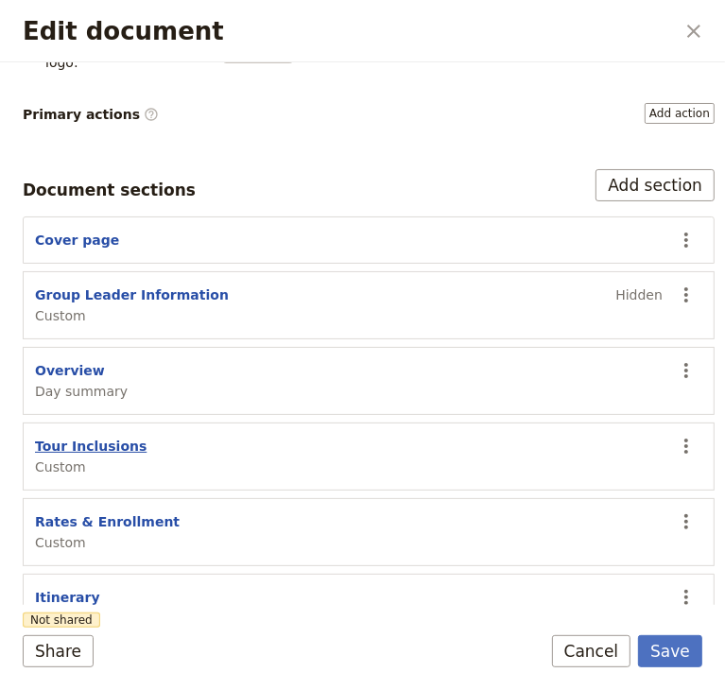
click at [80, 436] on button "Tour Inclusions" at bounding box center [90, 445] width 111 height 19
select select "CUSTOM"
select select "default"
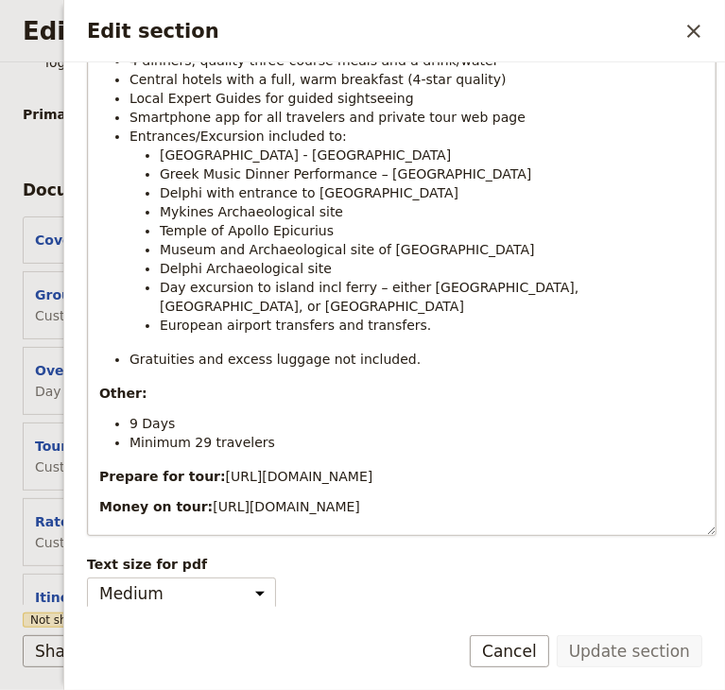
scroll to position [0, 0]
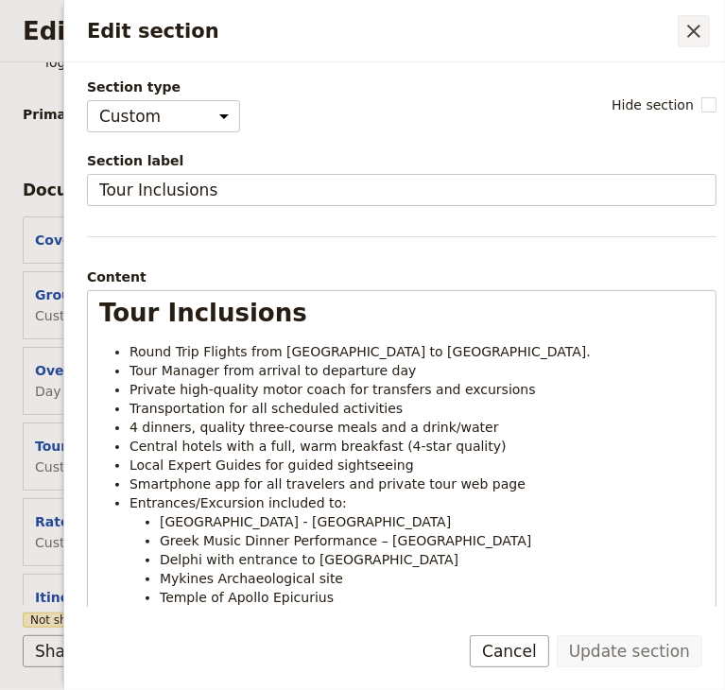
click at [692, 35] on icon "Close drawer" at bounding box center [693, 31] width 23 height 23
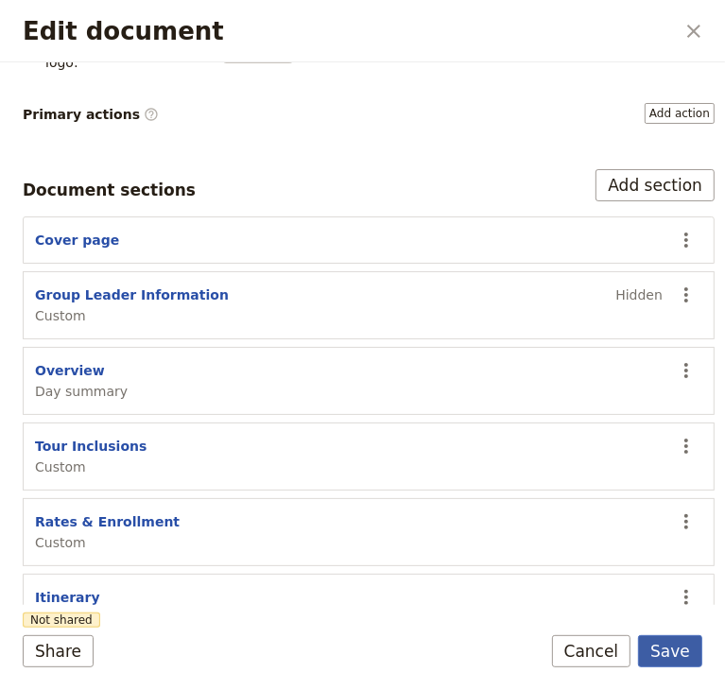
click at [686, 652] on button "Save" at bounding box center [670, 651] width 64 height 32
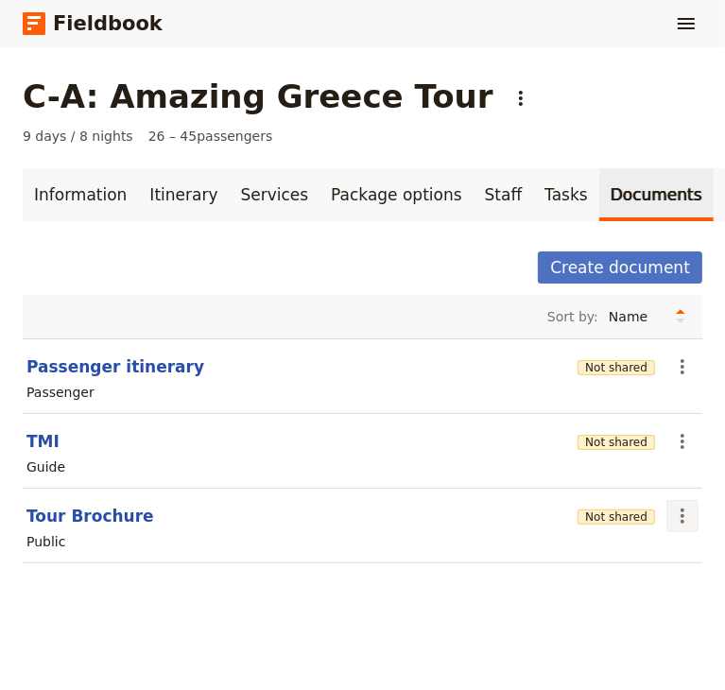
click at [675, 519] on icon "Actions" at bounding box center [682, 515] width 23 height 23
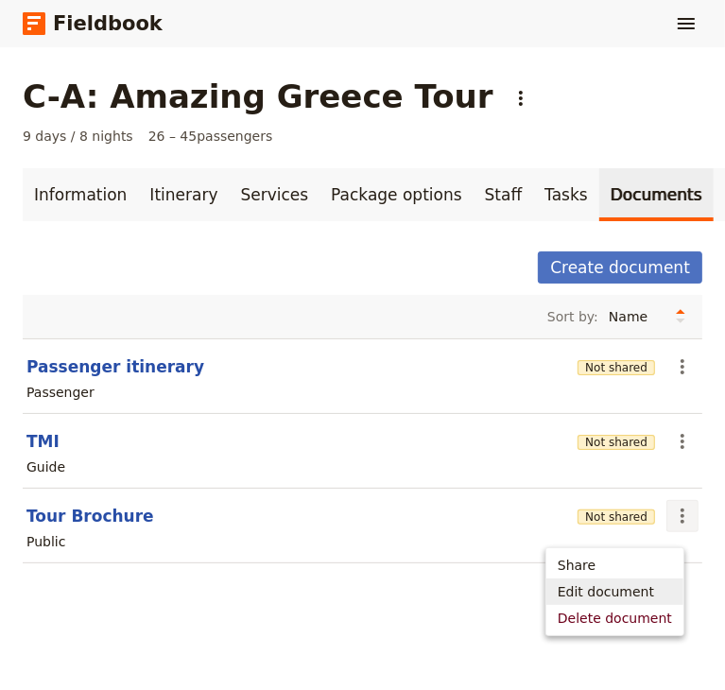
click at [608, 594] on span "Edit document" at bounding box center [605, 591] width 96 height 19
select select "DEFAULT"
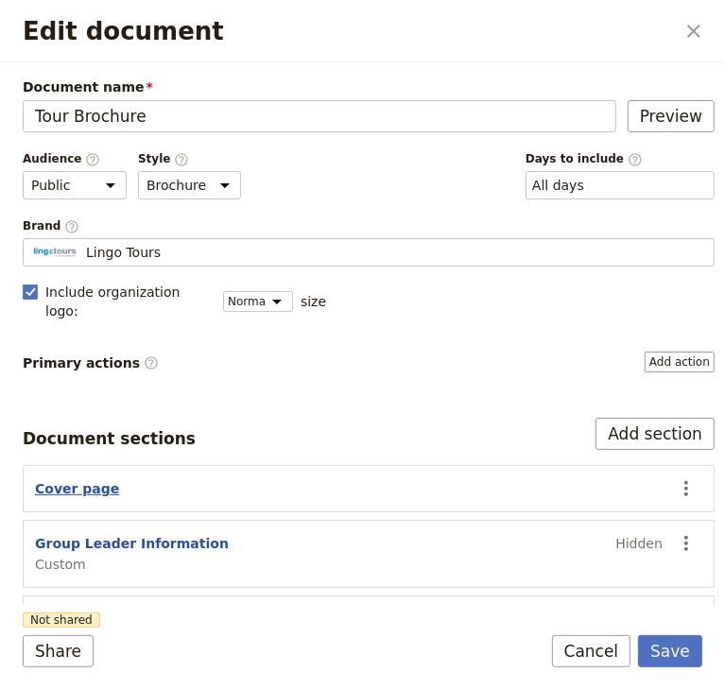
click at [82, 479] on button "Cover page" at bounding box center [77, 488] width 84 height 19
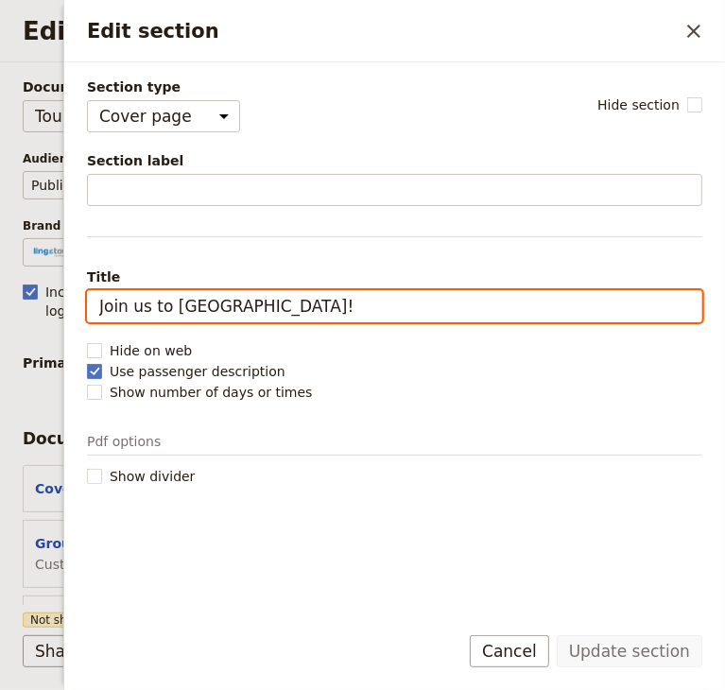
drag, startPoint x: 241, startPoint y: 299, endPoint x: 75, endPoint y: 310, distance: 166.6
click at [75, 310] on div "Section type Cover page Day summary Itinerary Custom Hide section Section label…" at bounding box center [394, 334] width 660 height 544
paste input "Ancient Greece!"
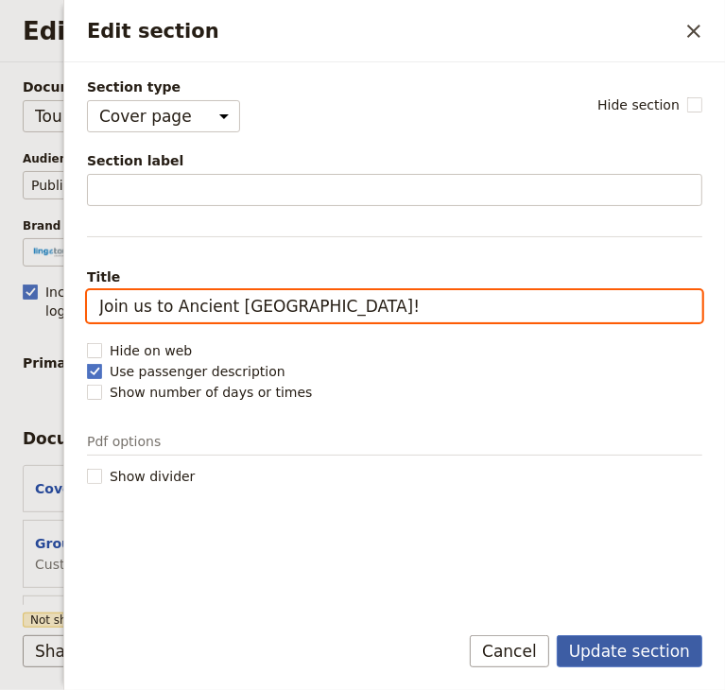
type input "Join us to Ancient [GEOGRAPHIC_DATA]!"
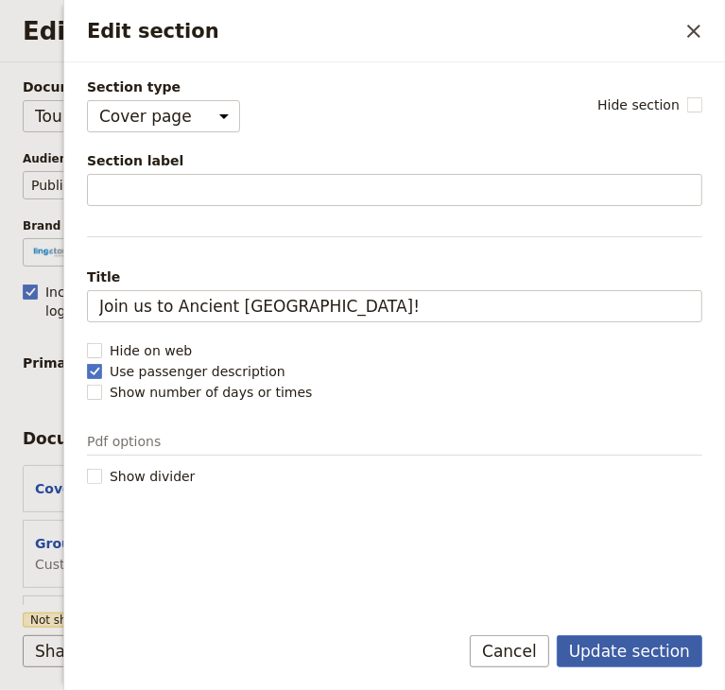
click at [644, 652] on button "Update section" at bounding box center [628, 651] width 145 height 32
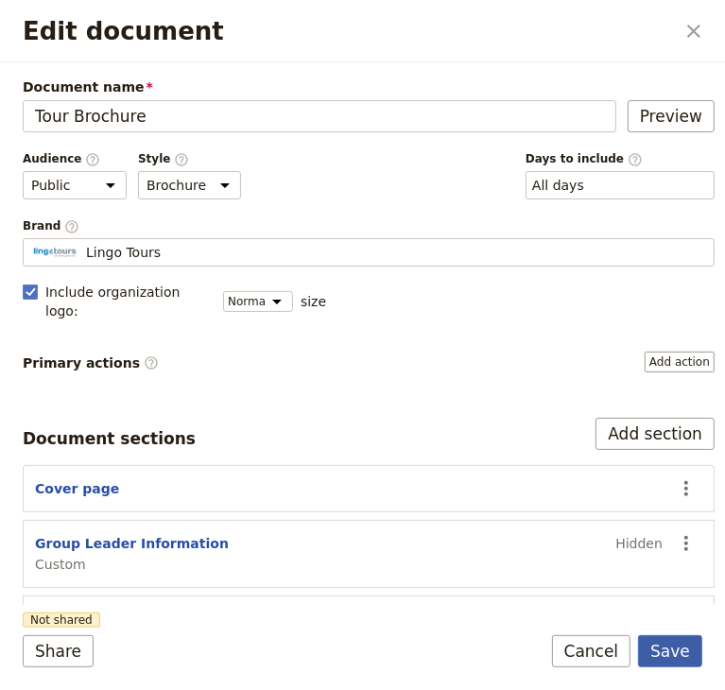
click at [688, 652] on button "Save" at bounding box center [670, 651] width 64 height 32
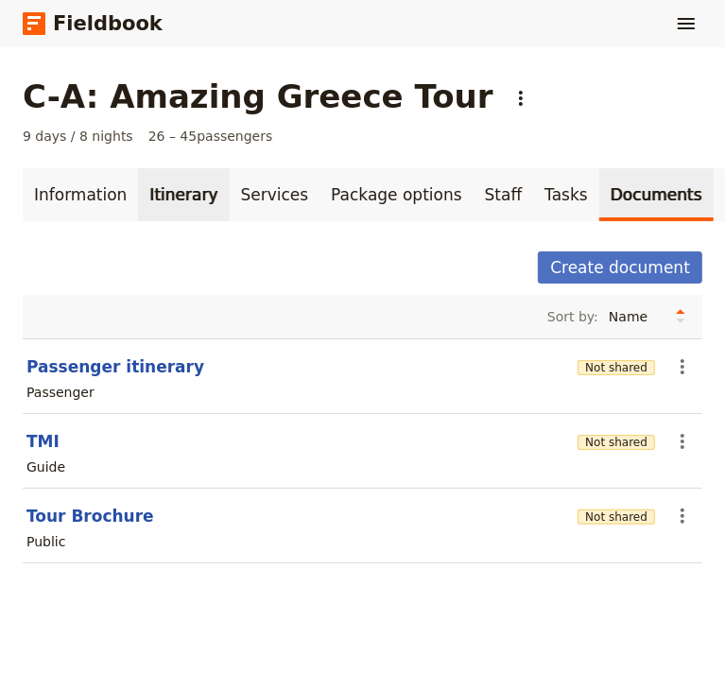
click at [150, 190] on link "Itinerary" at bounding box center [183, 194] width 91 height 53
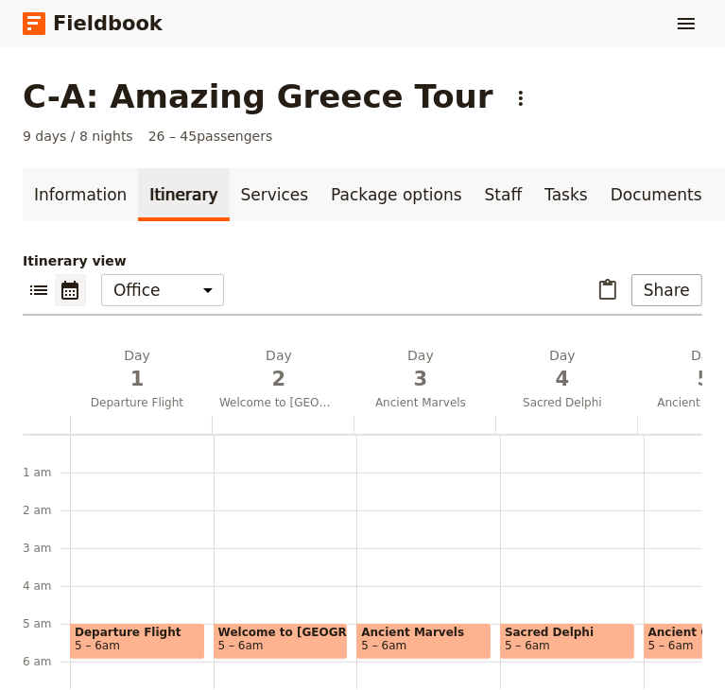
scroll to position [170, 0]
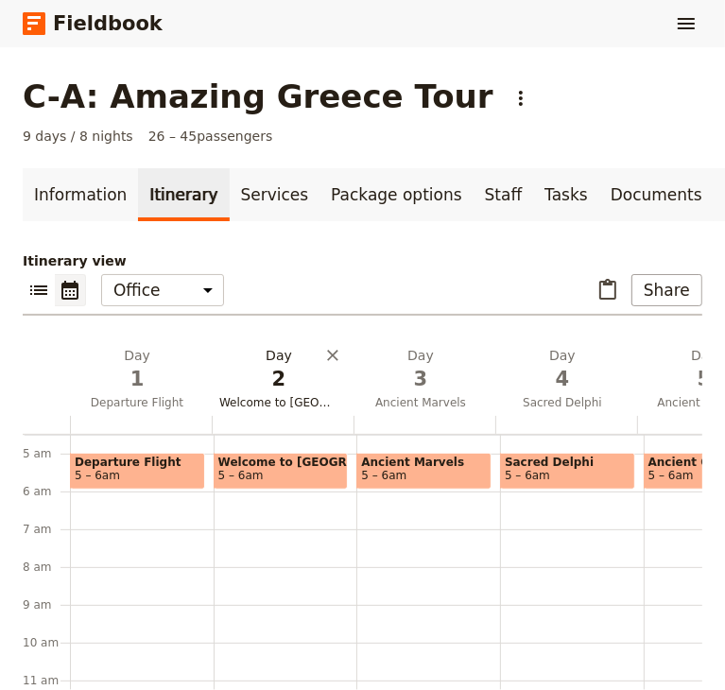
click at [307, 393] on span "2" at bounding box center [278, 379] width 119 height 28
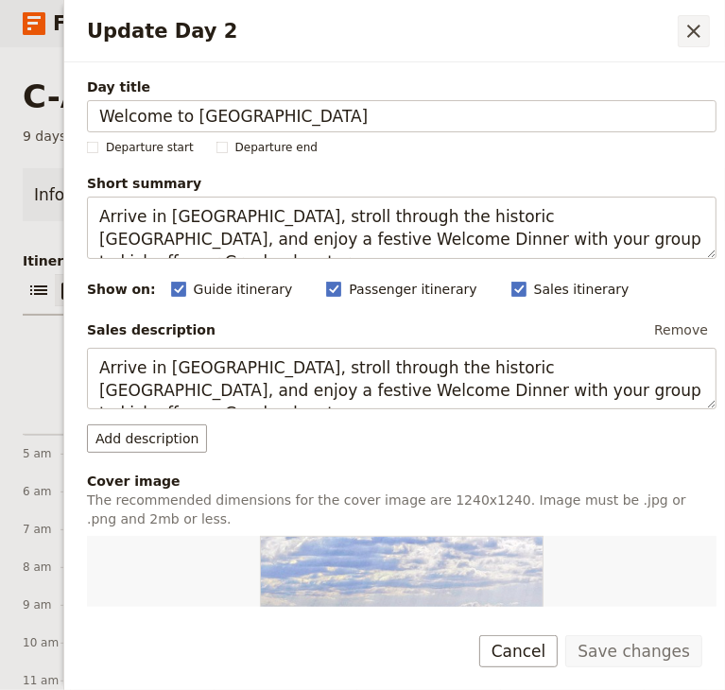
click at [688, 30] on icon "Close drawer" at bounding box center [693, 31] width 23 height 23
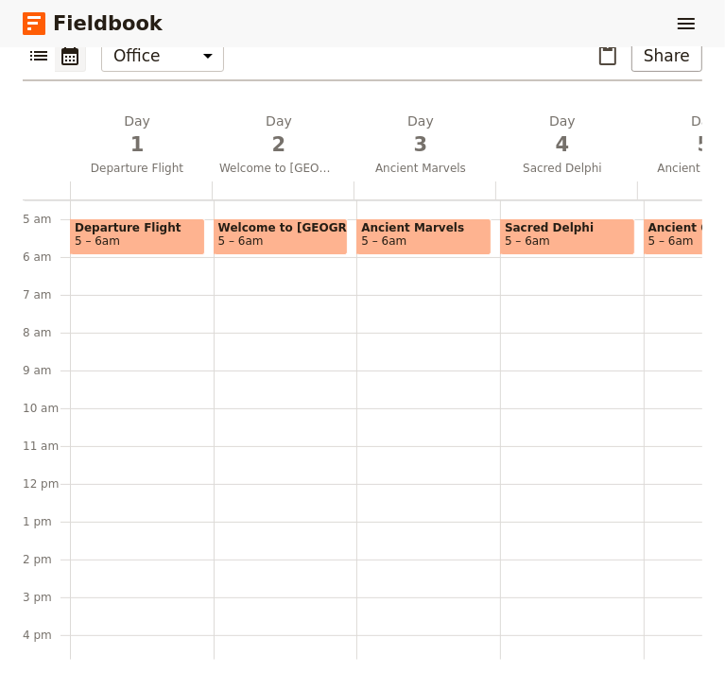
scroll to position [54, 0]
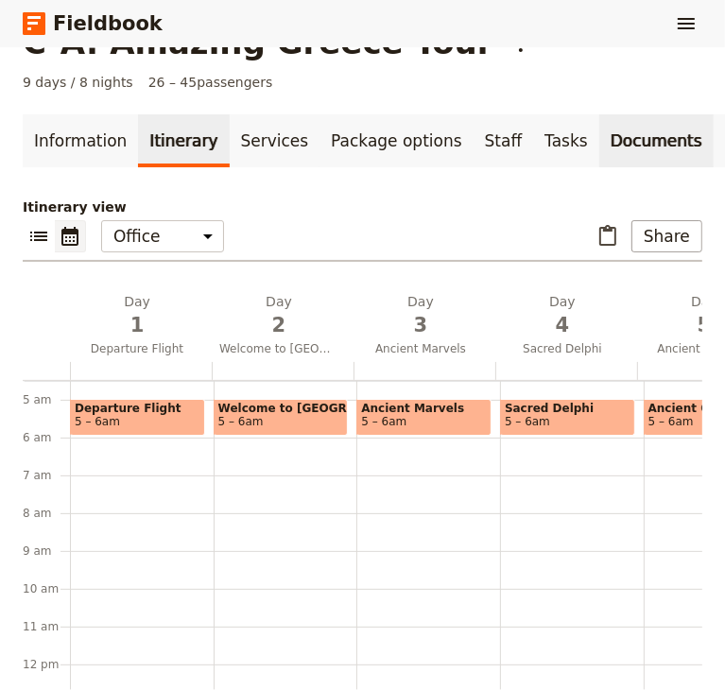
click at [599, 149] on link "Documents" at bounding box center [656, 140] width 114 height 53
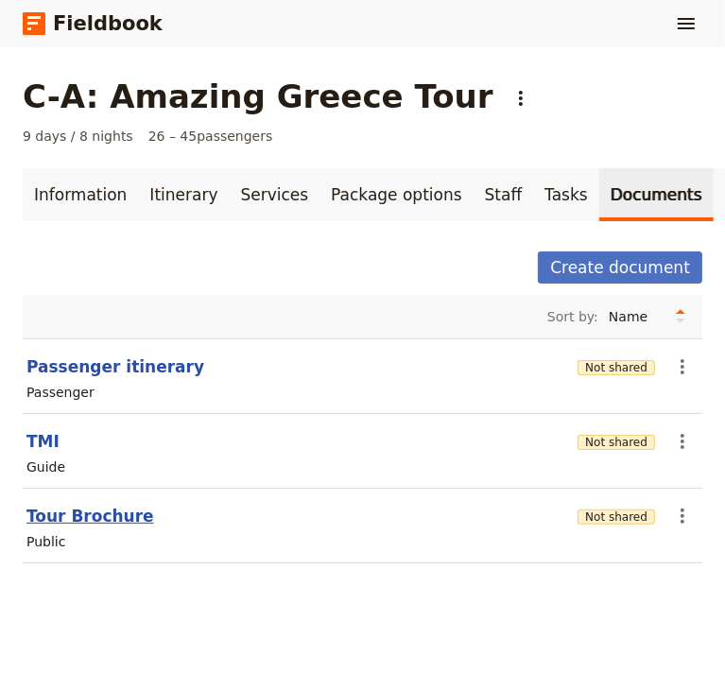
click at [101, 521] on button "Tour Brochure" at bounding box center [90, 515] width 128 height 23
select select "DEFAULT"
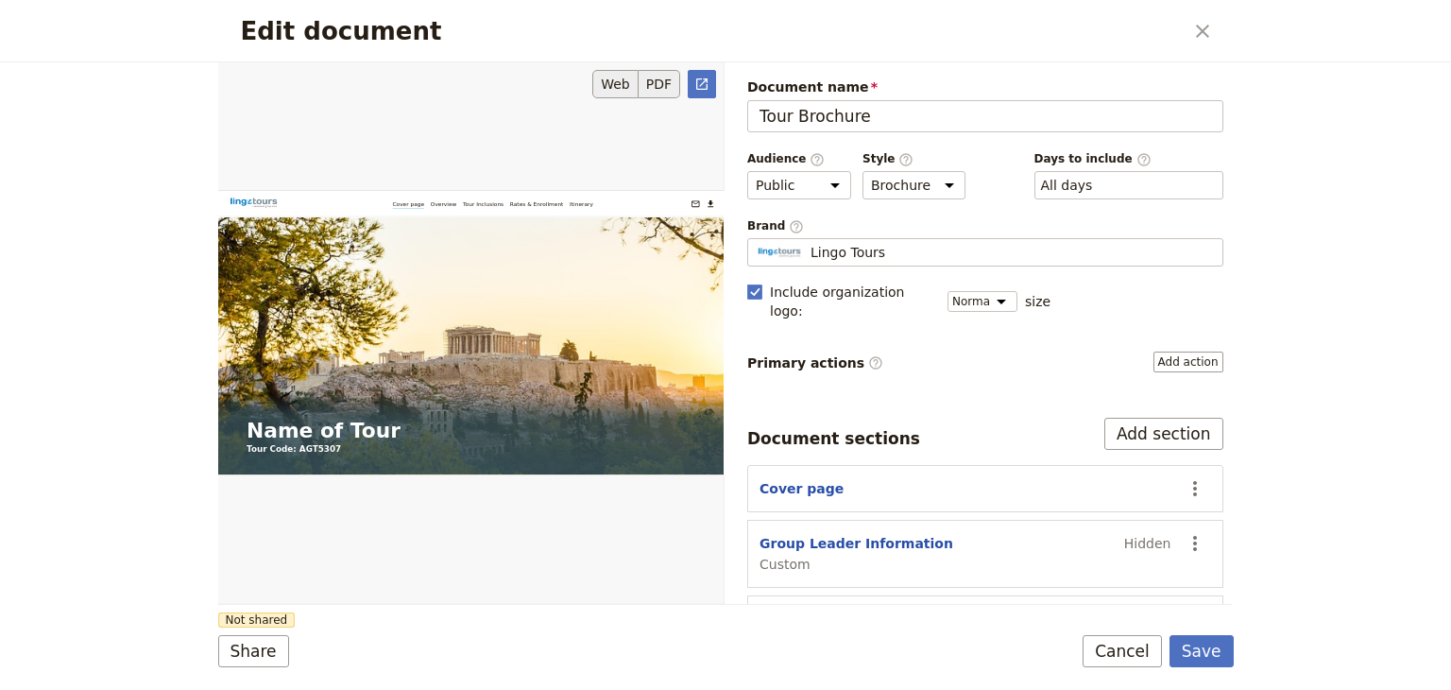
click at [650, 81] on button "PDF" at bounding box center [660, 84] width 42 height 28
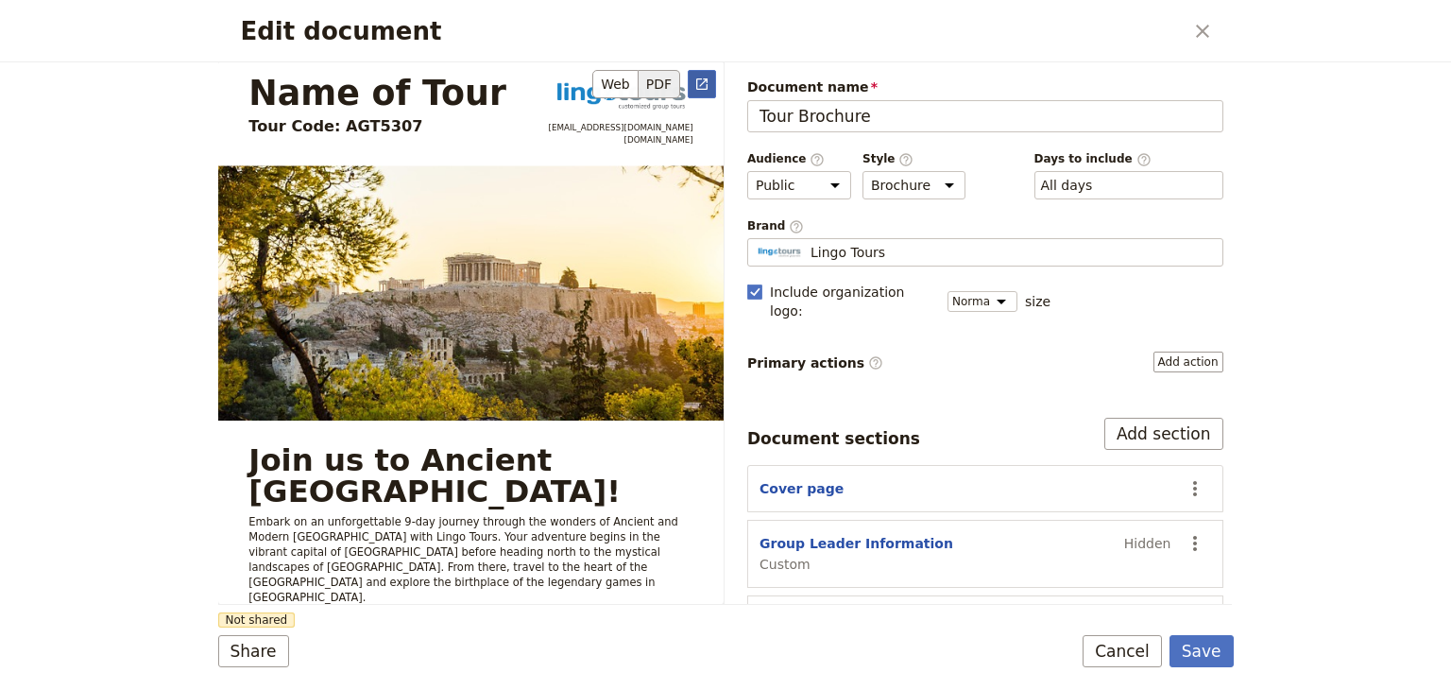
click at [694, 88] on icon "Open full preview" at bounding box center [701, 84] width 15 height 15
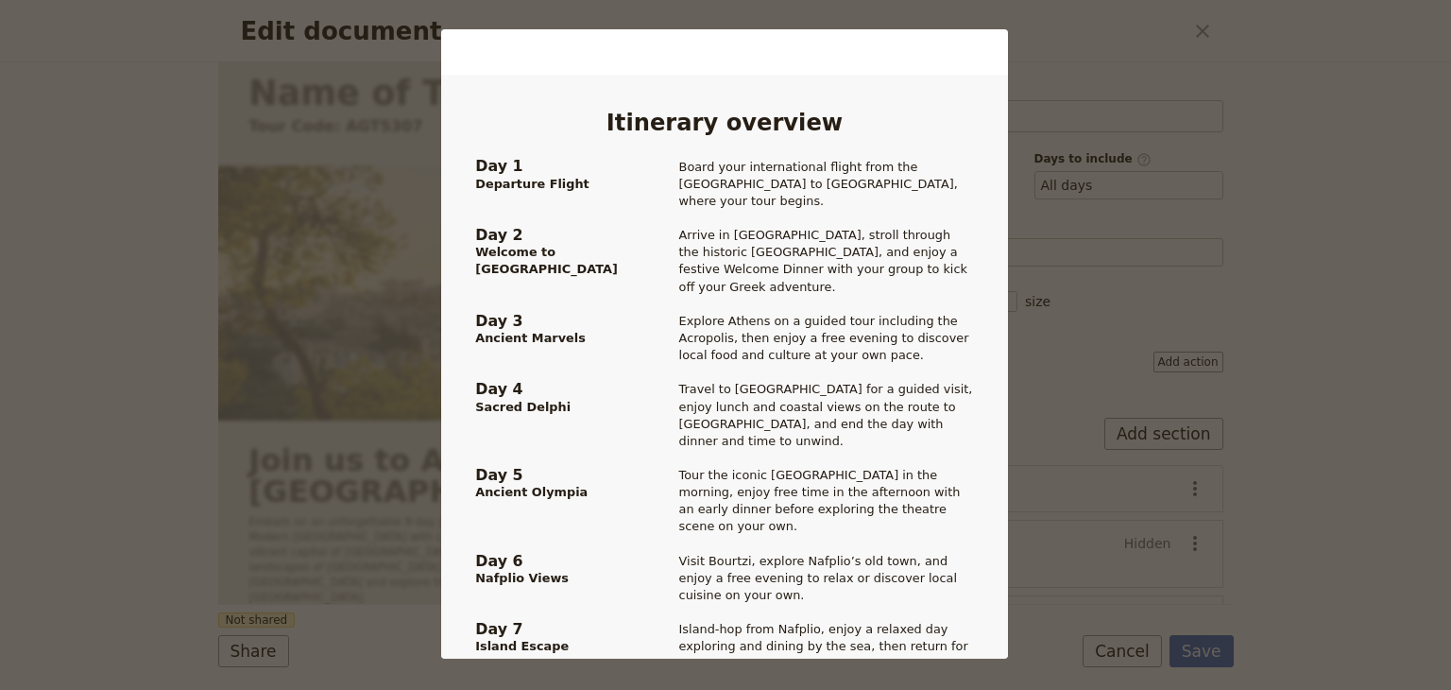
scroll to position [1228, 0]
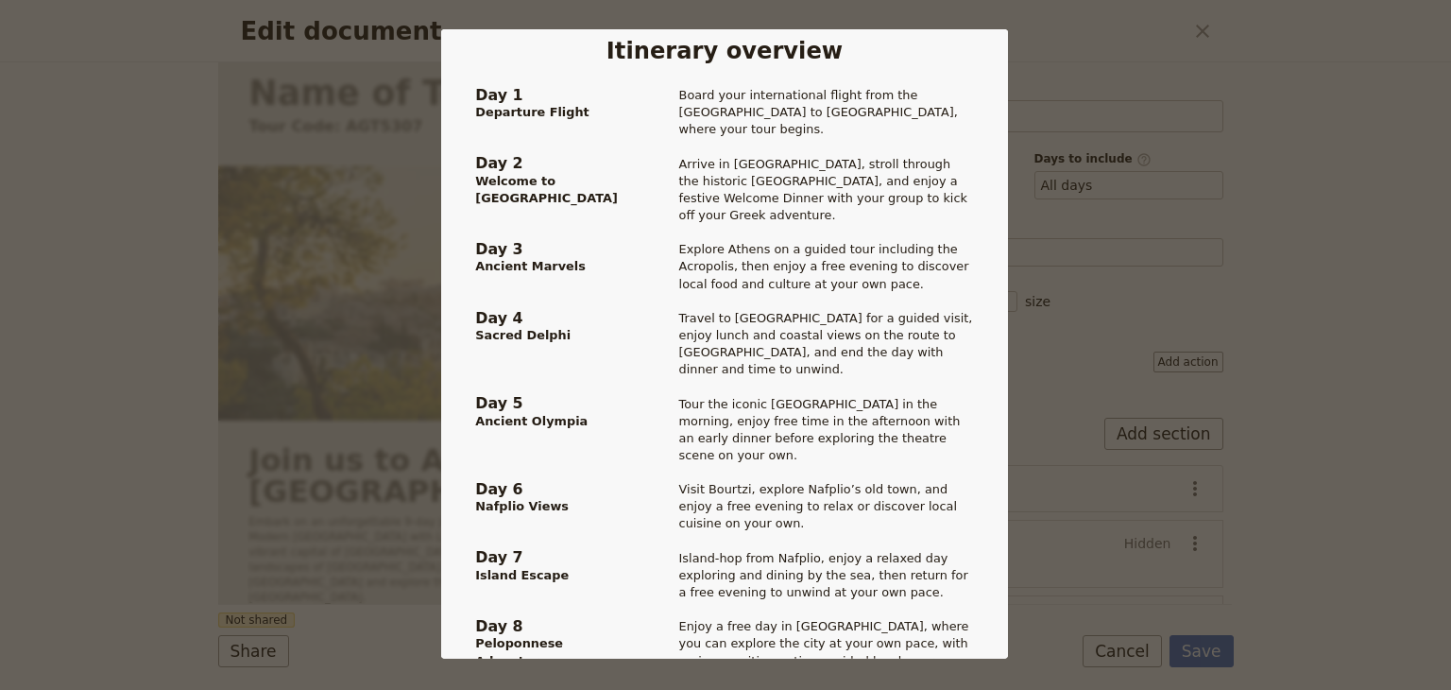
click at [724, 61] on div "Name of Tour Tour Code: AGT5307 clientservice@lingo-tours.com www.lingo-tours.c…" at bounding box center [725, 345] width 1451 height 690
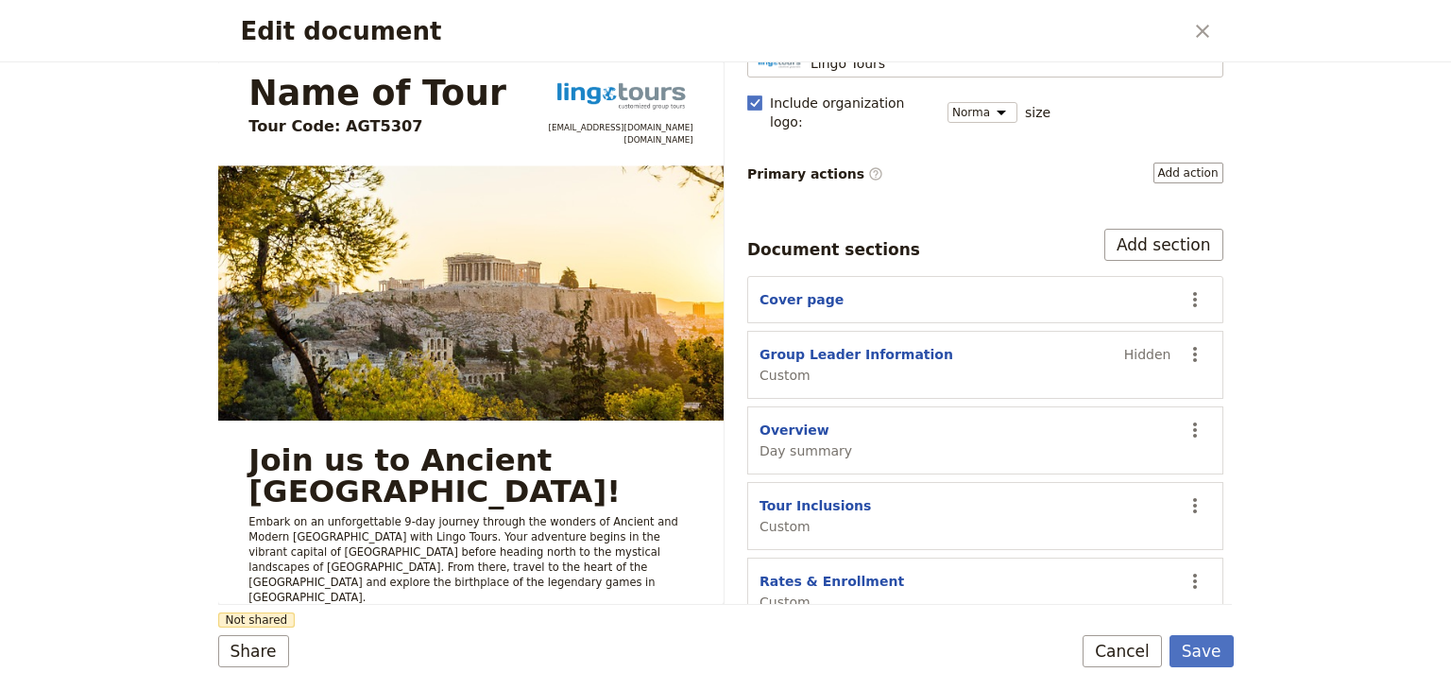
scroll to position [249, 0]
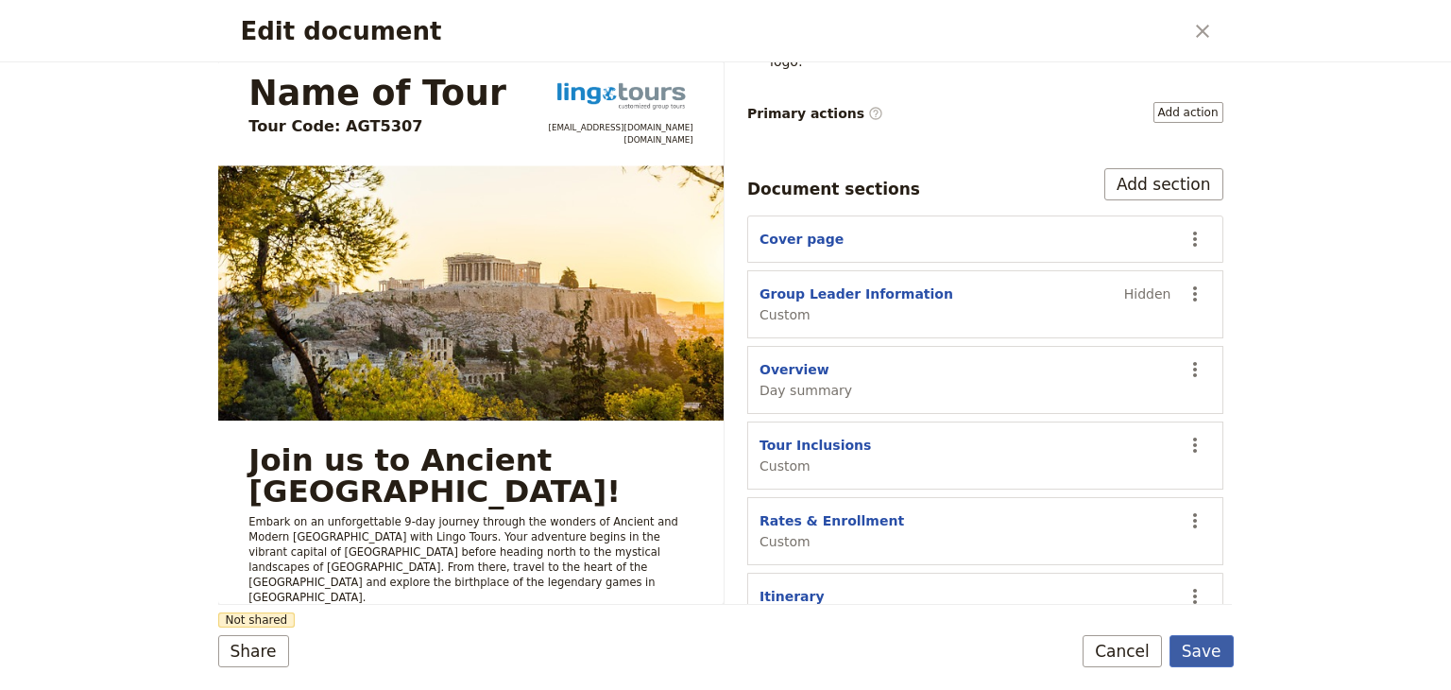
click at [724, 652] on button "Save" at bounding box center [1201, 651] width 64 height 32
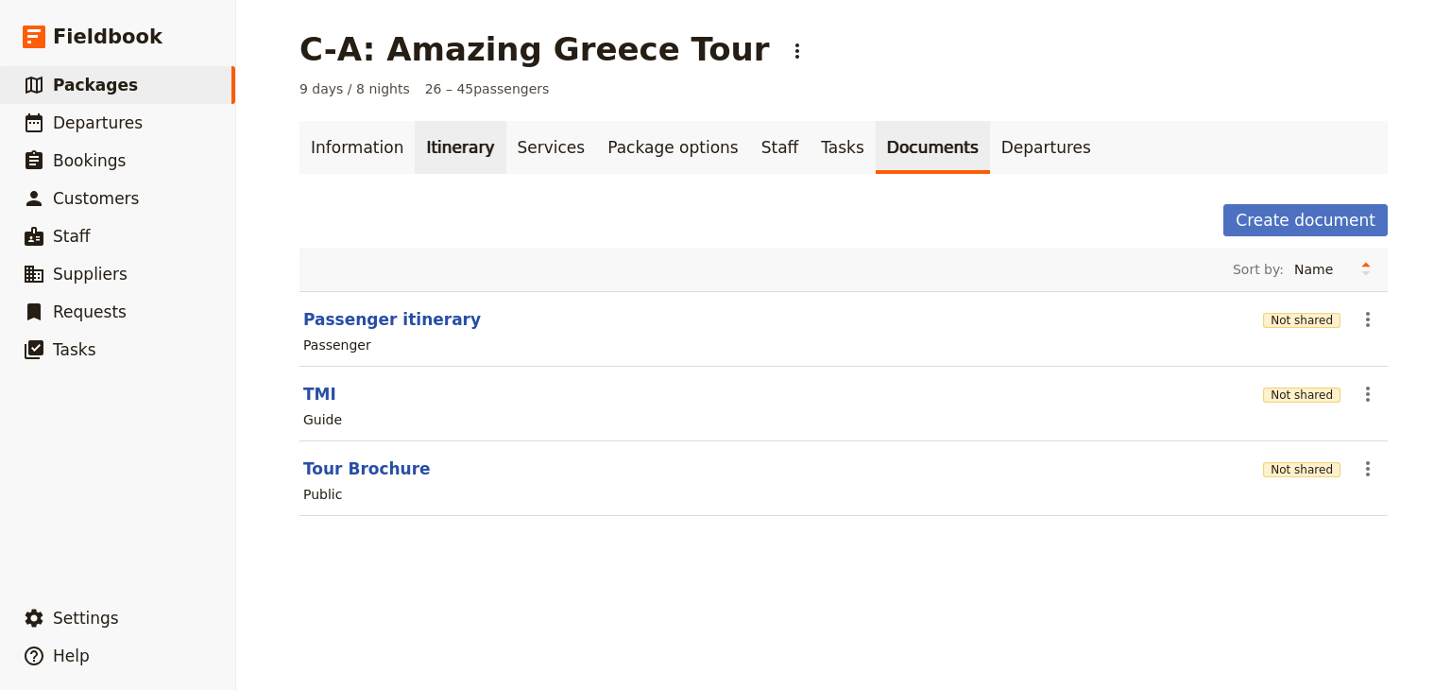
click at [422, 155] on link "Itinerary" at bounding box center [460, 147] width 91 height 53
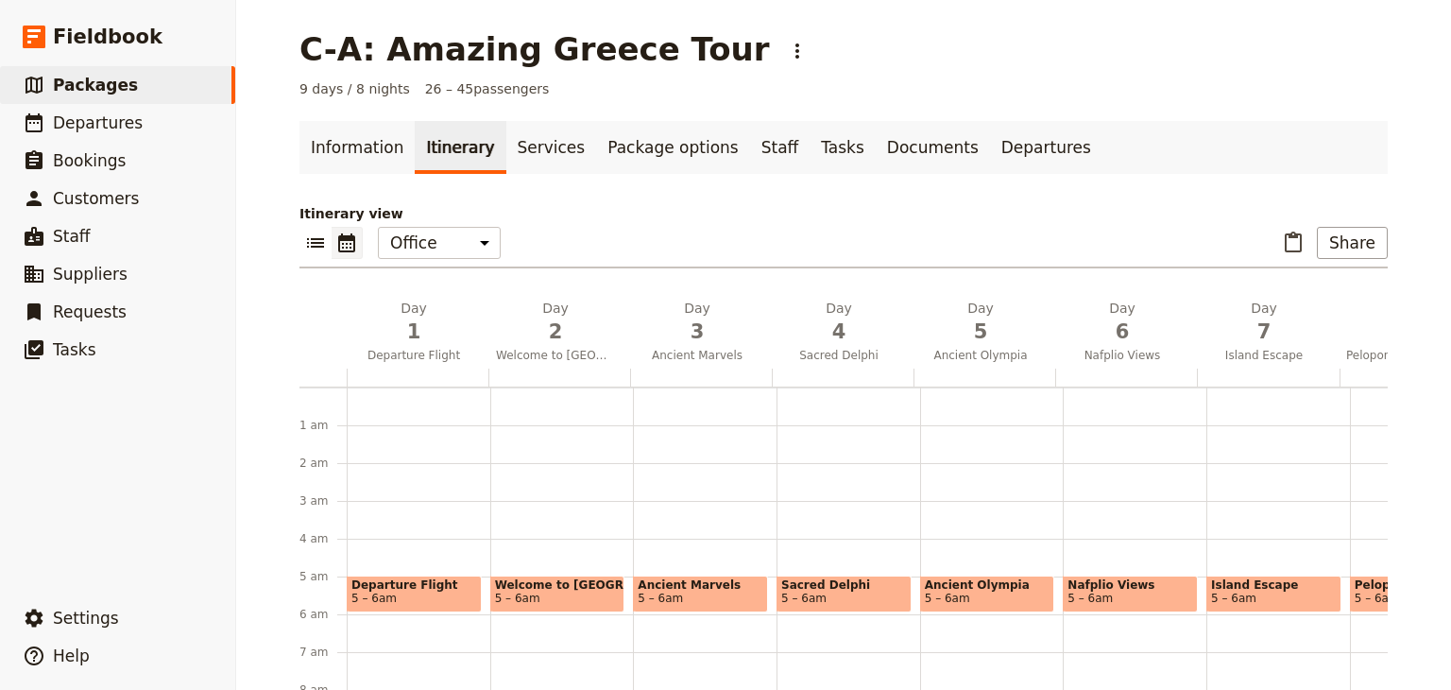
scroll to position [170, 0]
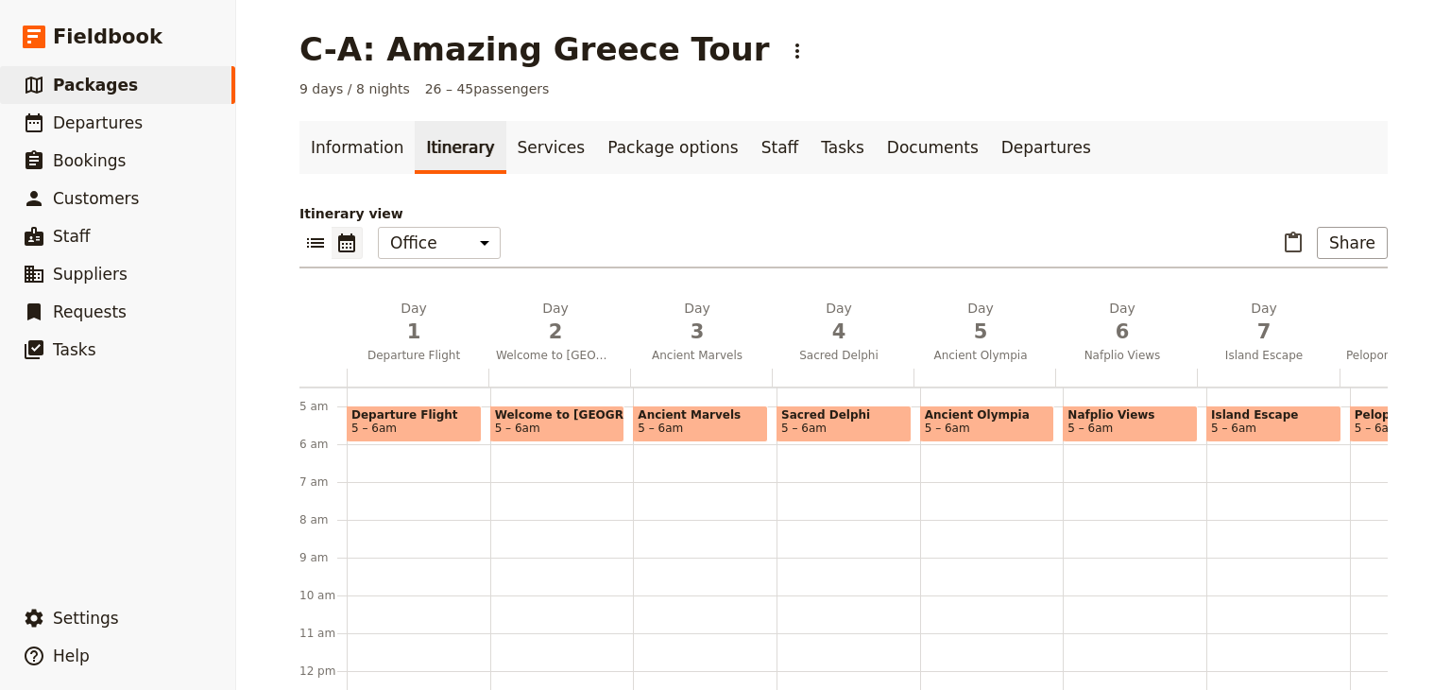
click at [724, 416] on span "Island Escape" at bounding box center [1274, 414] width 126 height 13
select select "7"
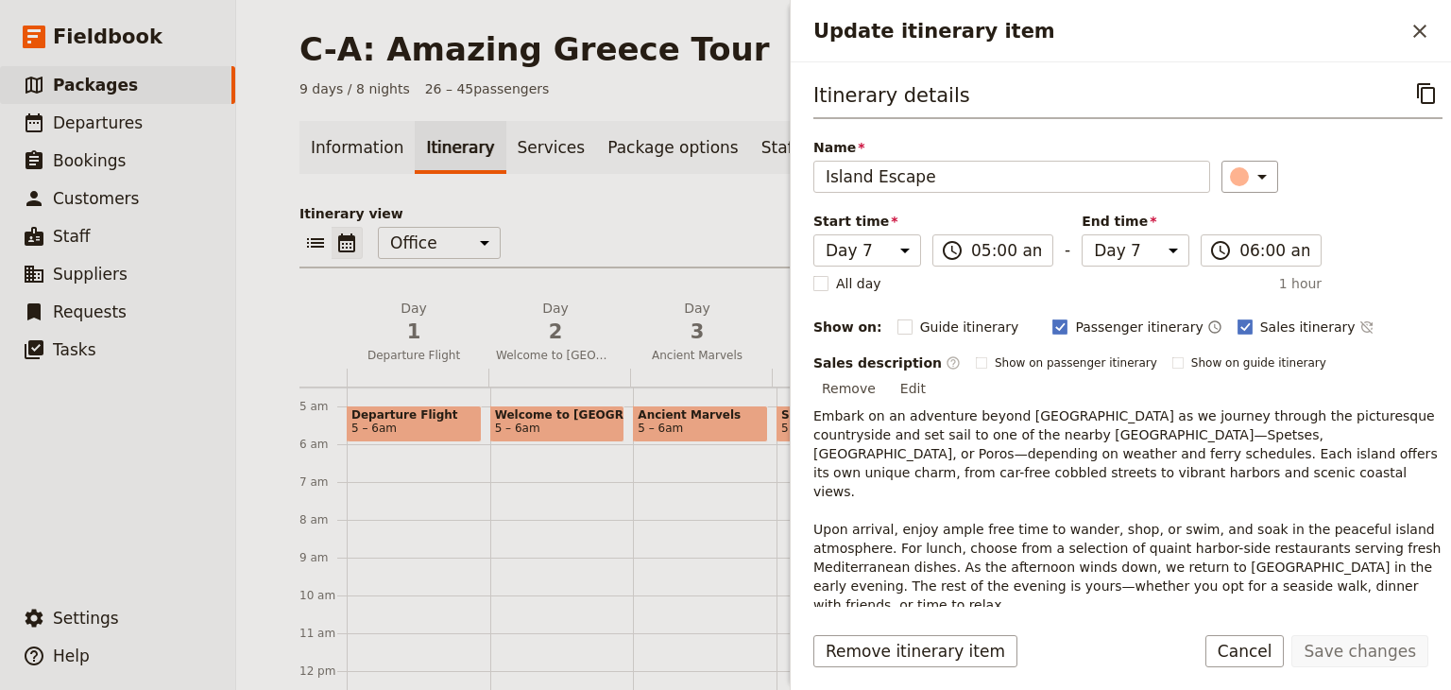
scroll to position [71, 0]
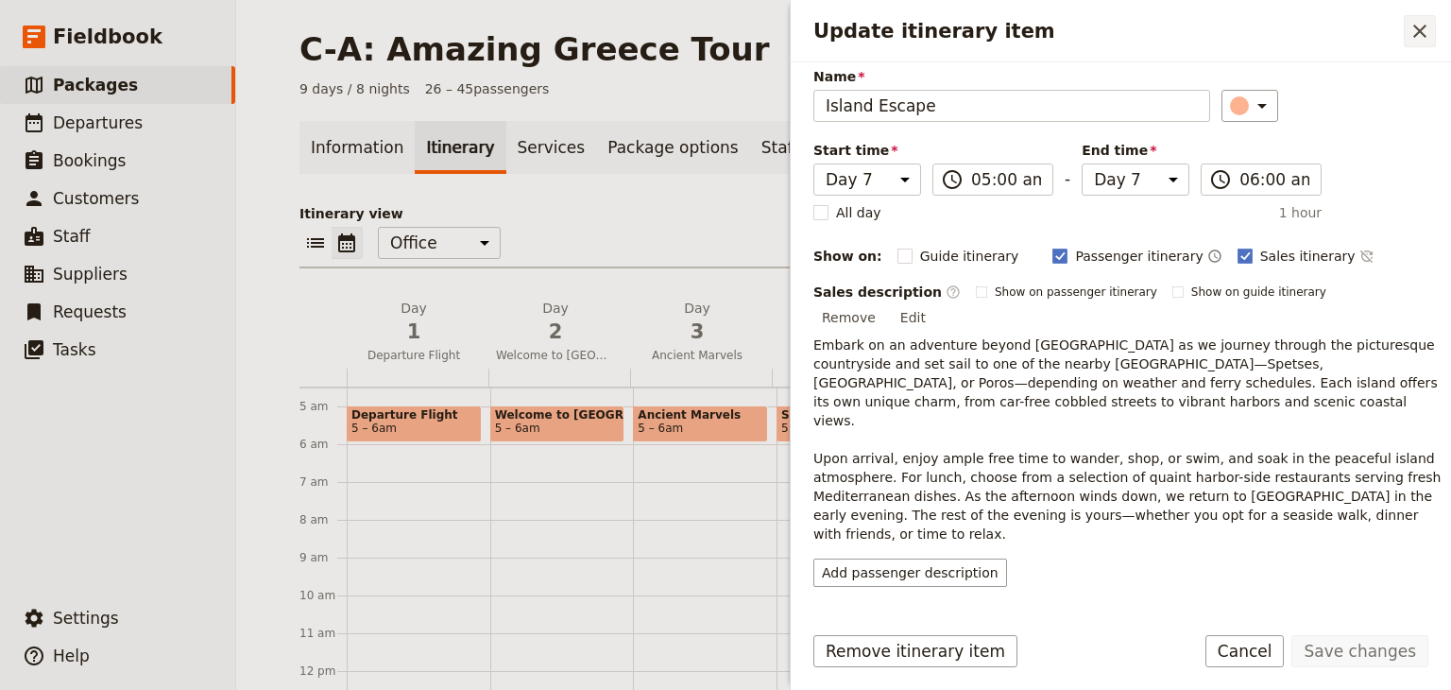
click at [724, 35] on icon "Close drawer" at bounding box center [1419, 31] width 13 height 13
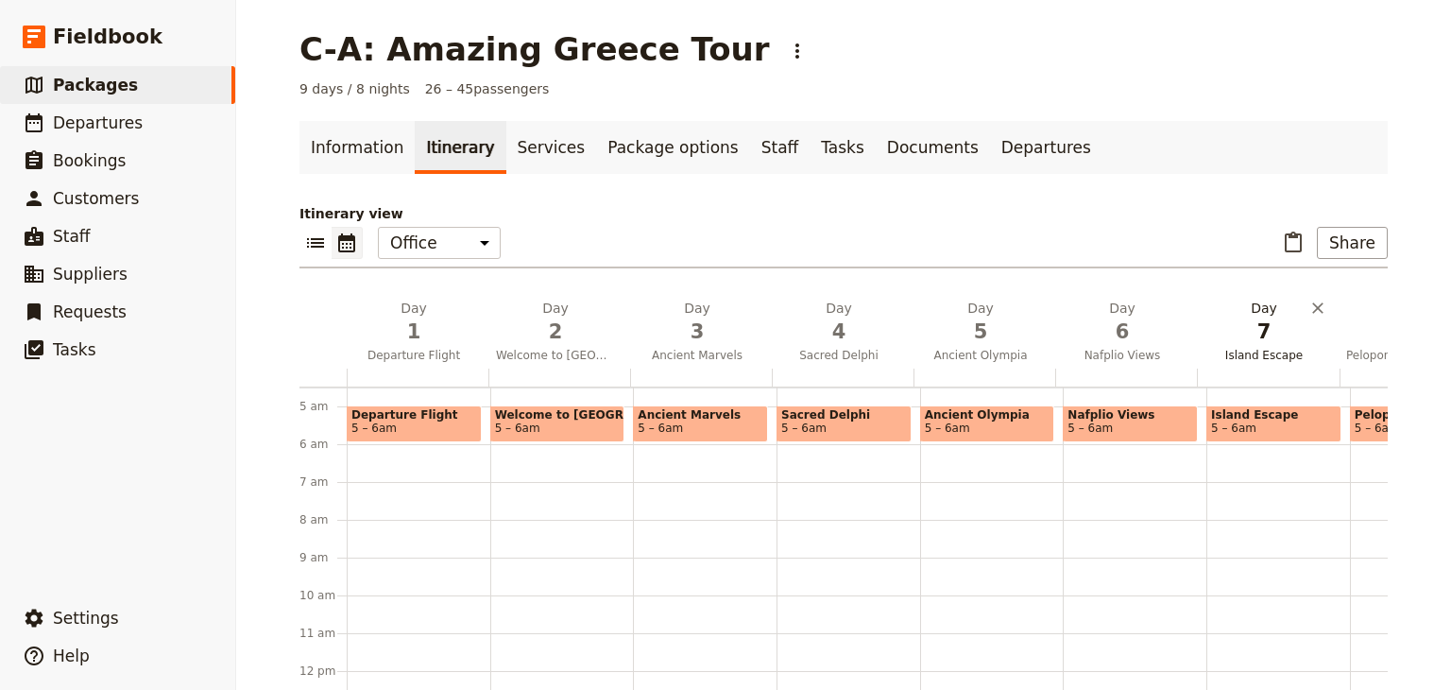
click at [724, 335] on span "7" at bounding box center [1263, 331] width 119 height 28
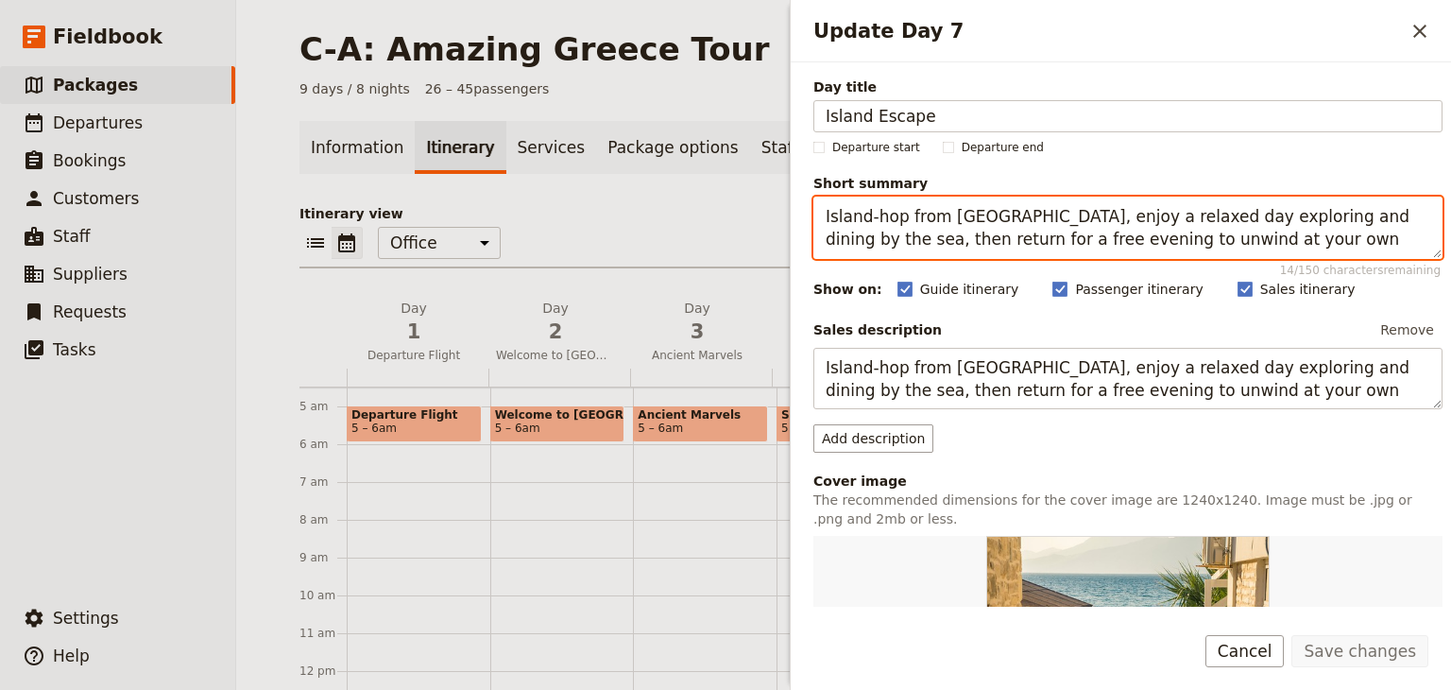
click at [724, 234] on textarea "Island-hop from Nafplio, enjoy a relaxed day exploring and dining by the sea, t…" at bounding box center [1127, 227] width 629 height 62
click at [724, 218] on textarea "Island-hop from Nafplio, enjoy a relaxed day exploring and dining by the sea, t…" at bounding box center [1127, 227] width 629 height 62
drag, startPoint x: 1307, startPoint y: 216, endPoint x: 1213, endPoint y: 224, distance: 94.8
click at [724, 224] on textarea "Island-hop from Nafplio, enjoy a relaxed day exploring and dining by the sea, t…" at bounding box center [1127, 227] width 629 height 62
drag, startPoint x: 1334, startPoint y: 219, endPoint x: 1143, endPoint y: 223, distance: 190.9
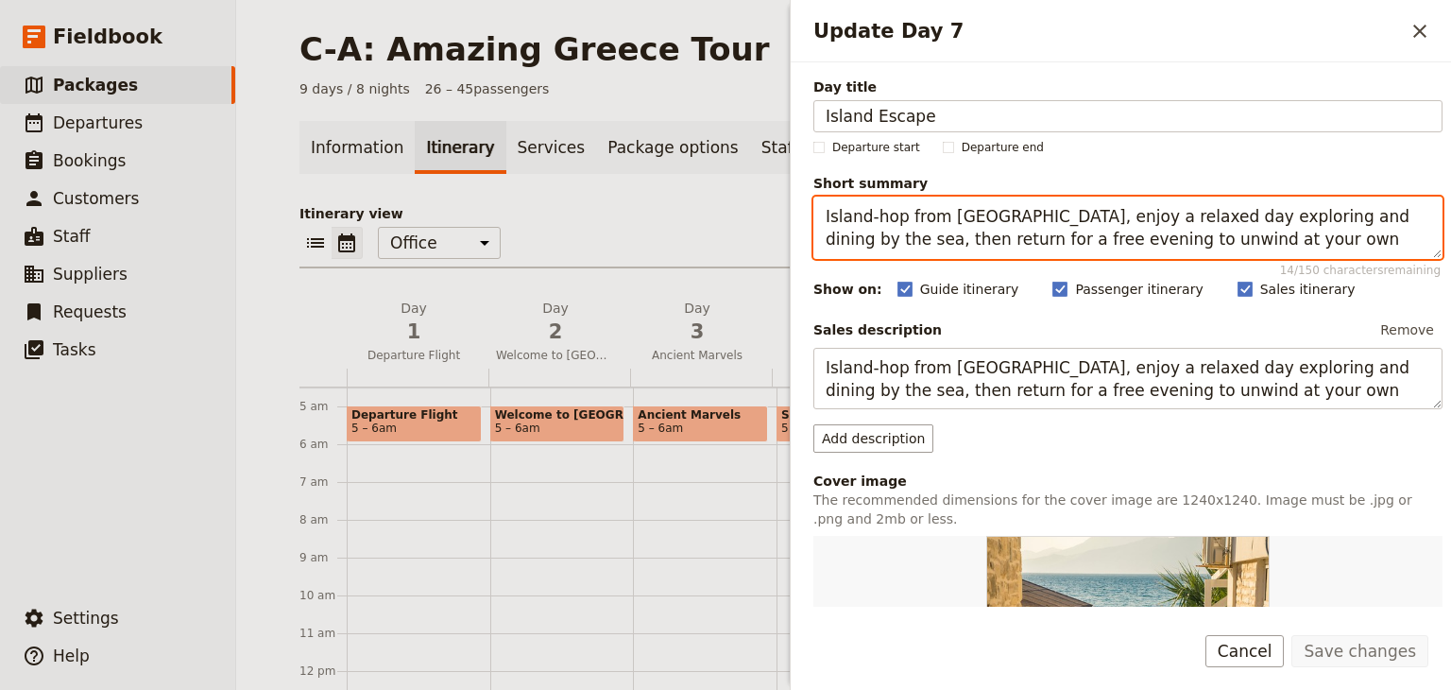
click at [724, 223] on textarea "Island-hop from Nafplio, enjoy a relaxed day exploring and dining by the sea, t…" at bounding box center [1127, 227] width 629 height 62
click at [724, 241] on textarea "Island-hop from Nafplio, enjoy a relaxed day and immerse yourself in the island…" at bounding box center [1127, 227] width 629 height 62
drag, startPoint x: 1053, startPoint y: 219, endPoint x: 995, endPoint y: 222, distance: 58.6
click at [724, 222] on textarea "Island-hop from Nafplio, enjoy a relaxed day and immerse yourself in the island…" at bounding box center [1127, 227] width 629 height 62
click at [724, 218] on textarea "Island-hop from Nafplio for a relaxed day and immerse yourself in the island ch…" at bounding box center [1127, 227] width 629 height 62
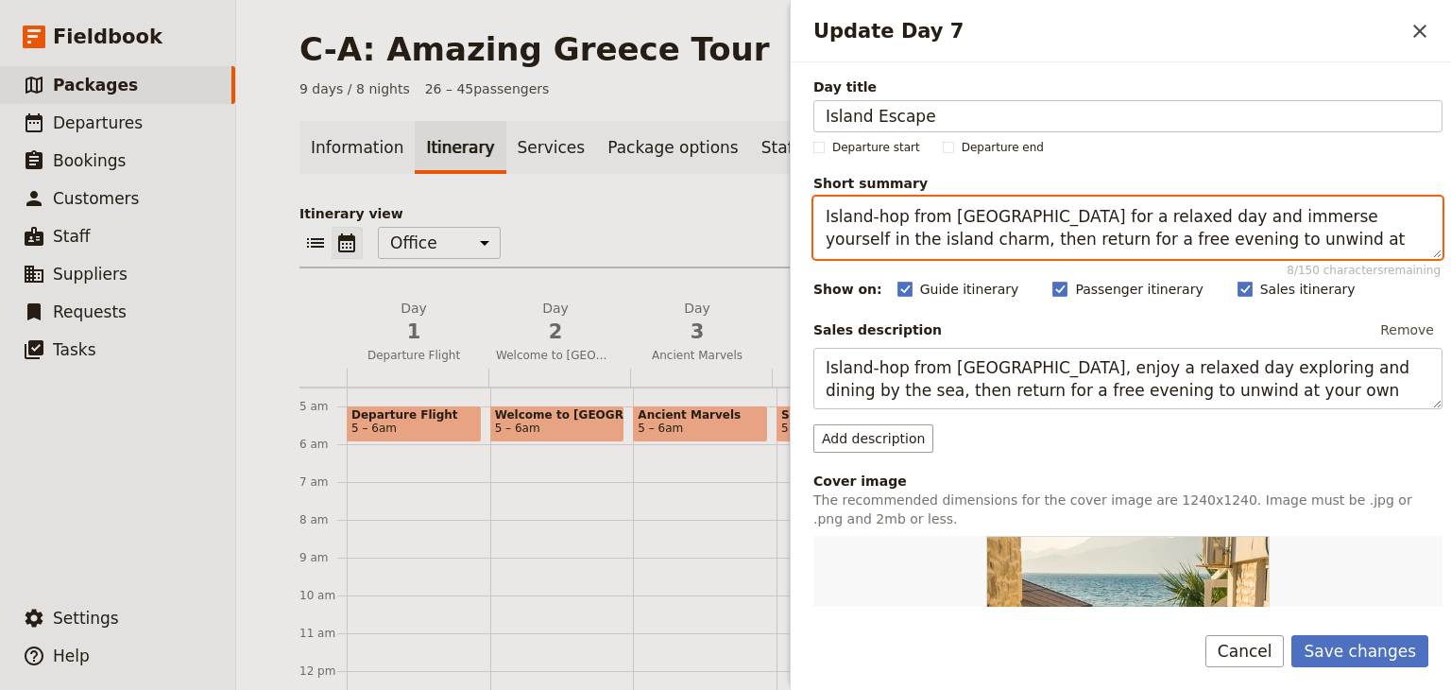
drag, startPoint x: 1407, startPoint y: 217, endPoint x: 1320, endPoint y: 218, distance: 87.9
click at [724, 218] on textarea "Island-hop from Nafplio for a relaxed day and immerse yourself in the island ch…" at bounding box center [1127, 227] width 629 height 62
drag, startPoint x: 1359, startPoint y: 216, endPoint x: 1152, endPoint y: 219, distance: 206.9
click at [724, 219] on textarea "Island-hop from Nafplio for a relaxed day and immerse yourself in the island ch…" at bounding box center [1127, 227] width 629 height 62
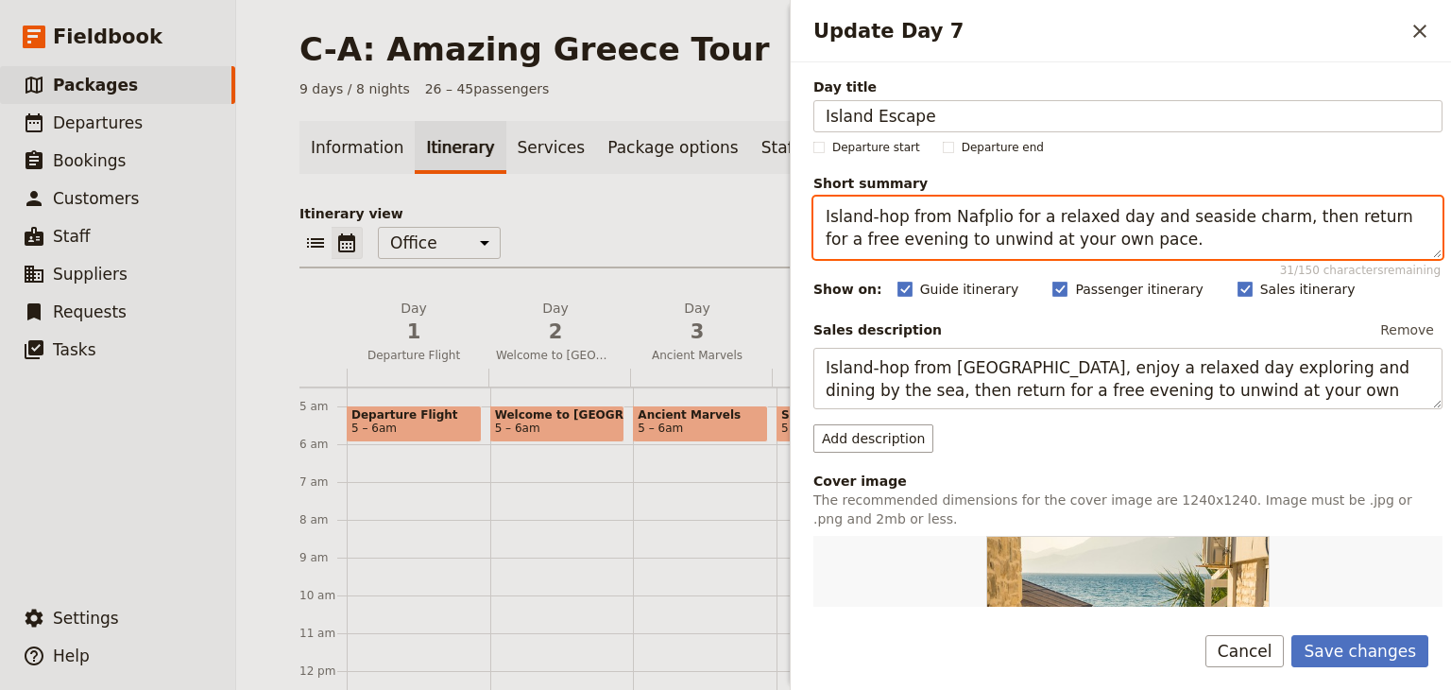
click at [724, 211] on textarea "Island-hop from Nafplio for a relaxed day and seaside charm, then return for a …" at bounding box center [1127, 227] width 629 height 62
type textarea "Island-hop from Nafplio for a relaxed day and seaside charm, then return for a …"
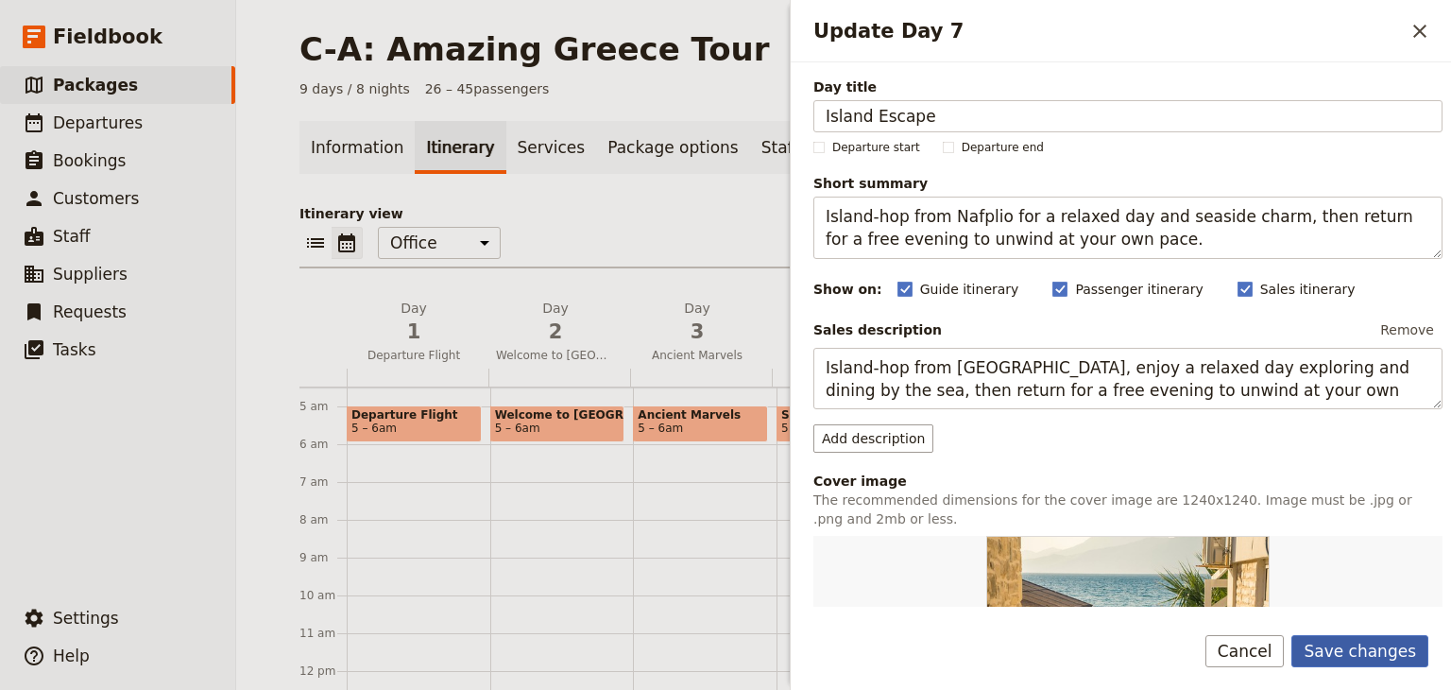
click at [724, 644] on button "Save changes" at bounding box center [1359, 651] width 137 height 32
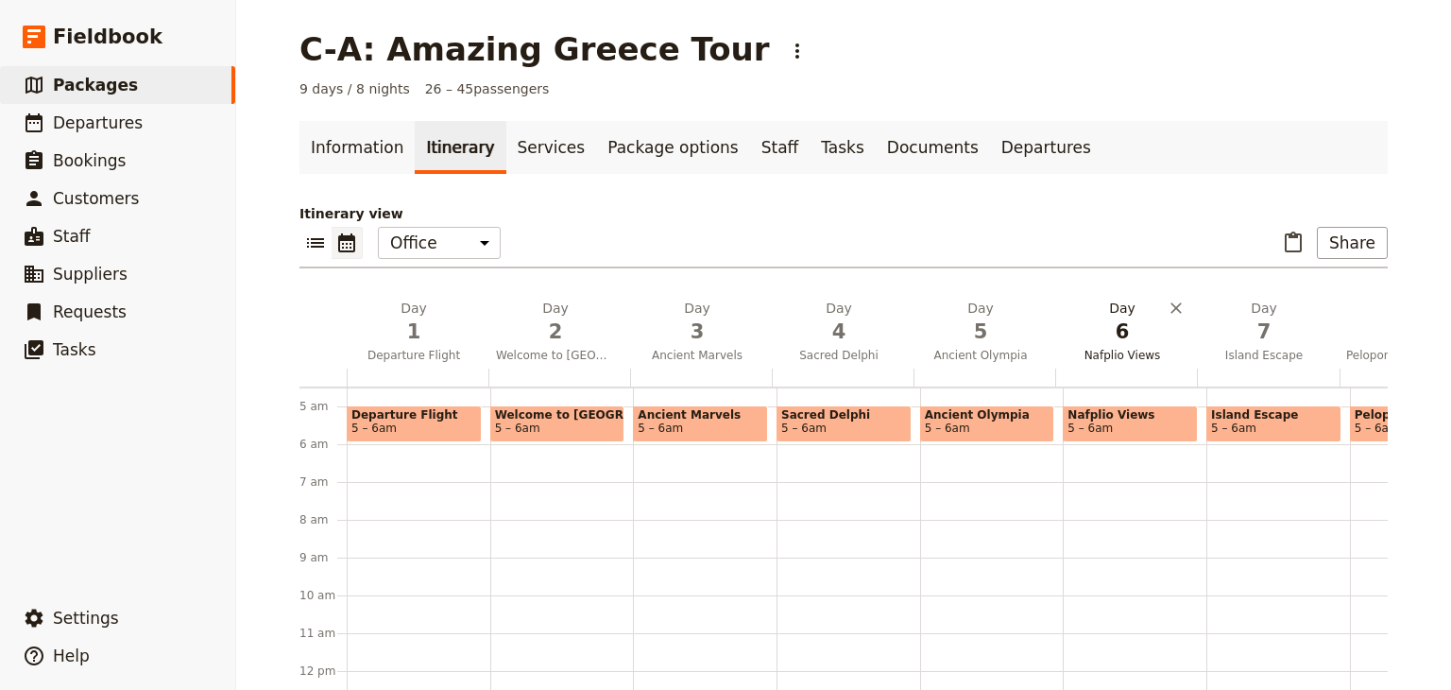
click at [724, 345] on button "Day 6 Nafplio Views" at bounding box center [1126, 334] width 142 height 70
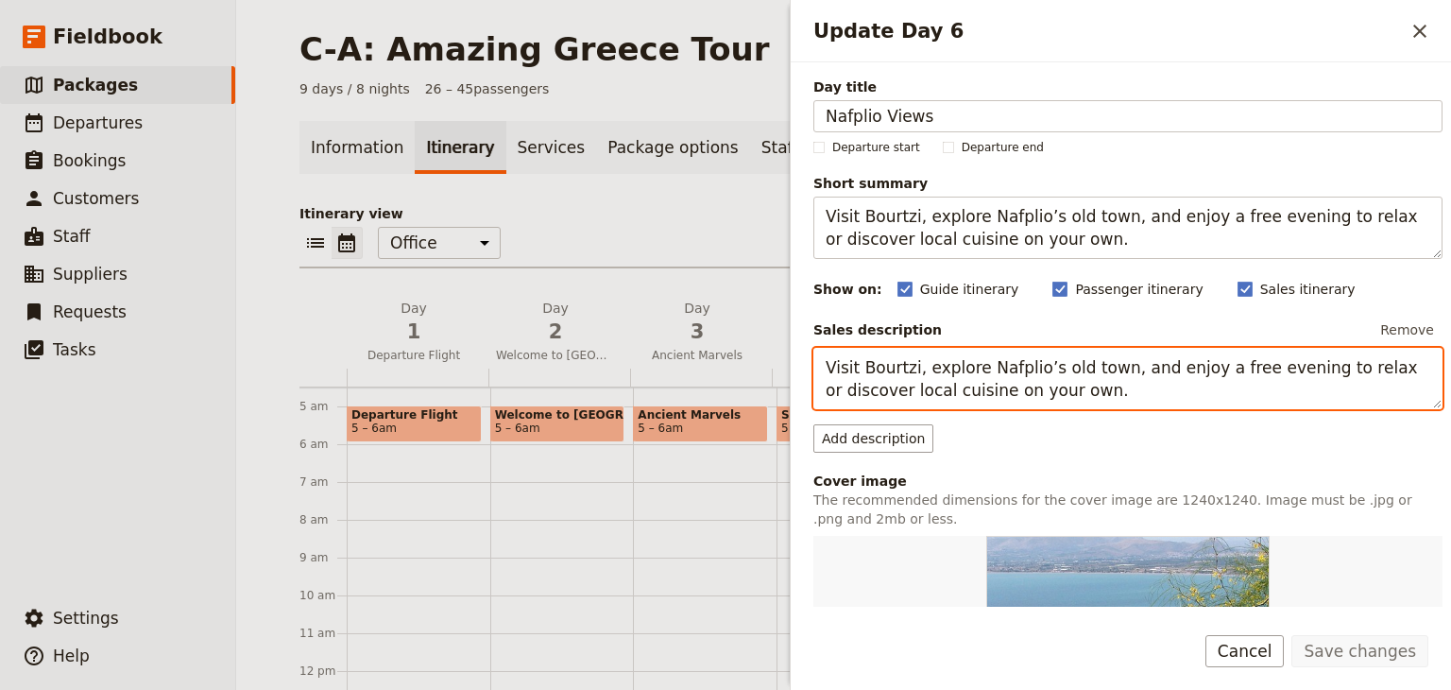
click at [724, 367] on textarea "Visit Bourtzi, explore Nafplio’s old town, and enjoy a free evening to relax or…" at bounding box center [1127, 379] width 629 height 62
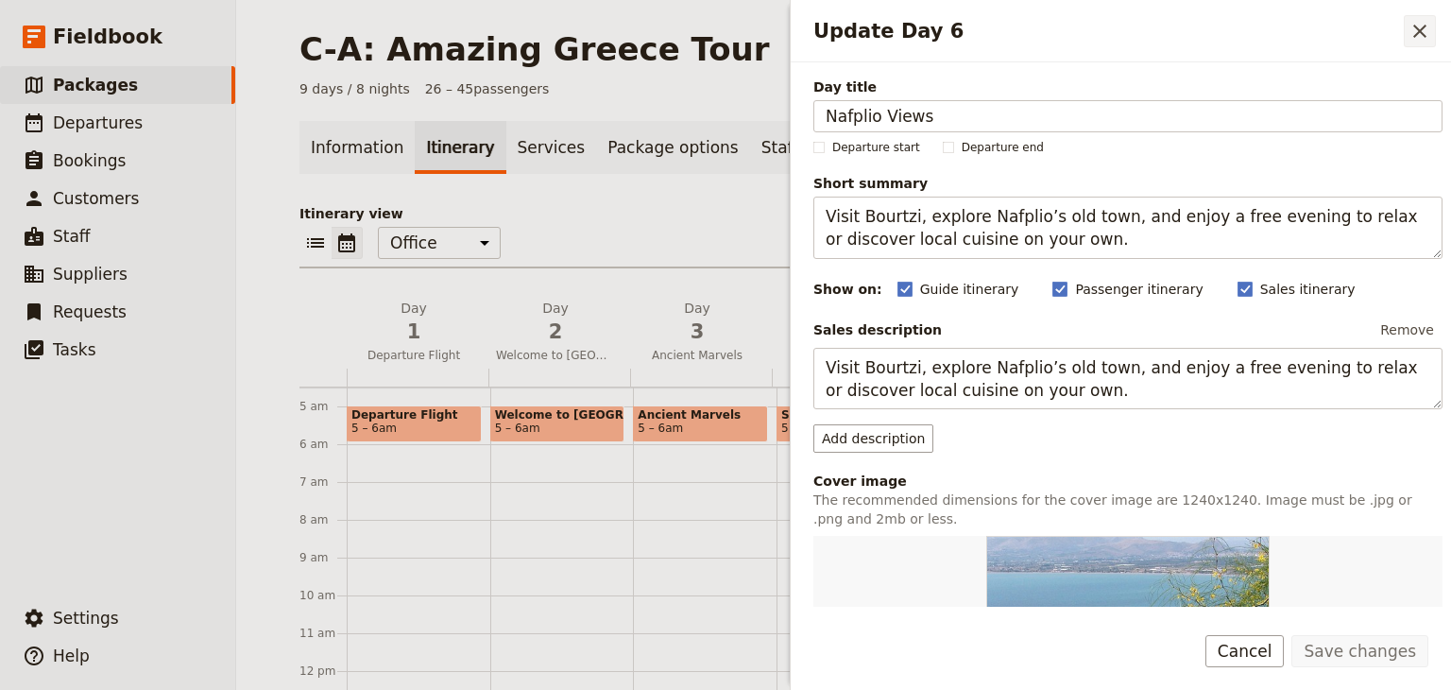
click at [724, 24] on icon "Close drawer" at bounding box center [1419, 31] width 23 height 23
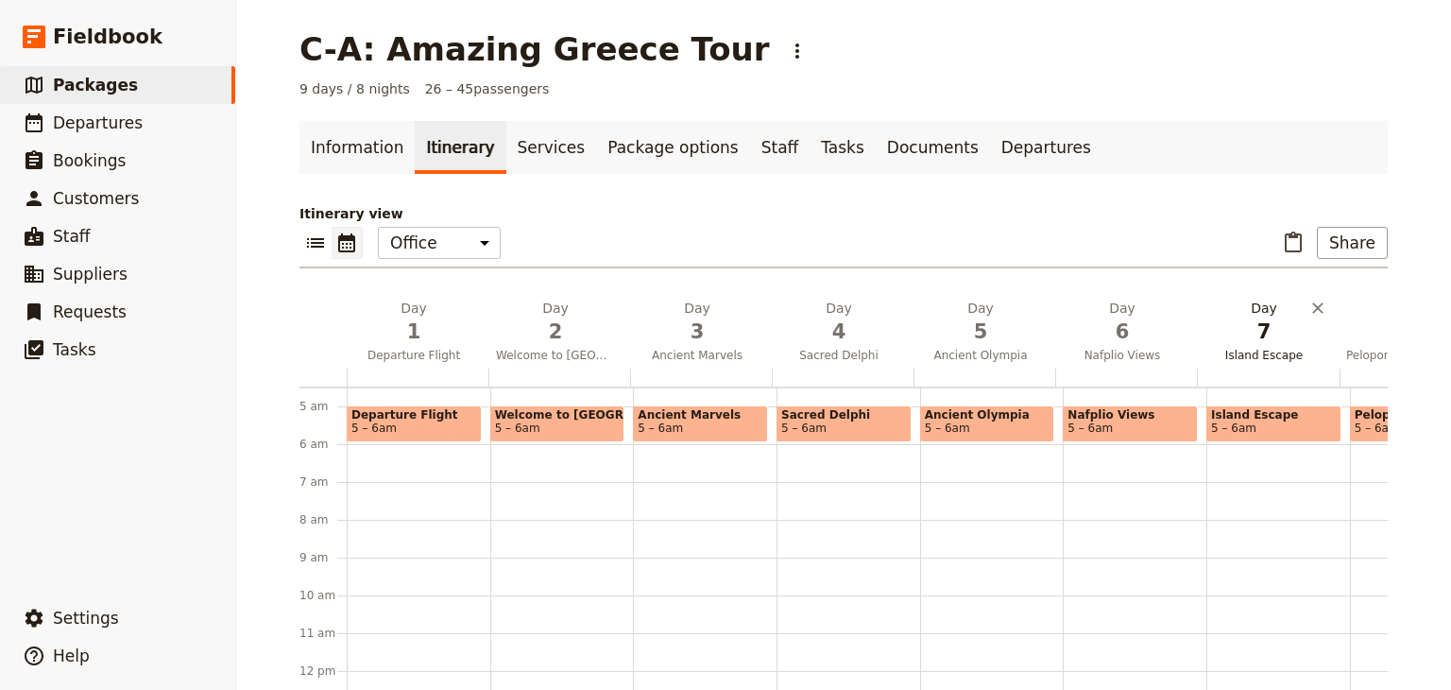
click at [724, 353] on span "Island Escape" at bounding box center [1264, 355] width 134 height 15
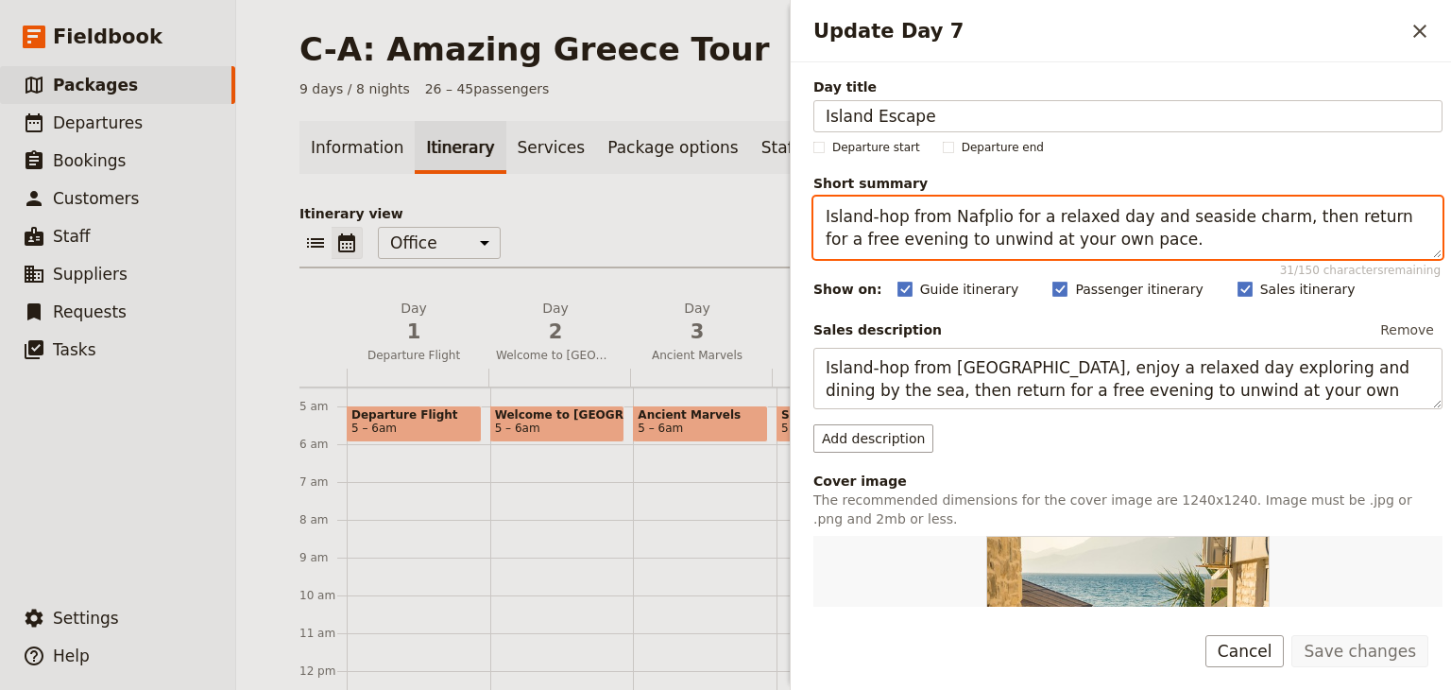
drag, startPoint x: 1096, startPoint y: 243, endPoint x: 835, endPoint y: 220, distance: 261.7
click at [724, 220] on textarea "Island-hop from Nafplio for a relaxed day and seaside charm, then return for a …" at bounding box center [1127, 227] width 629 height 62
click at [724, 213] on div "Day title Island Escape Departure start Departure end Short summary Island-hop …" at bounding box center [1121, 334] width 660 height 544
drag, startPoint x: 1103, startPoint y: 237, endPoint x: 811, endPoint y: 209, distance: 293.3
click at [724, 209] on div "Day title Island Escape Departure start Departure end Short summary Island-hop …" at bounding box center [1121, 334] width 660 height 544
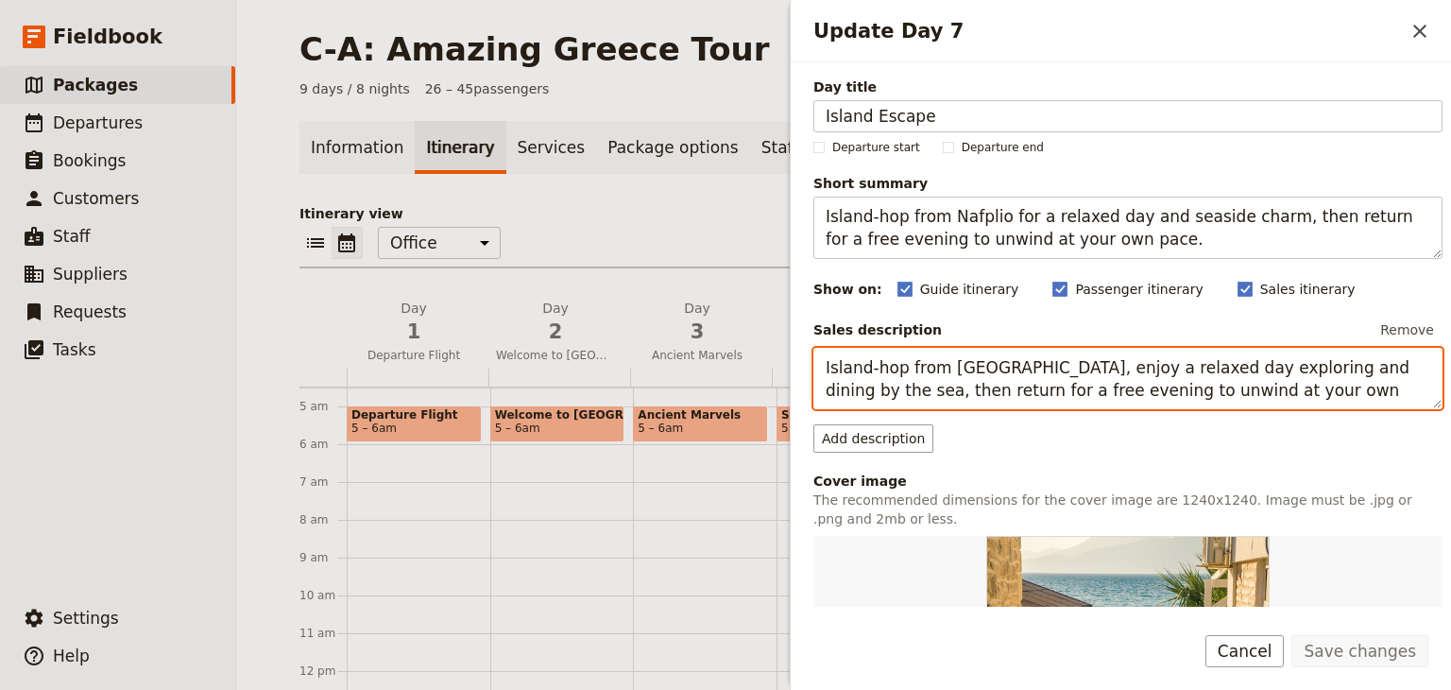
click at [724, 384] on textarea "Island-hop from Nafplio, enjoy a relaxed day exploring and dining by the sea, t…" at bounding box center [1127, 379] width 629 height 62
drag, startPoint x: 1198, startPoint y: 395, endPoint x: 823, endPoint y: 370, distance: 375.8
click at [724, 370] on textarea "Island-hop from Nafplio, enjoy a relaxed day exploring and dining by the sea, t…" at bounding box center [1127, 379] width 629 height 62
paste textarea "for a relaxed day and seaside charm"
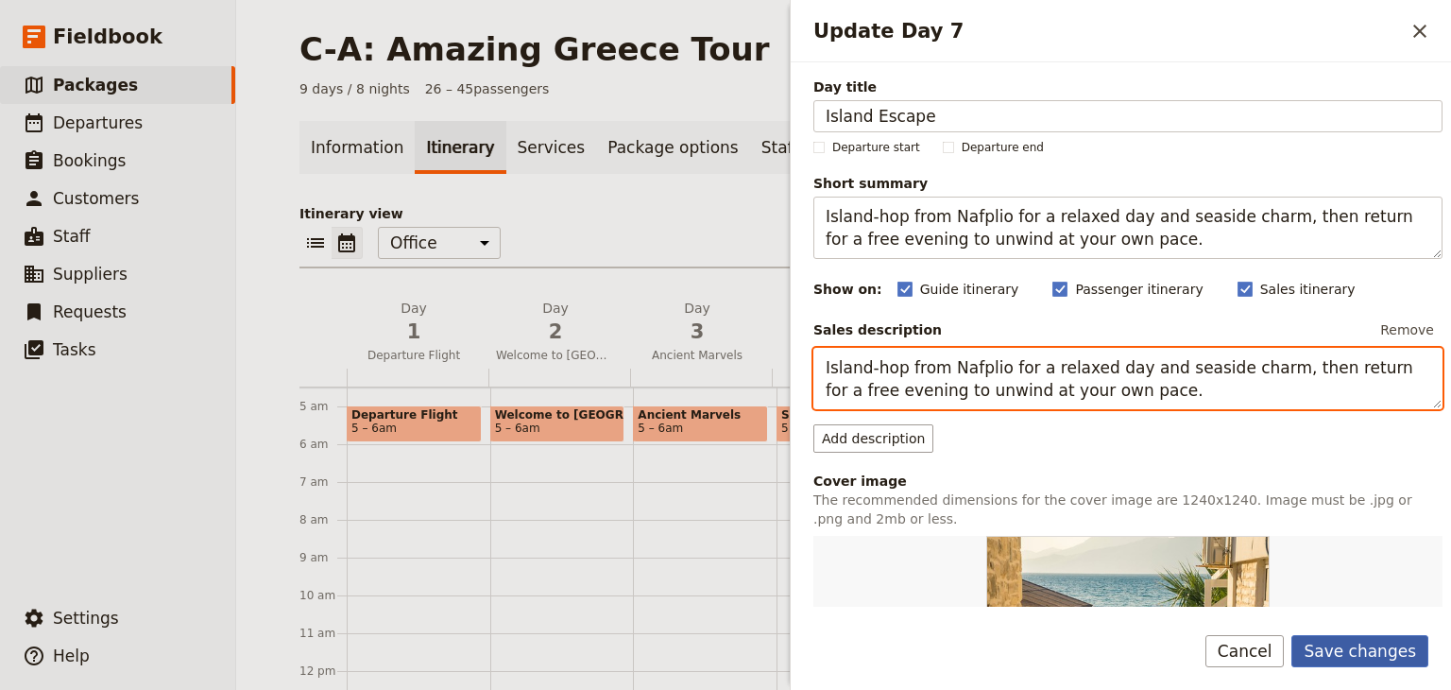
type textarea "Island-hop from Nafplio for a relaxed day and seaside charm, then return for a …"
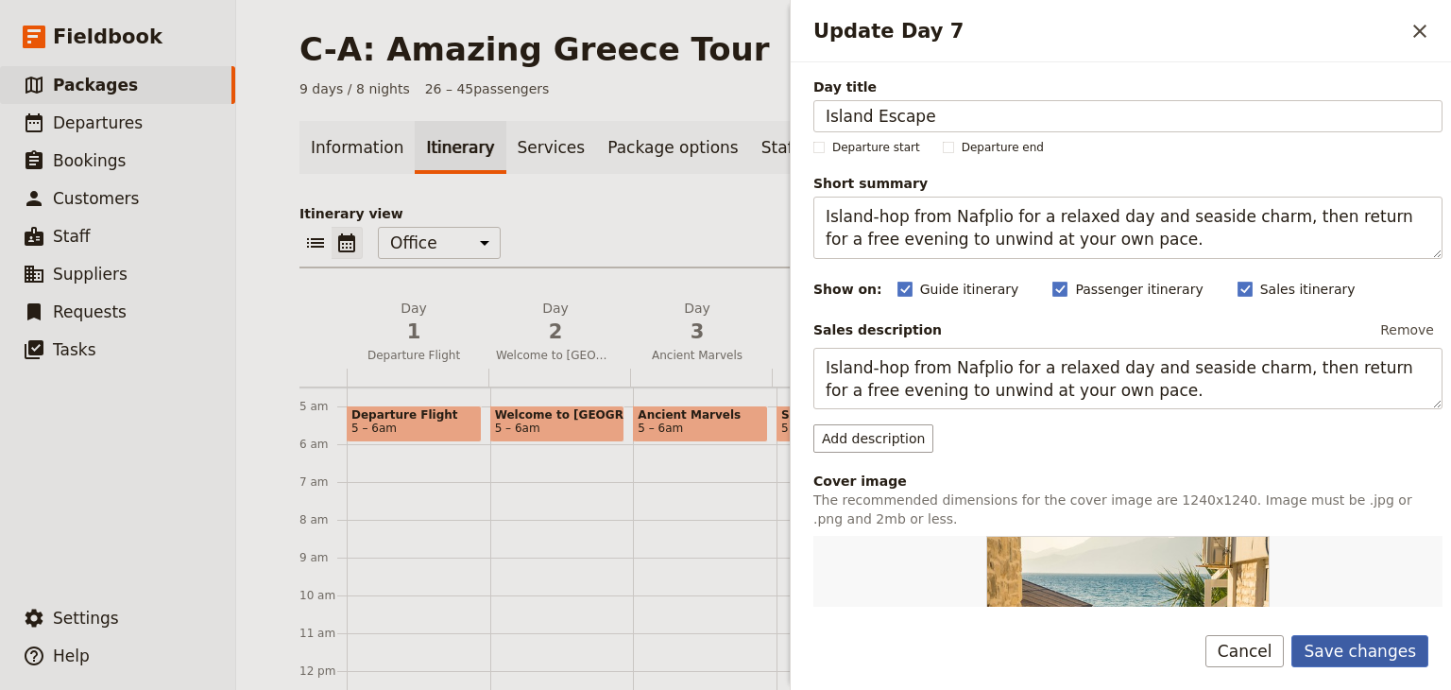
click at [724, 648] on button "Save changes" at bounding box center [1359, 651] width 137 height 32
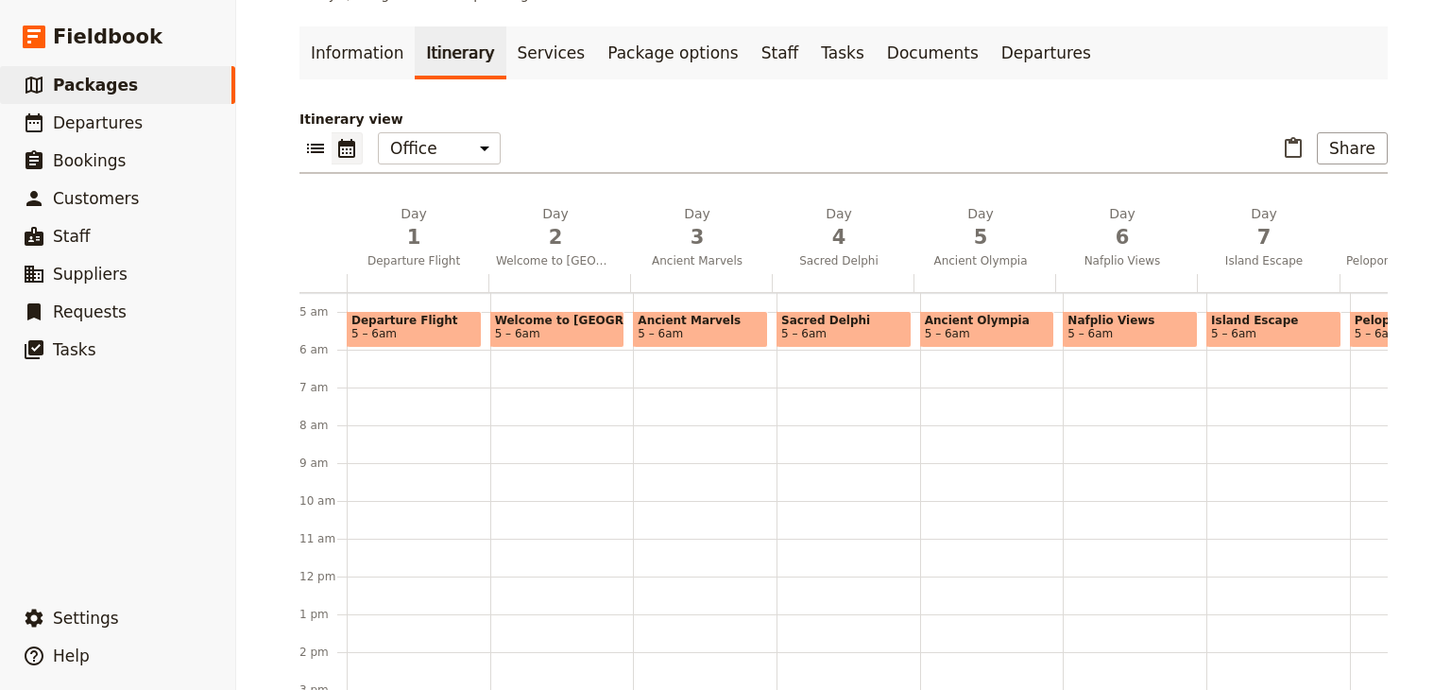
scroll to position [0, 0]
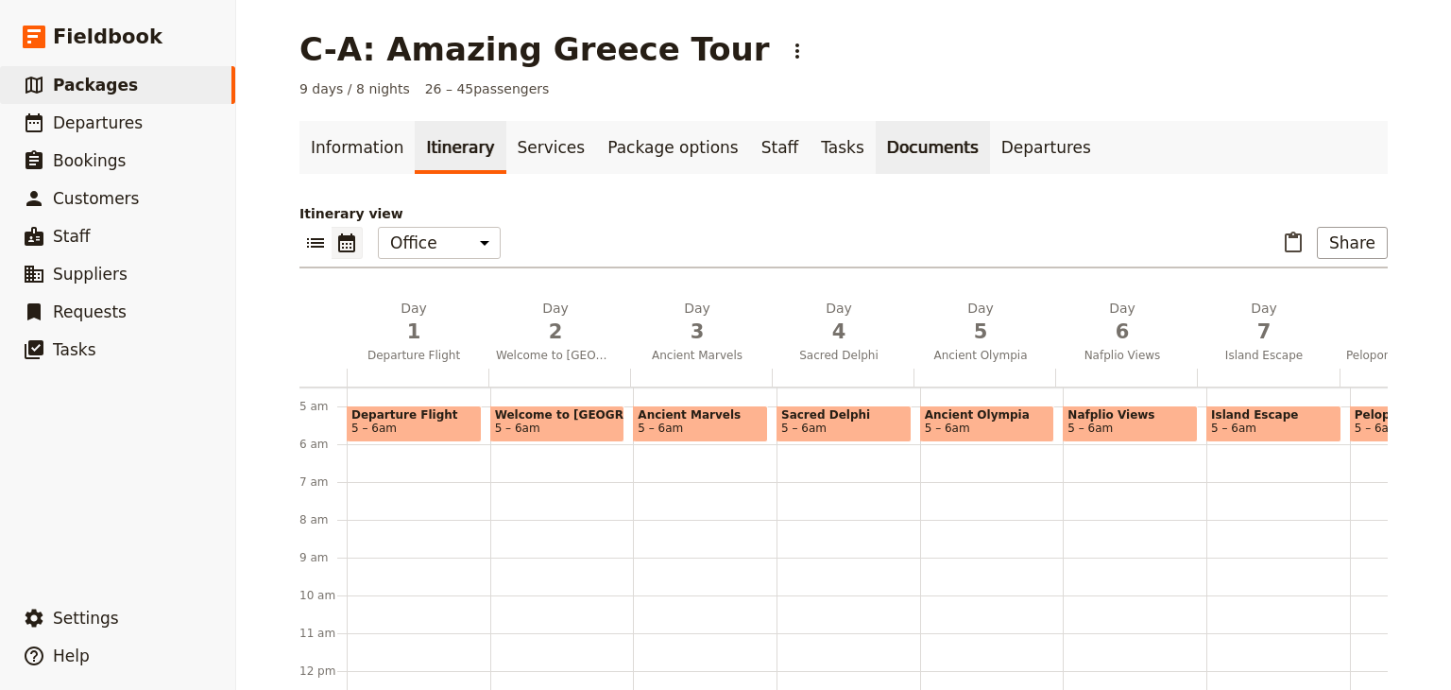
click at [724, 147] on link "Documents" at bounding box center [933, 147] width 114 height 53
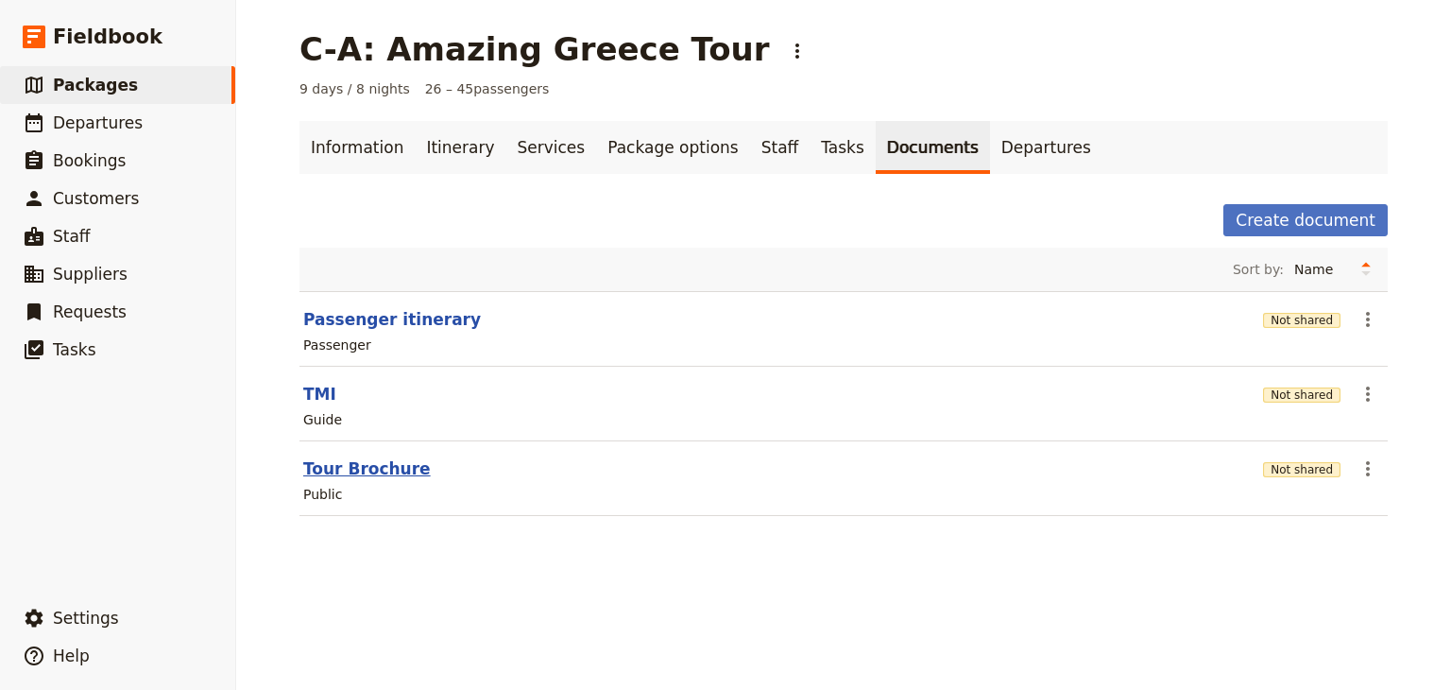
click at [359, 464] on button "Tour Brochure" at bounding box center [367, 468] width 128 height 23
select select "DEFAULT"
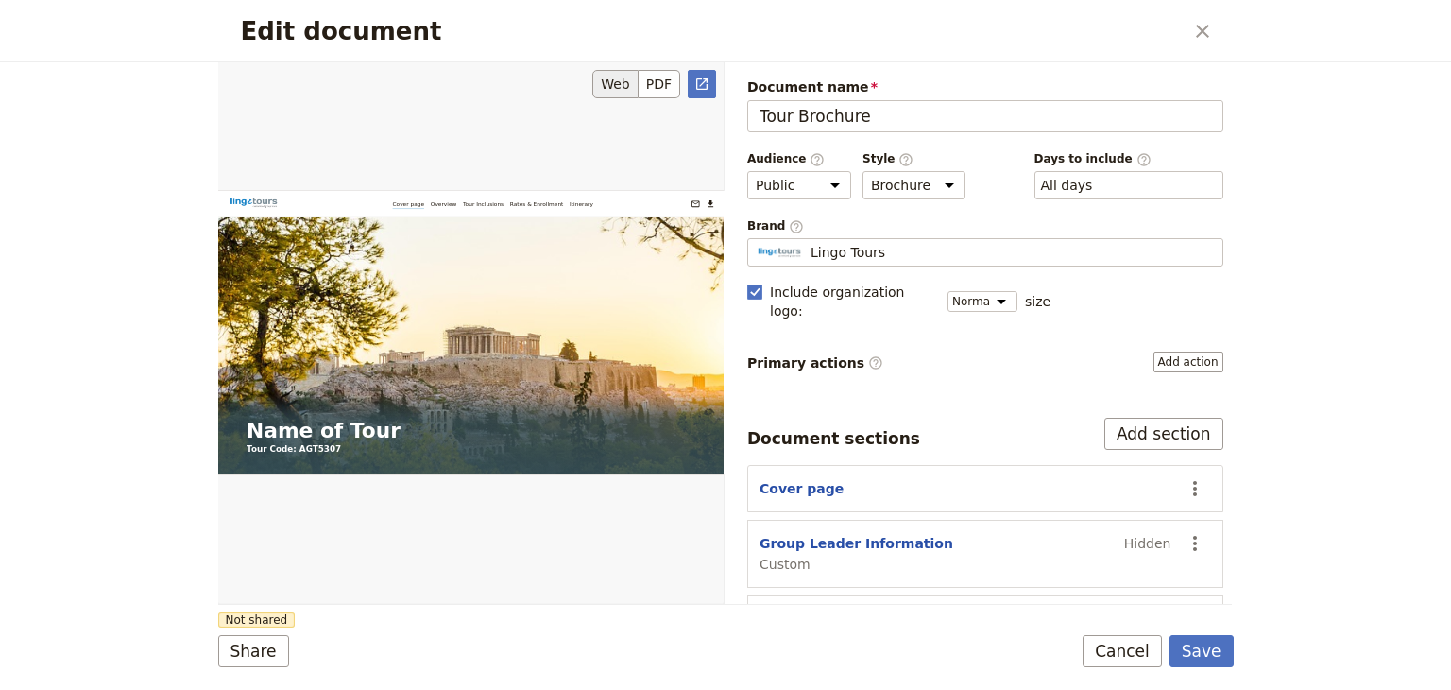
click at [665, 99] on div "Edit document" at bounding box center [470, 332] width 505 height 542
click at [665, 89] on button "PDF" at bounding box center [660, 84] width 42 height 28
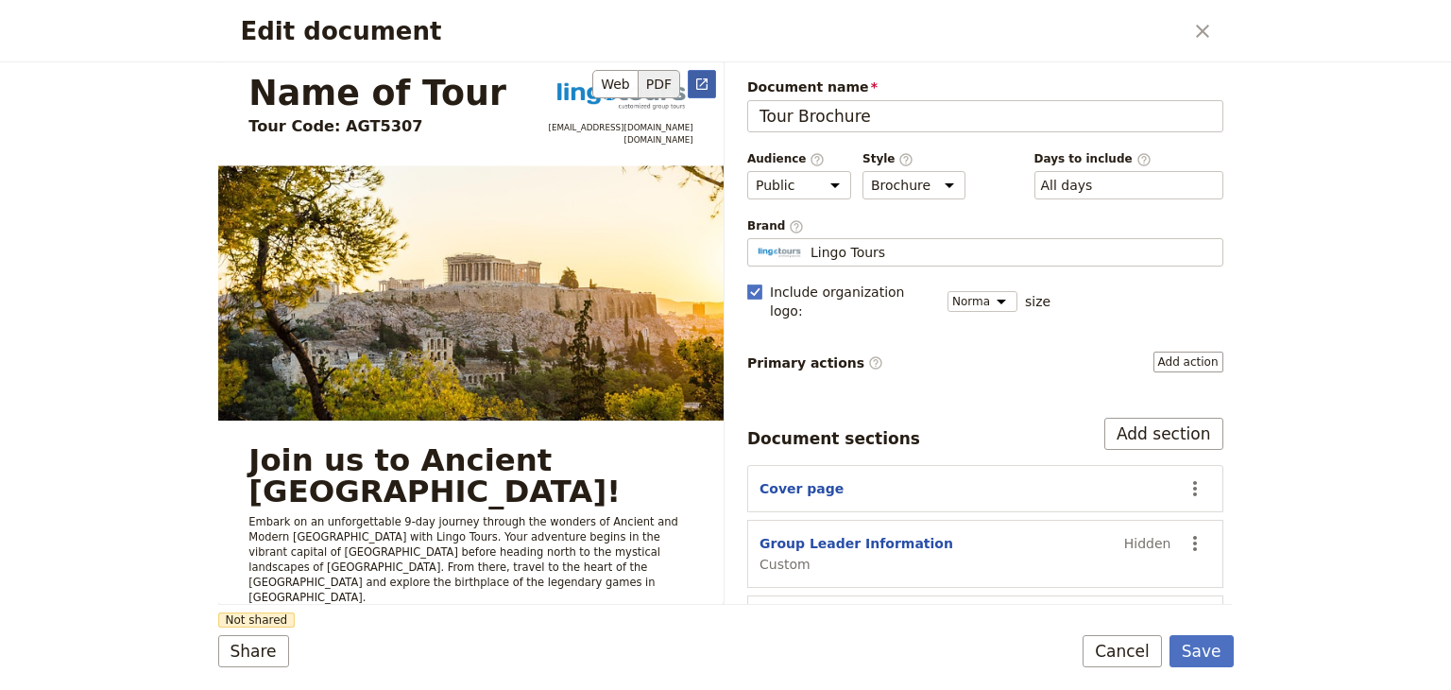
click at [704, 85] on icon "Open full preview" at bounding box center [701, 84] width 15 height 15
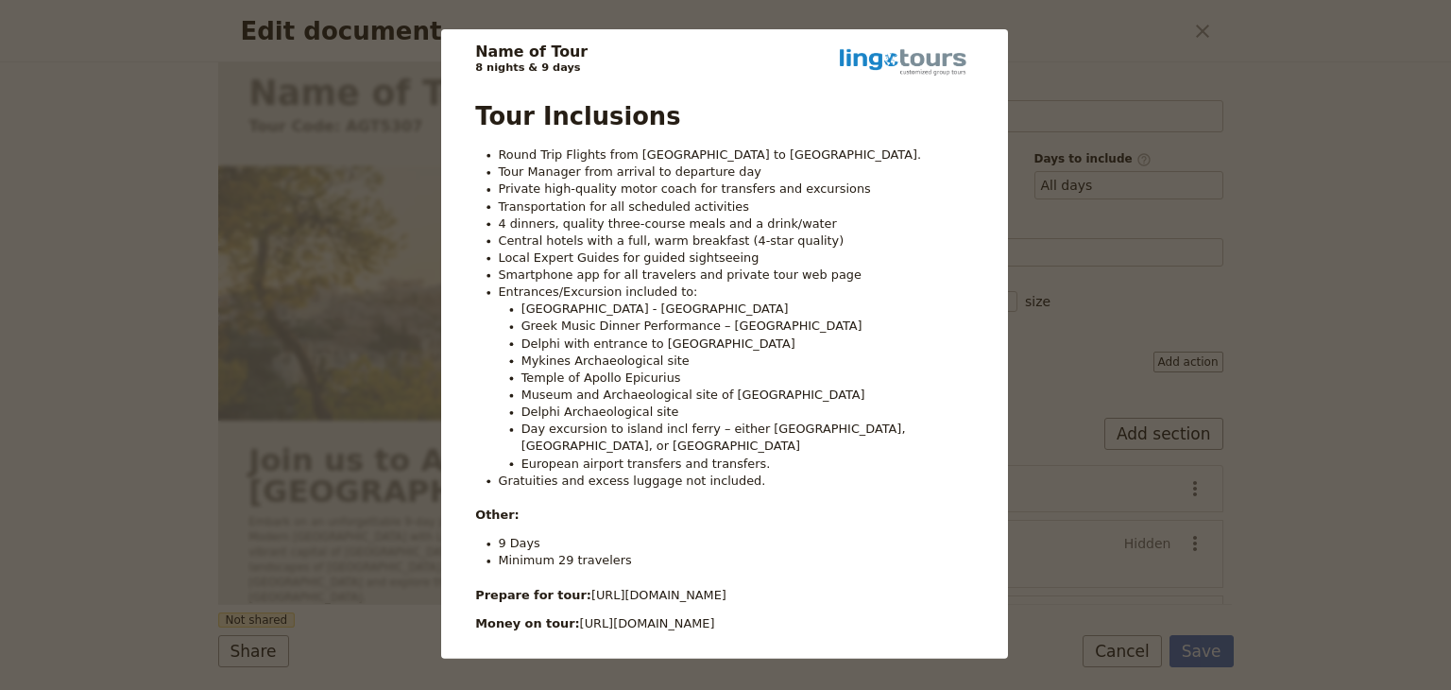
scroll to position [1984, 0]
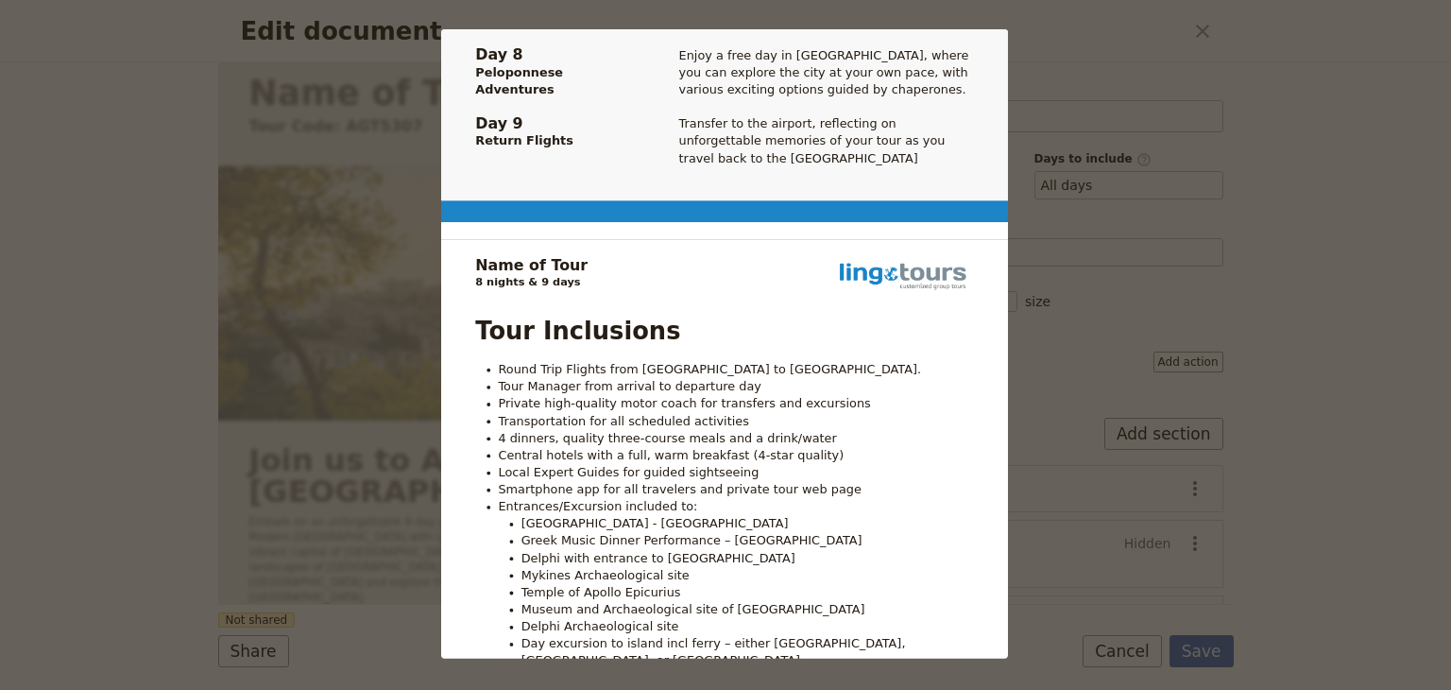
click at [724, 197] on div "Name of Tour Tour Code: AGT5307 clientservice@lingo-tours.com www.lingo-tours.c…" at bounding box center [725, 345] width 1451 height 690
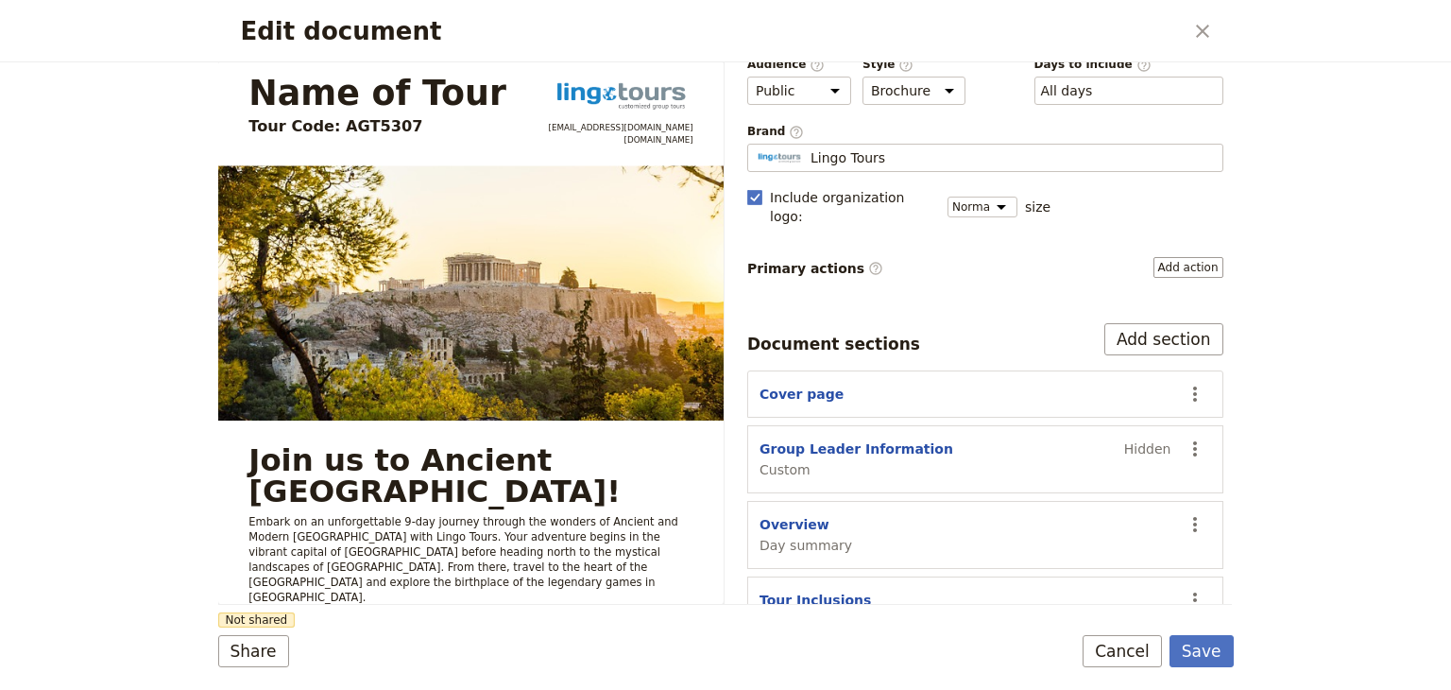
scroll to position [189, 0]
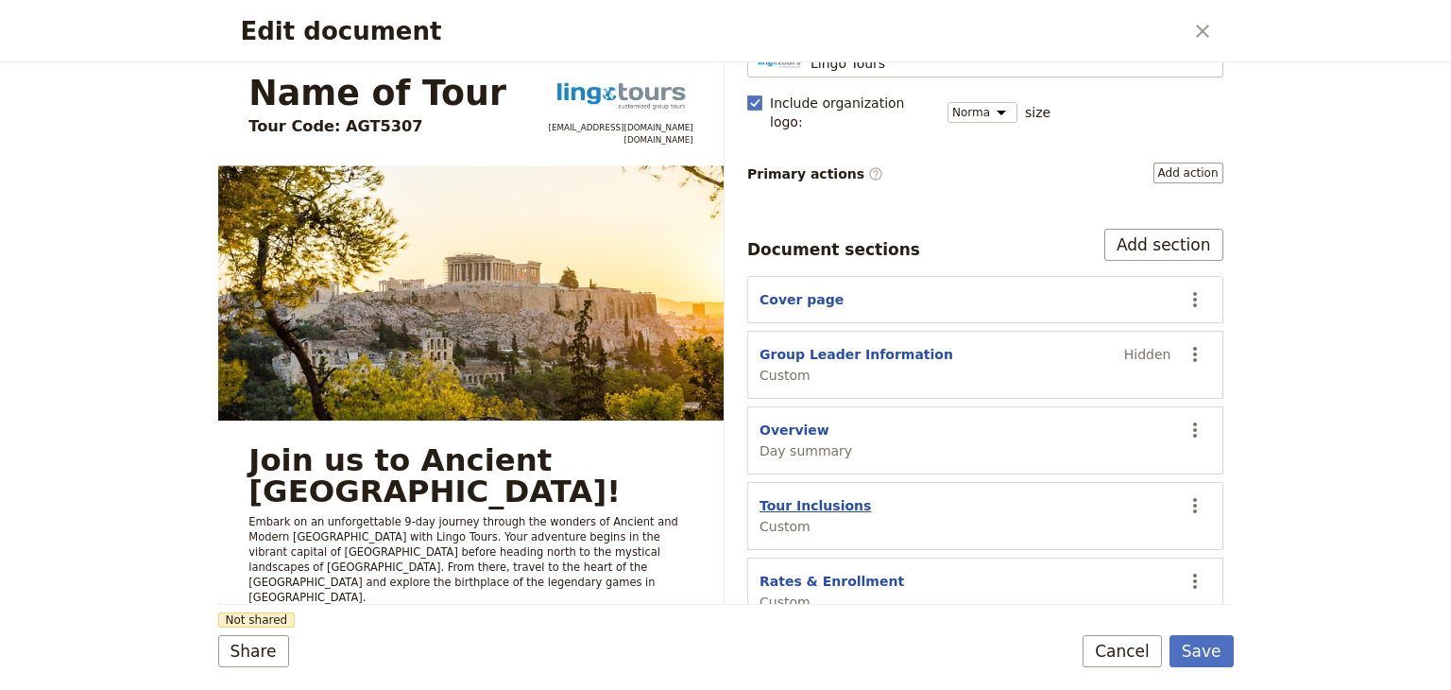
click at [724, 496] on button "Tour Inclusions" at bounding box center [814, 505] width 111 height 19
select select "CUSTOM"
select select "default"
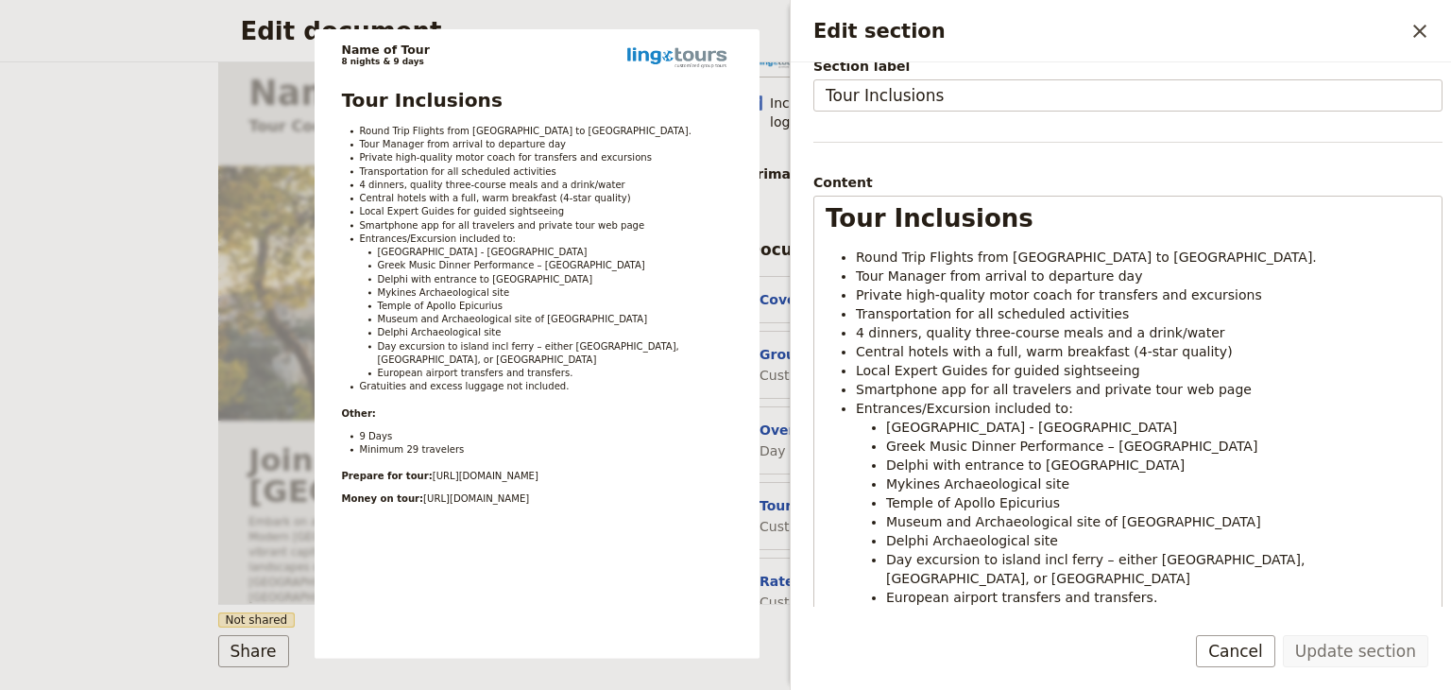
scroll to position [0, 0]
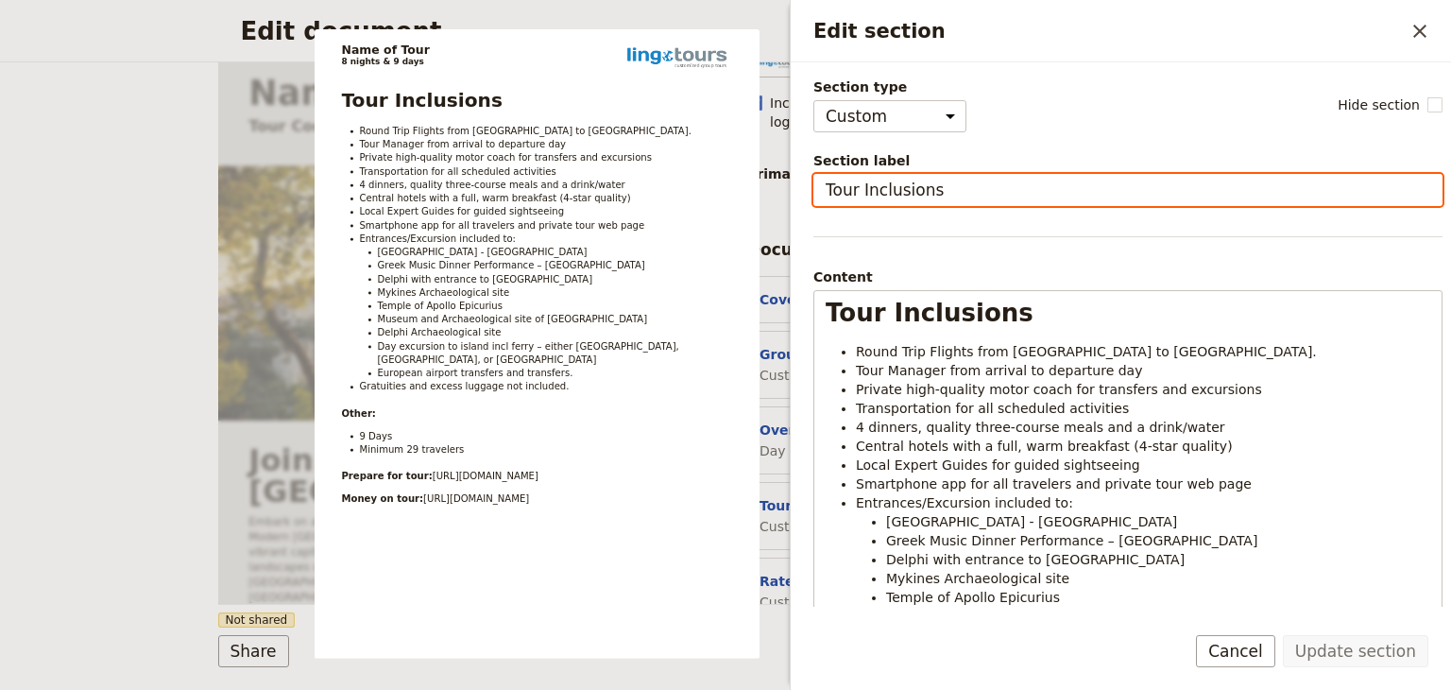
click at [724, 188] on input "Tour Inclusions" at bounding box center [1127, 190] width 629 height 32
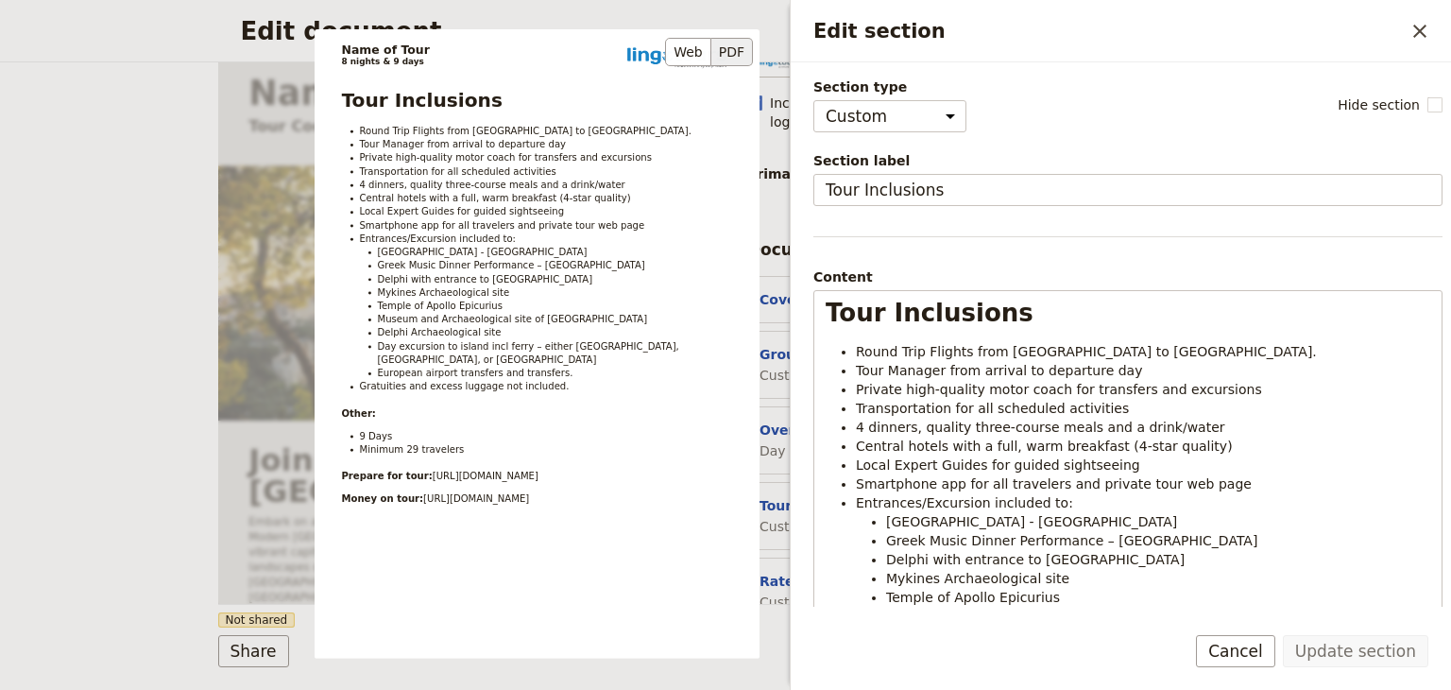
click at [389, 45] on h1 "Name of Tour" at bounding box center [385, 49] width 88 height 13
click at [724, 31] on icon "Close drawer" at bounding box center [1419, 31] width 23 height 23
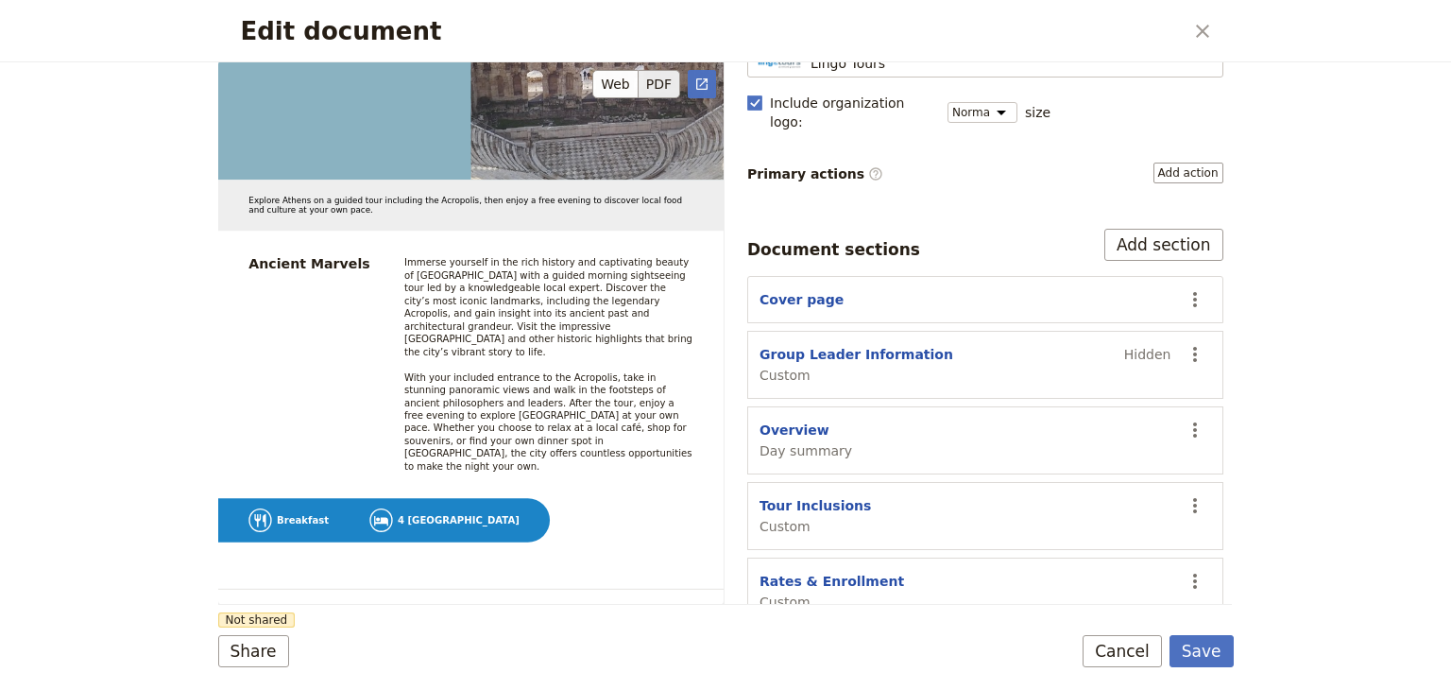
scroll to position [7179, 0]
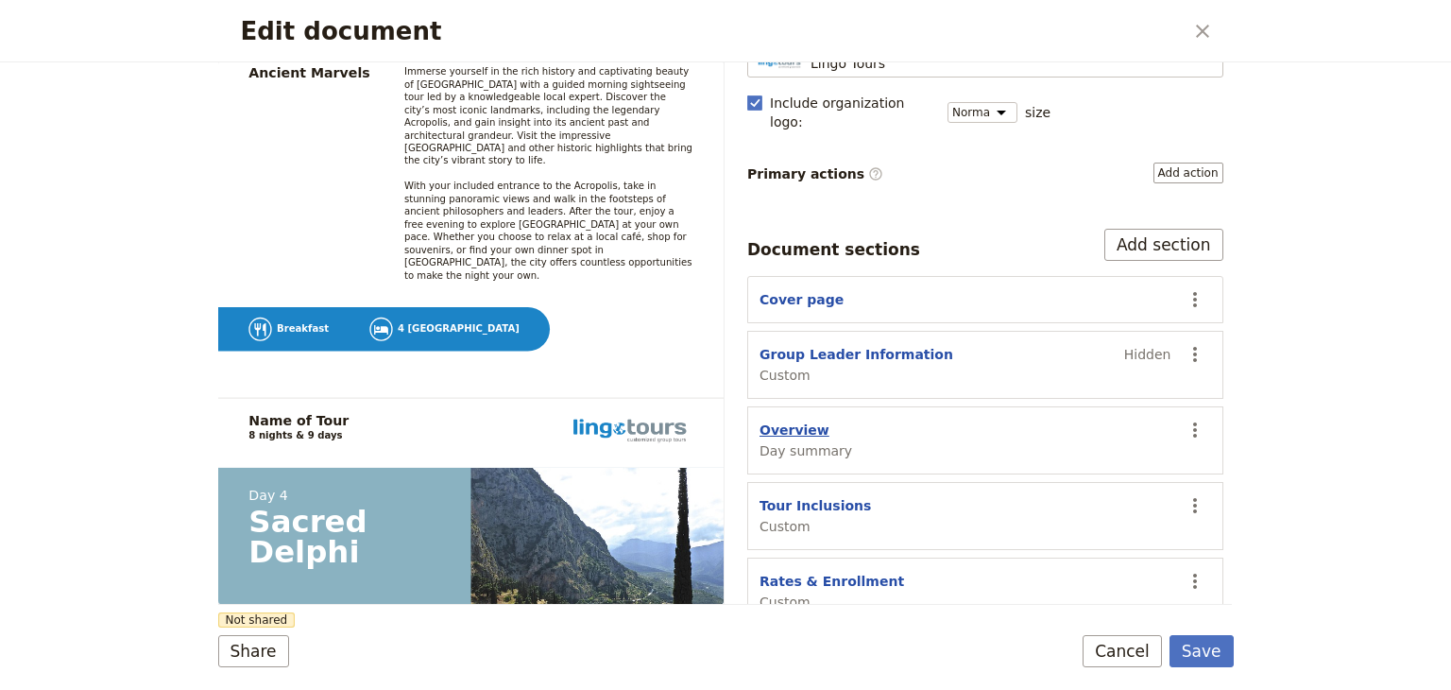
click at [724, 420] on button "Overview" at bounding box center [794, 429] width 70 height 19
select select "DAY_SUMMARY"
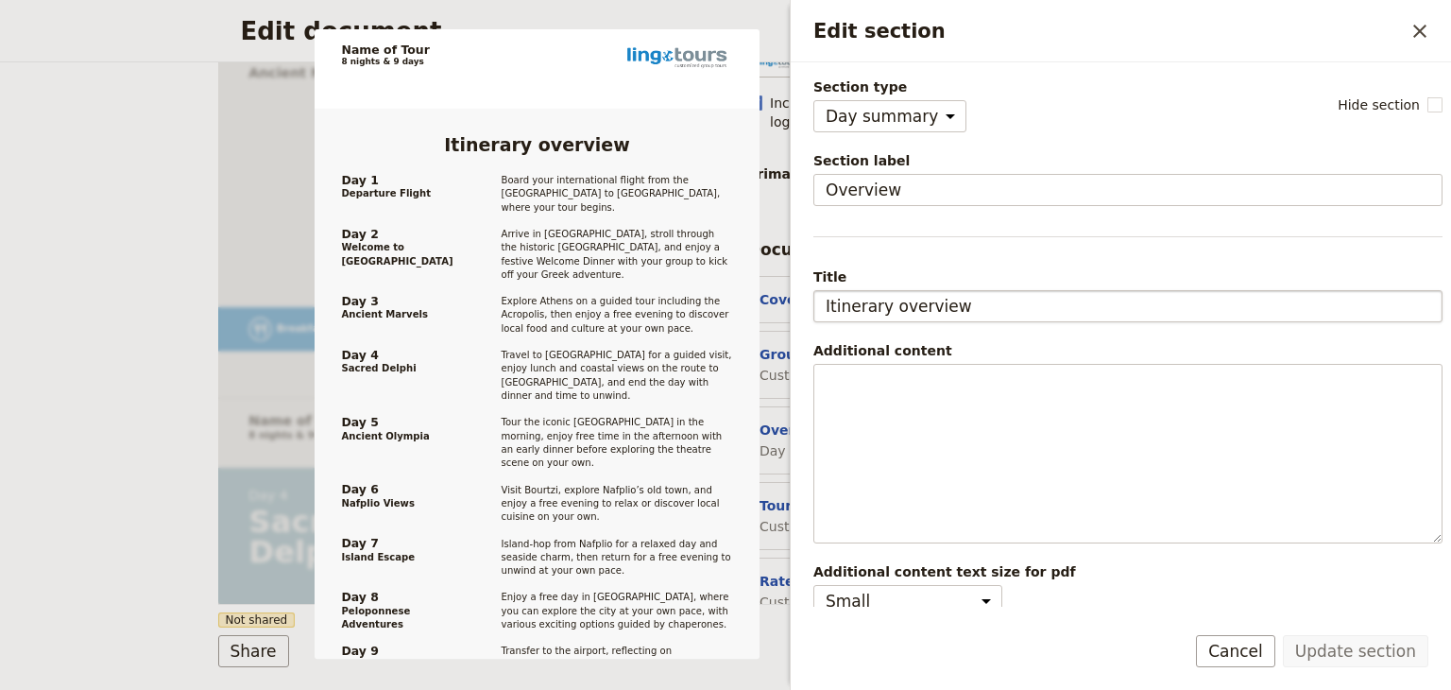
scroll to position [66, 0]
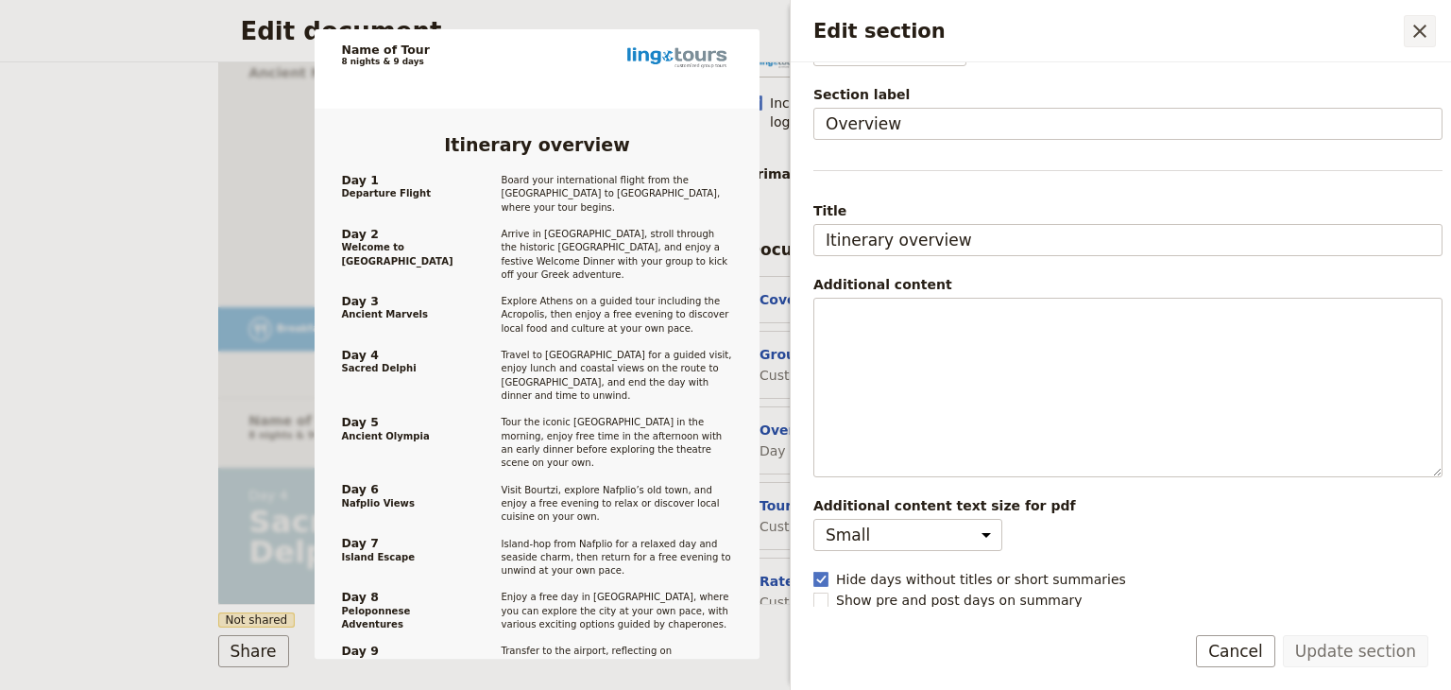
click at [724, 26] on icon "Close drawer" at bounding box center [1419, 31] width 23 height 23
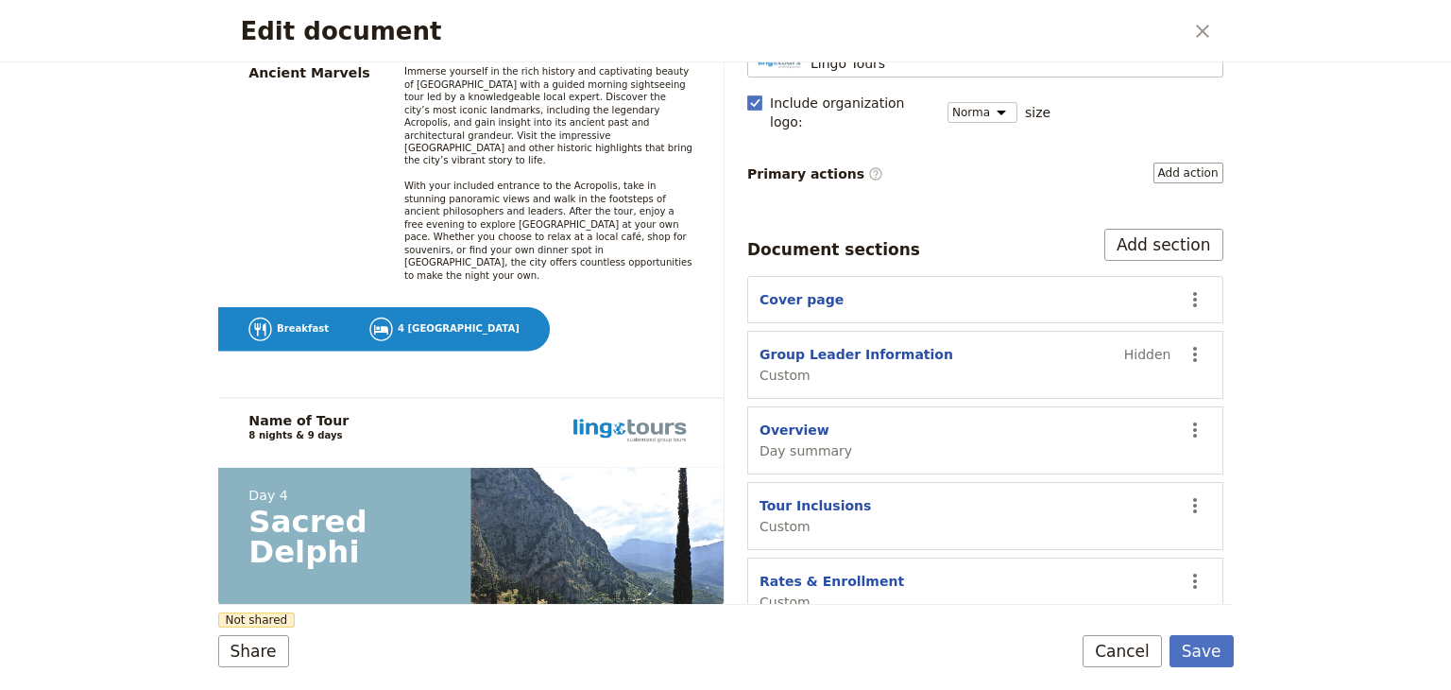
scroll to position [249, 0]
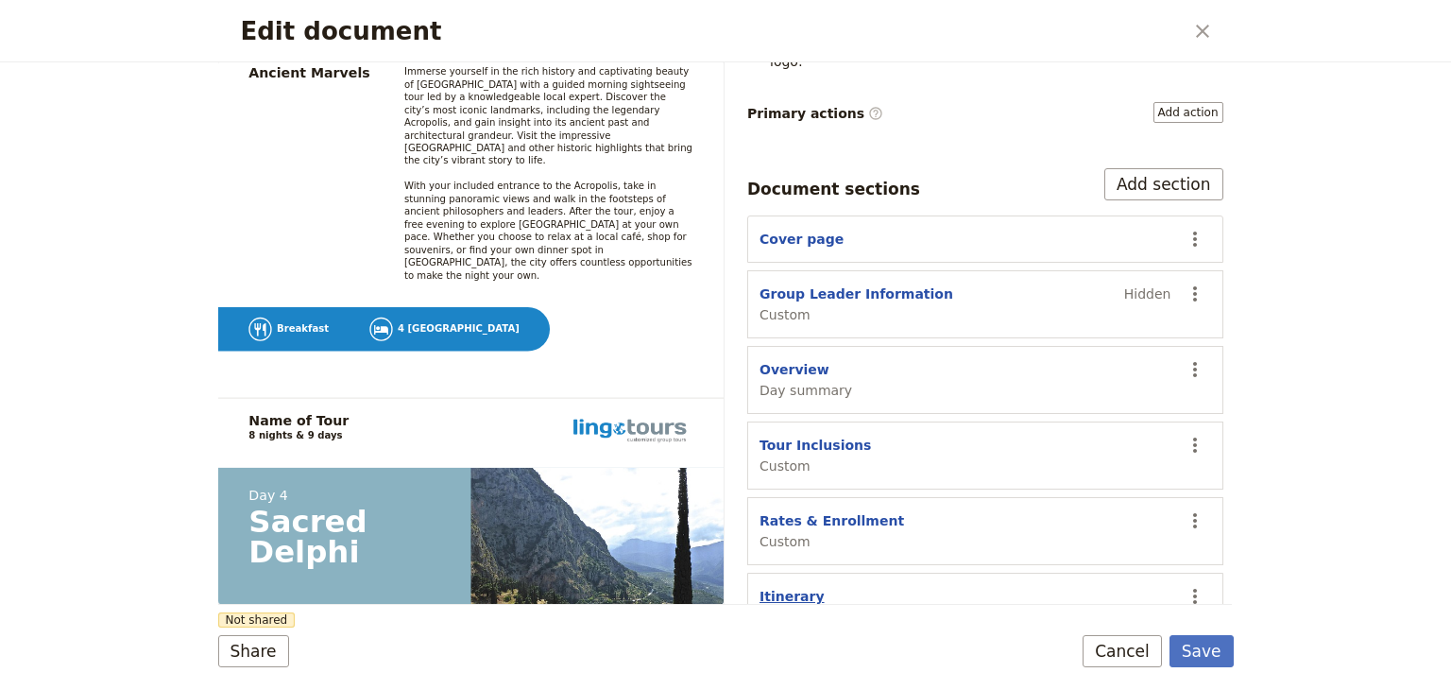
click at [724, 587] on button "Itinerary" at bounding box center [791, 596] width 65 height 19
select select "ITINERARY"
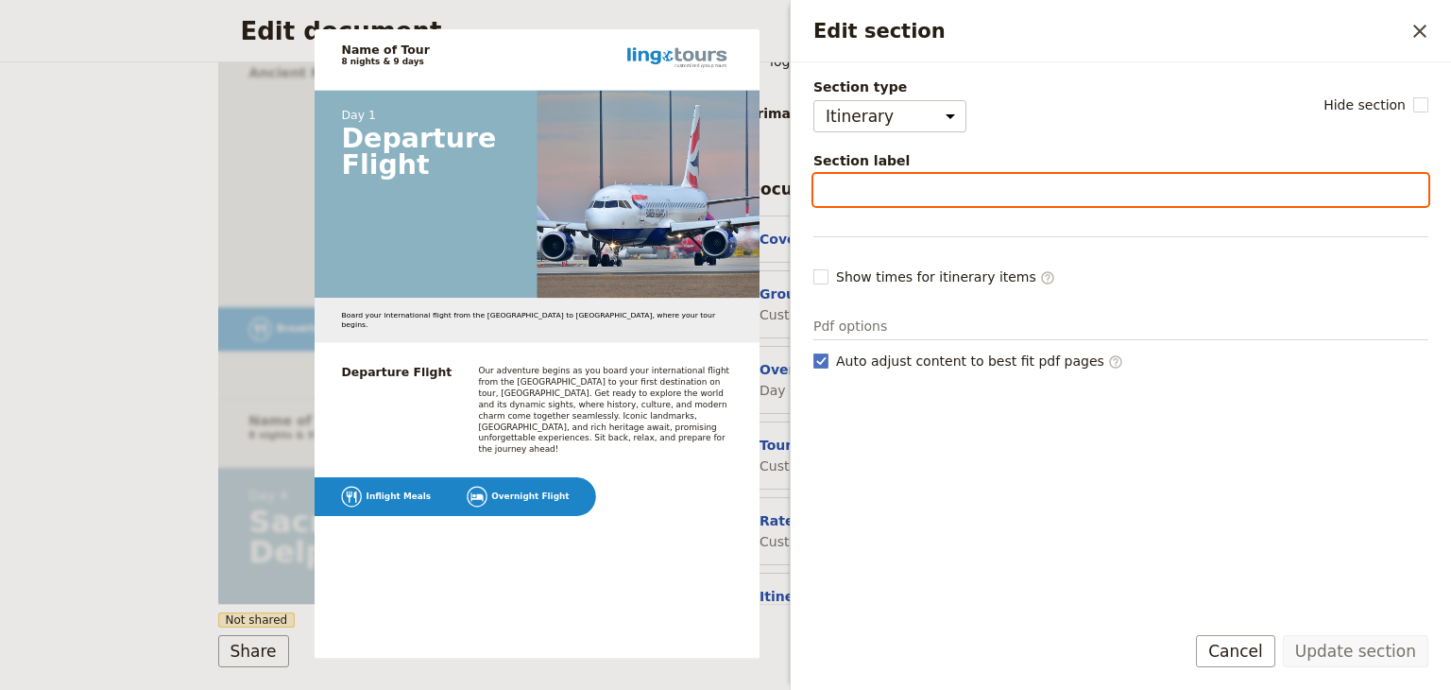
click at [724, 190] on input "Section label" at bounding box center [1120, 190] width 615 height 32
type input "Amazing Greece"
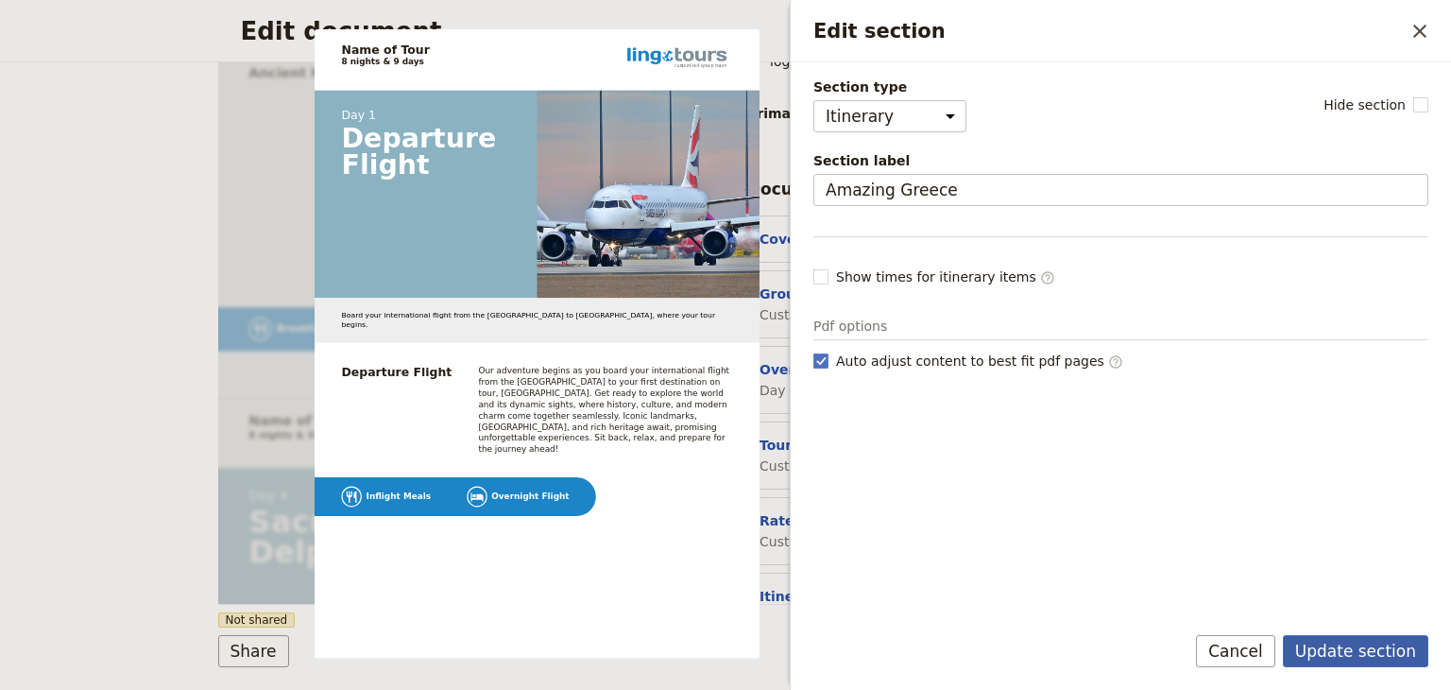
click at [724, 644] on button "Update section" at bounding box center [1355, 651] width 145 height 32
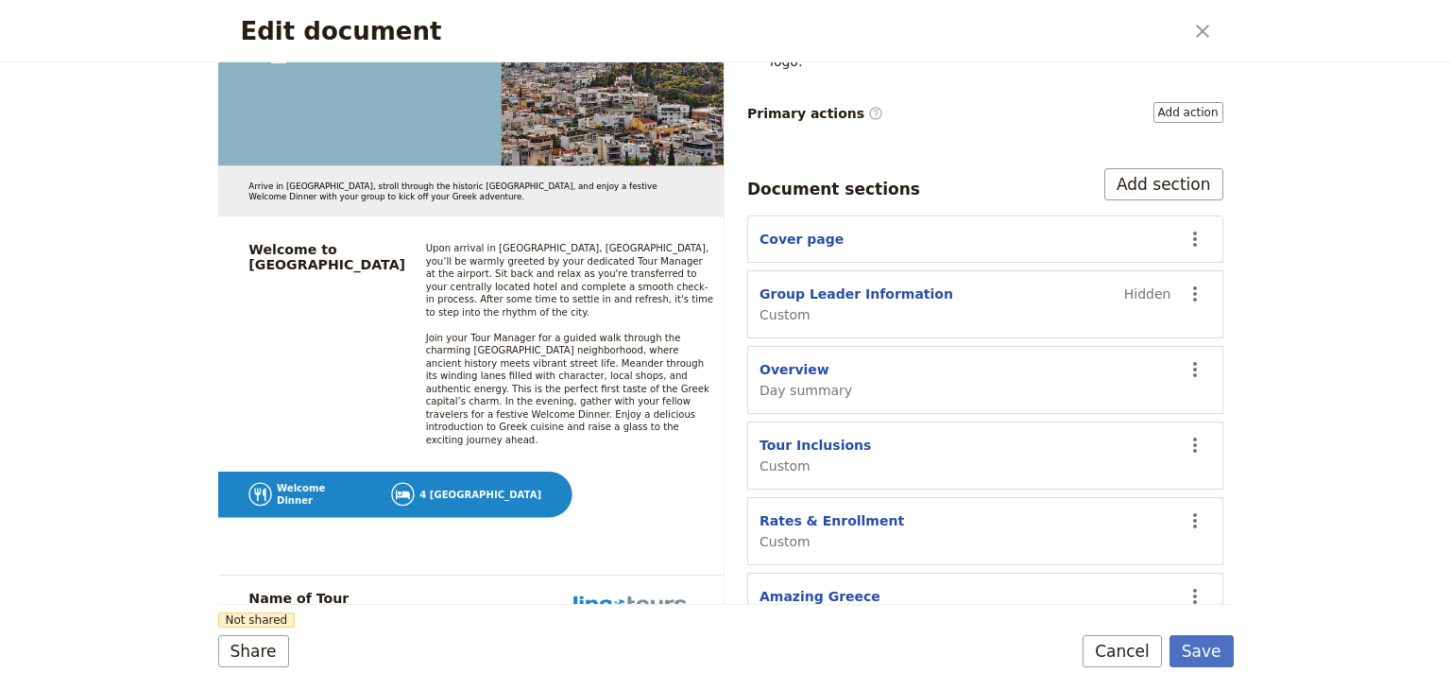
scroll to position [270, 0]
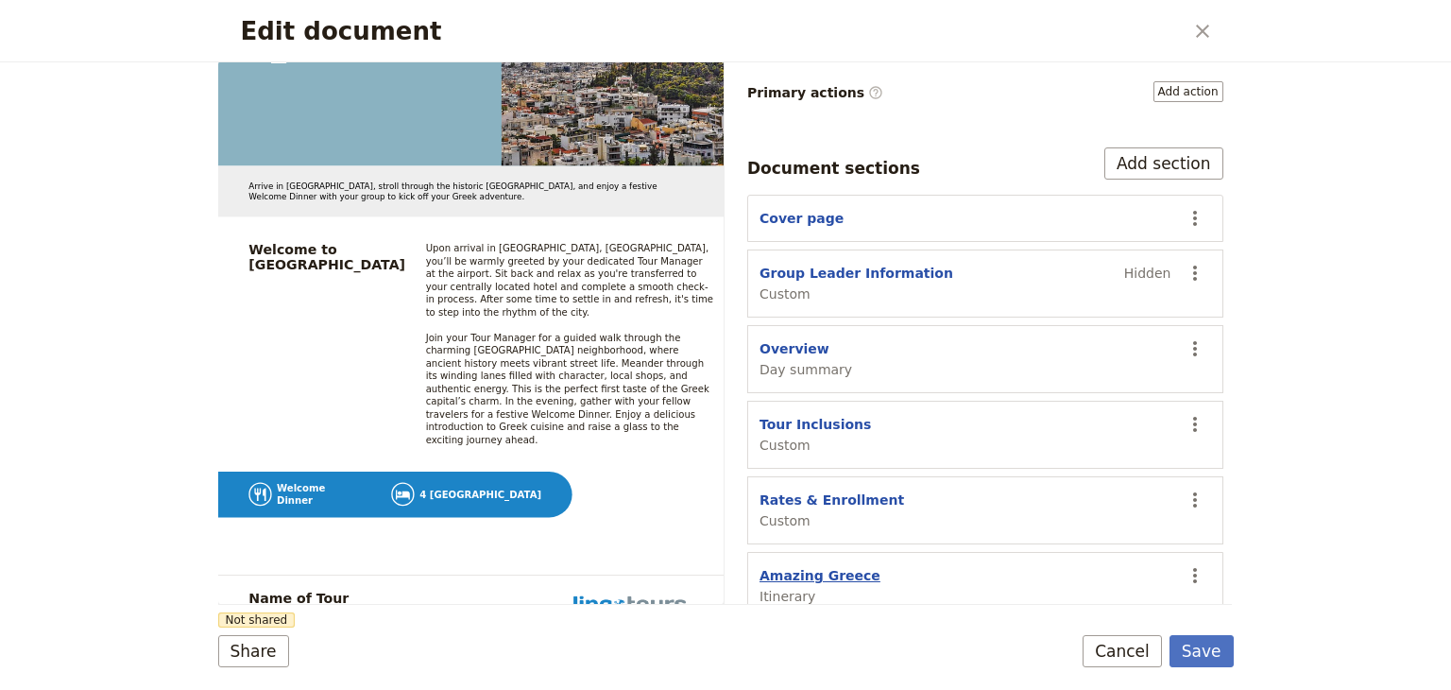
click at [724, 566] on button "Amazing Greece" at bounding box center [819, 575] width 121 height 19
select select "ITINERARY"
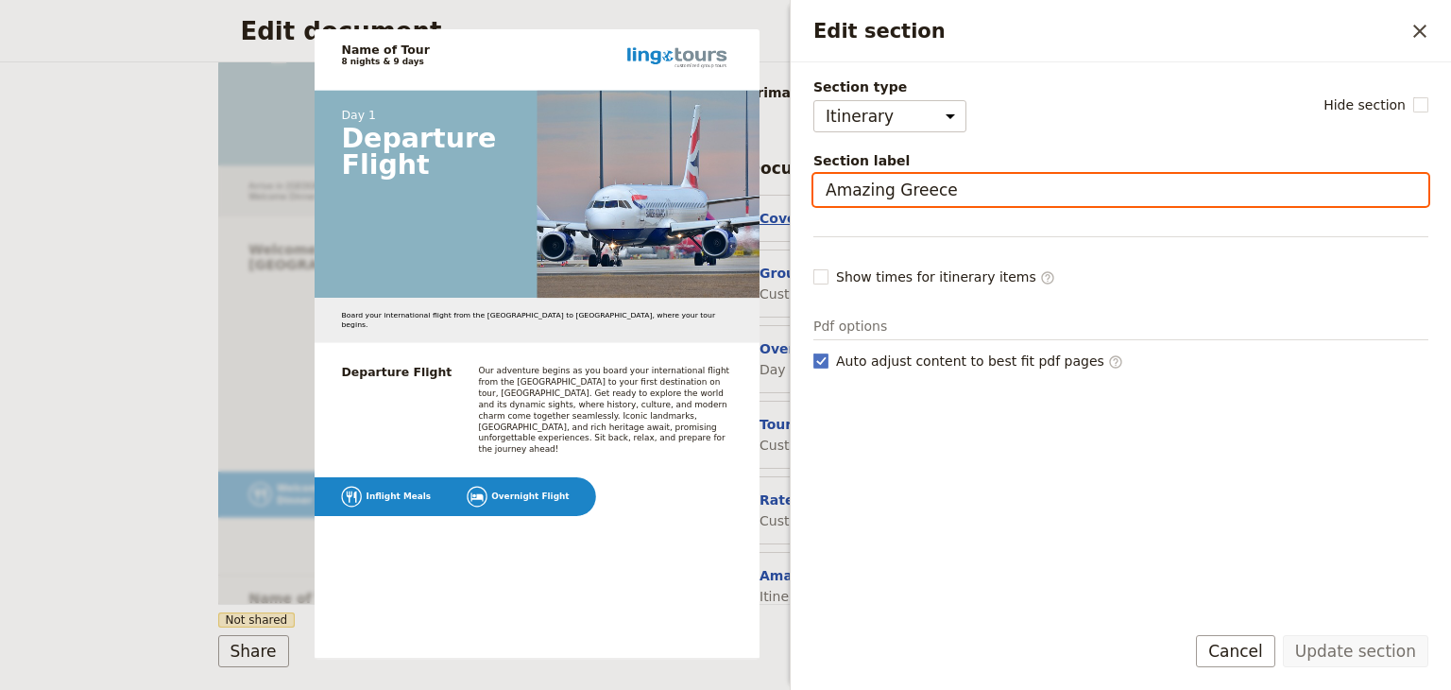
drag, startPoint x: 940, startPoint y: 183, endPoint x: 770, endPoint y: 190, distance: 170.2
click at [724, 190] on body "Fieldbook ​ ​ Fieldbook ​ ​ Packages ​ Departures ​ Bookings ​ Customers ​ Staf…" at bounding box center [725, 345] width 1451 height 690
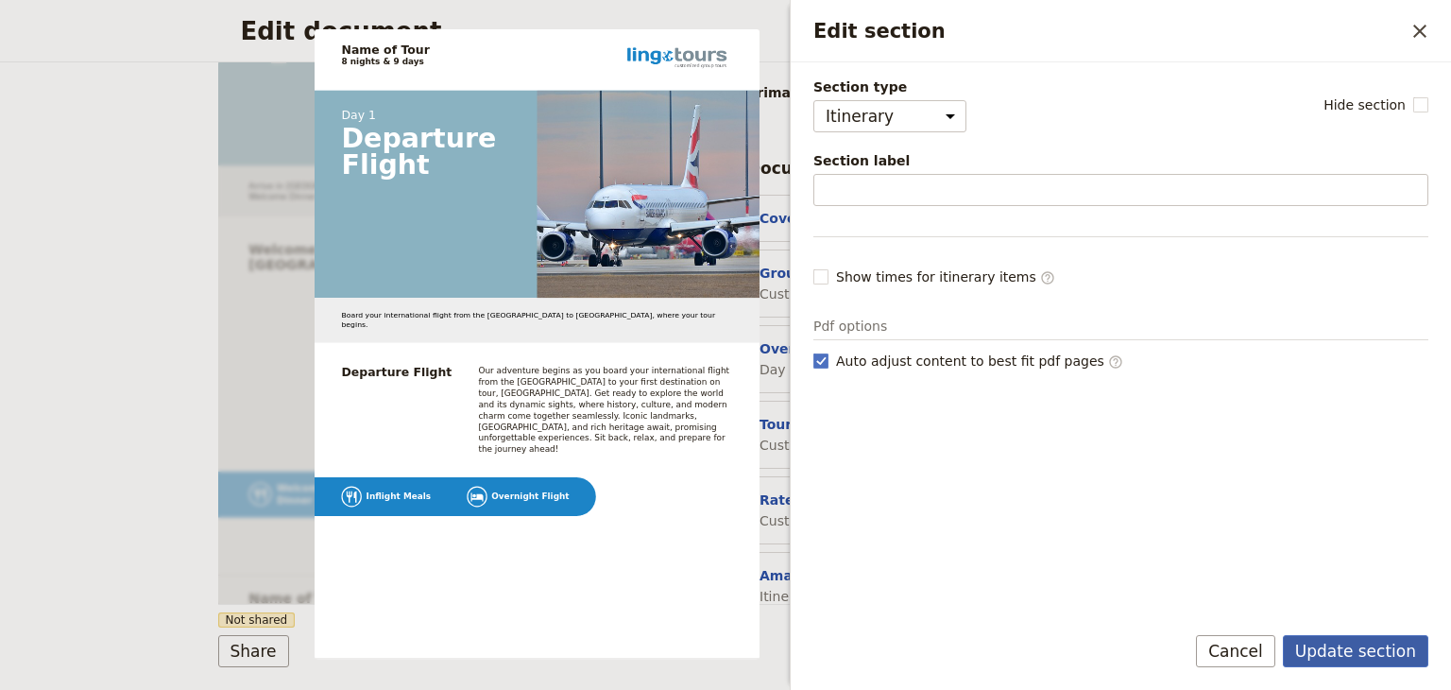
click at [724, 642] on button "Update section" at bounding box center [1355, 651] width 145 height 32
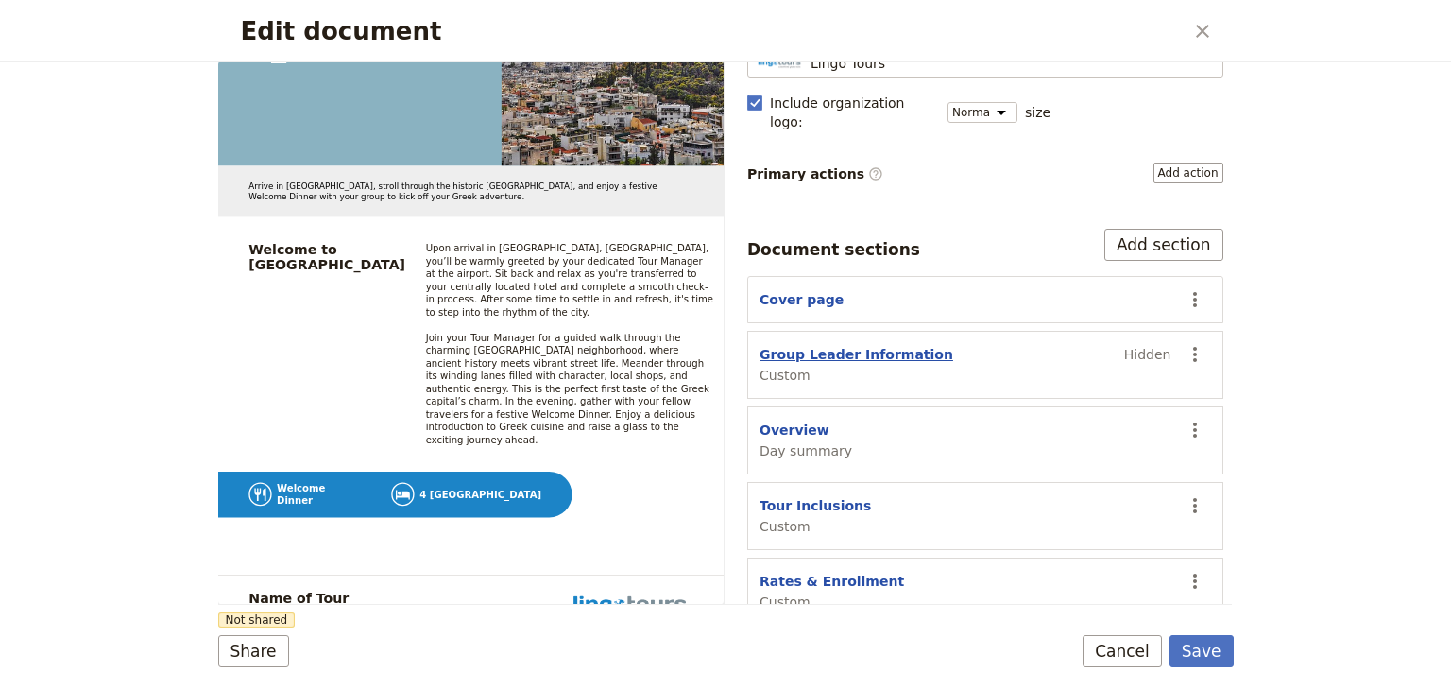
scroll to position [249, 0]
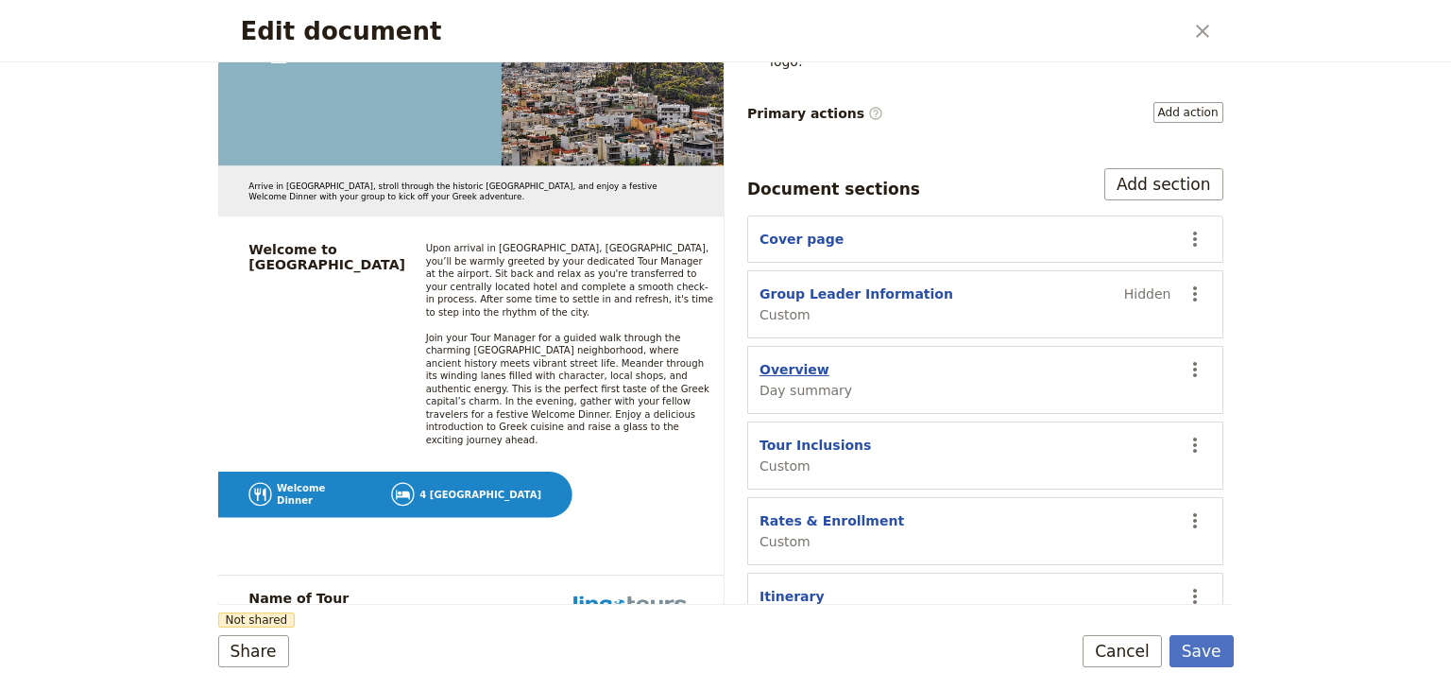
click at [724, 360] on button "Overview" at bounding box center [794, 369] width 70 height 19
select select "DAY_SUMMARY"
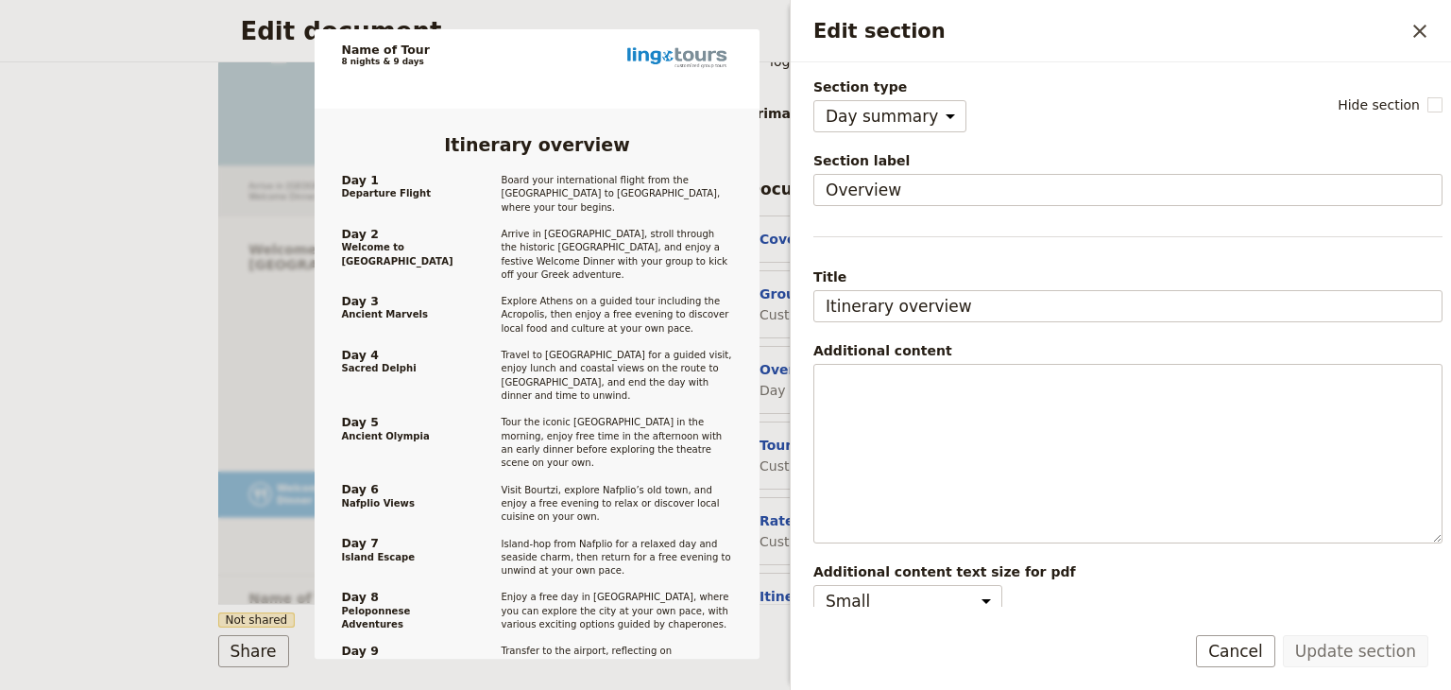
click at [63, 300] on div "Edit document ​ Name of Tour Tour Code: AGT5307 clientservice@lingo-tours.com w…" at bounding box center [725, 345] width 1451 height 690
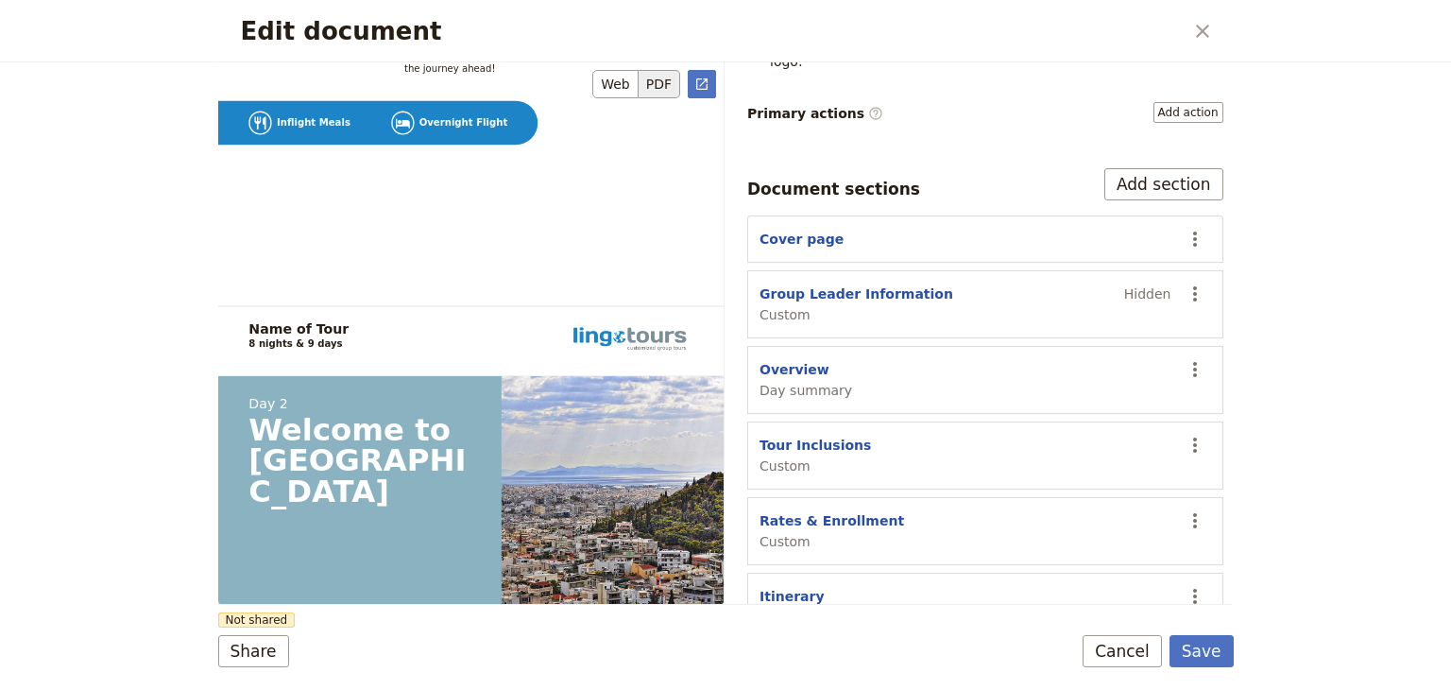
scroll to position [5101, 0]
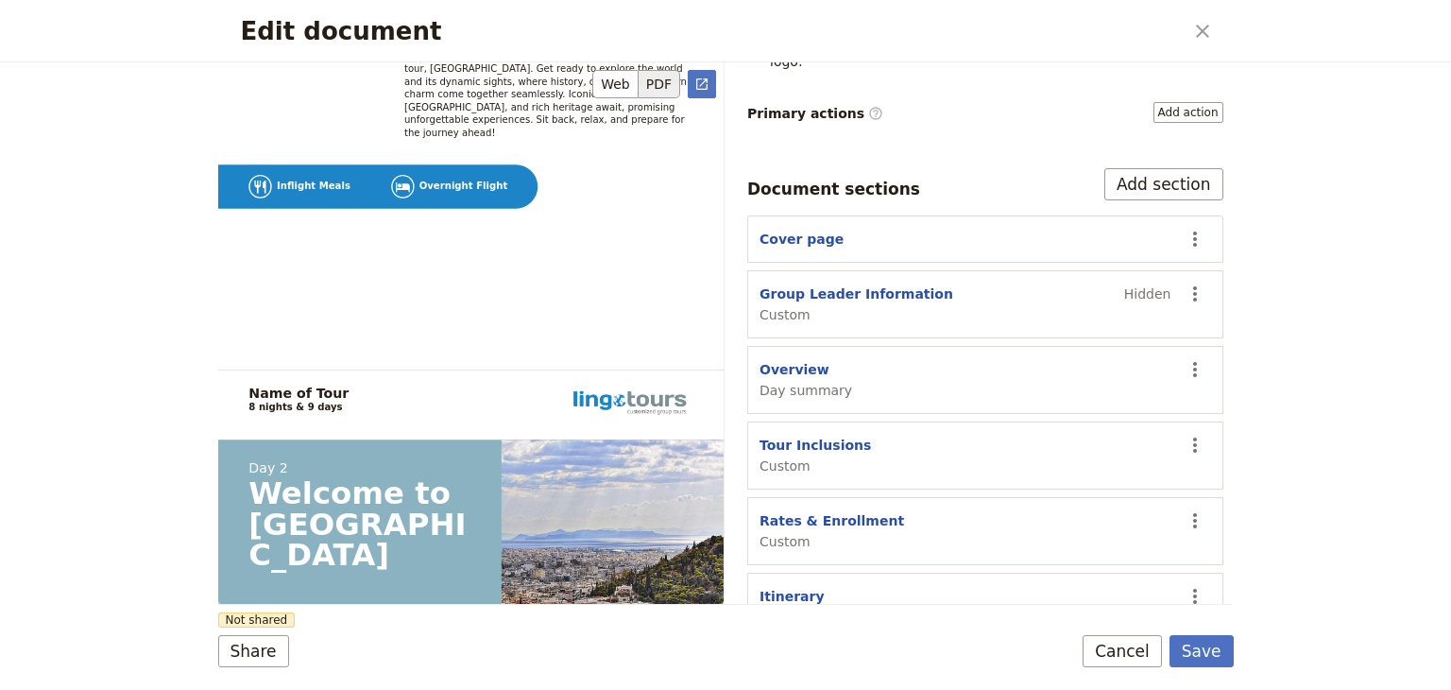
click at [316, 385] on h1 "Name of Tour" at bounding box center [298, 392] width 100 height 15
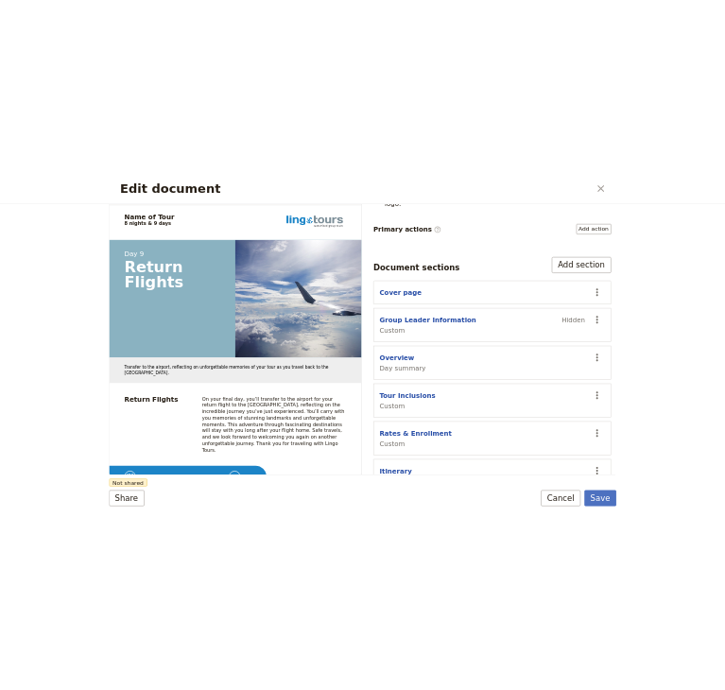
scroll to position [0, 0]
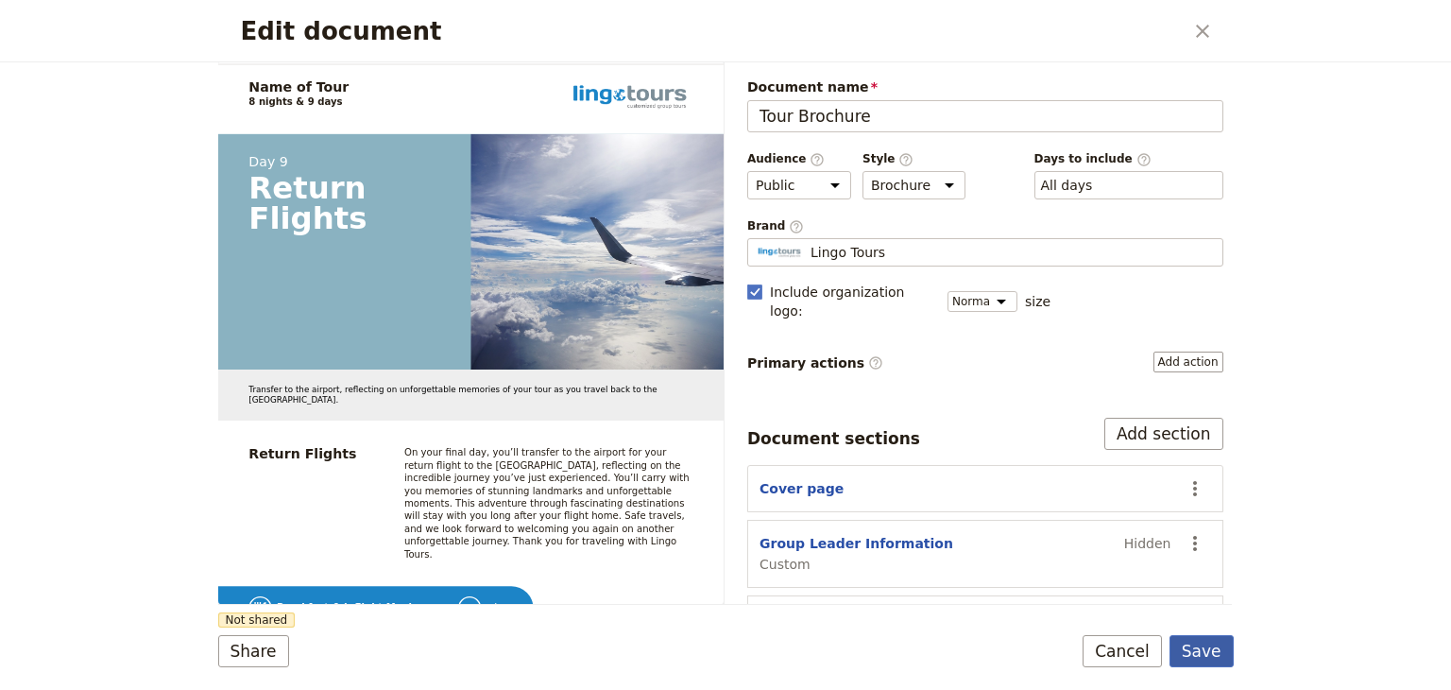
click at [724, 654] on button "Save" at bounding box center [1201, 651] width 64 height 32
